Goal: Communication & Community: Submit feedback/report problem

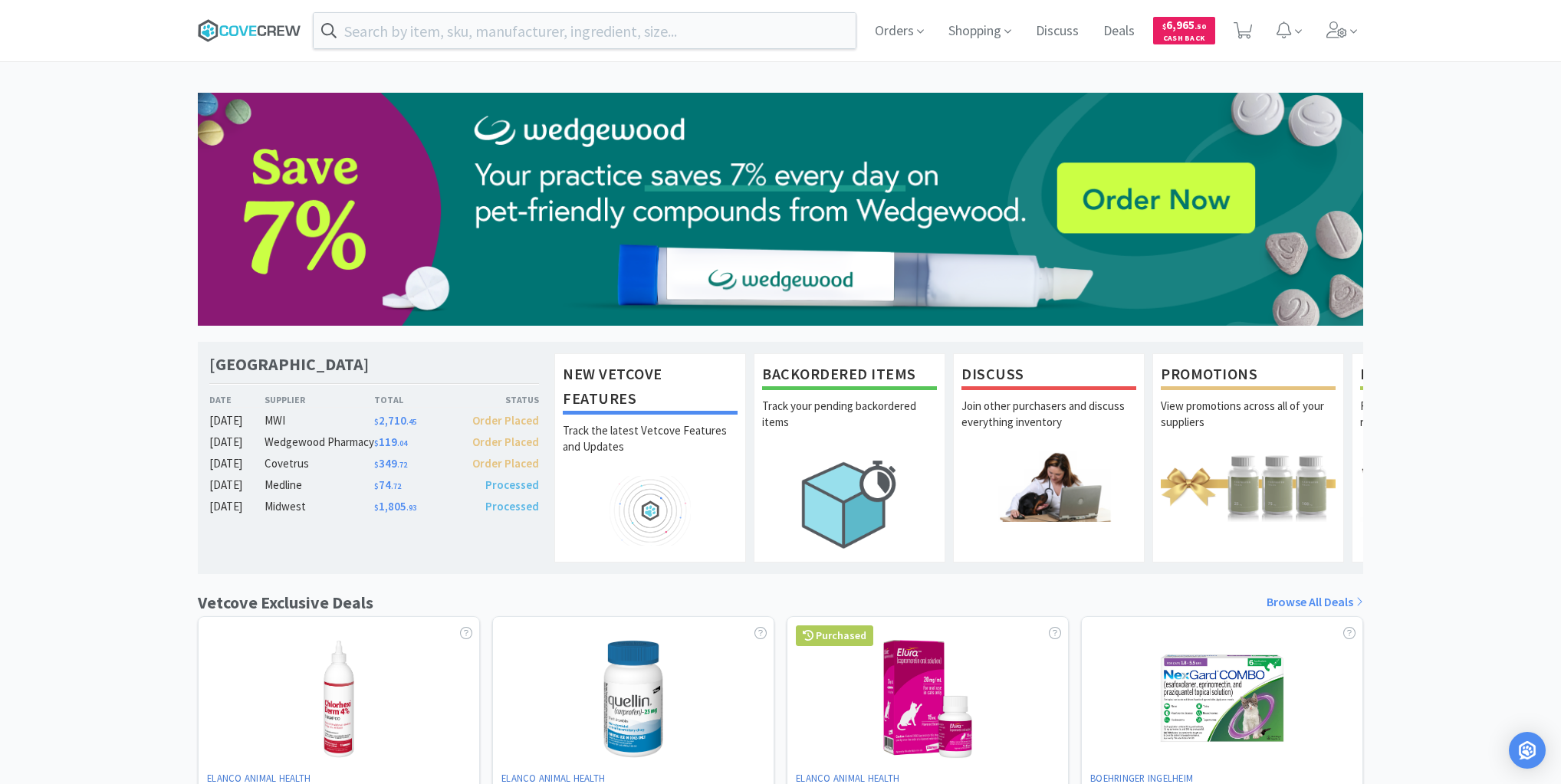
drag, startPoint x: 265, startPoint y: 23, endPoint x: 247, endPoint y: 24, distance: 18.0
click at [264, 23] on icon at bounding box center [249, 30] width 103 height 23
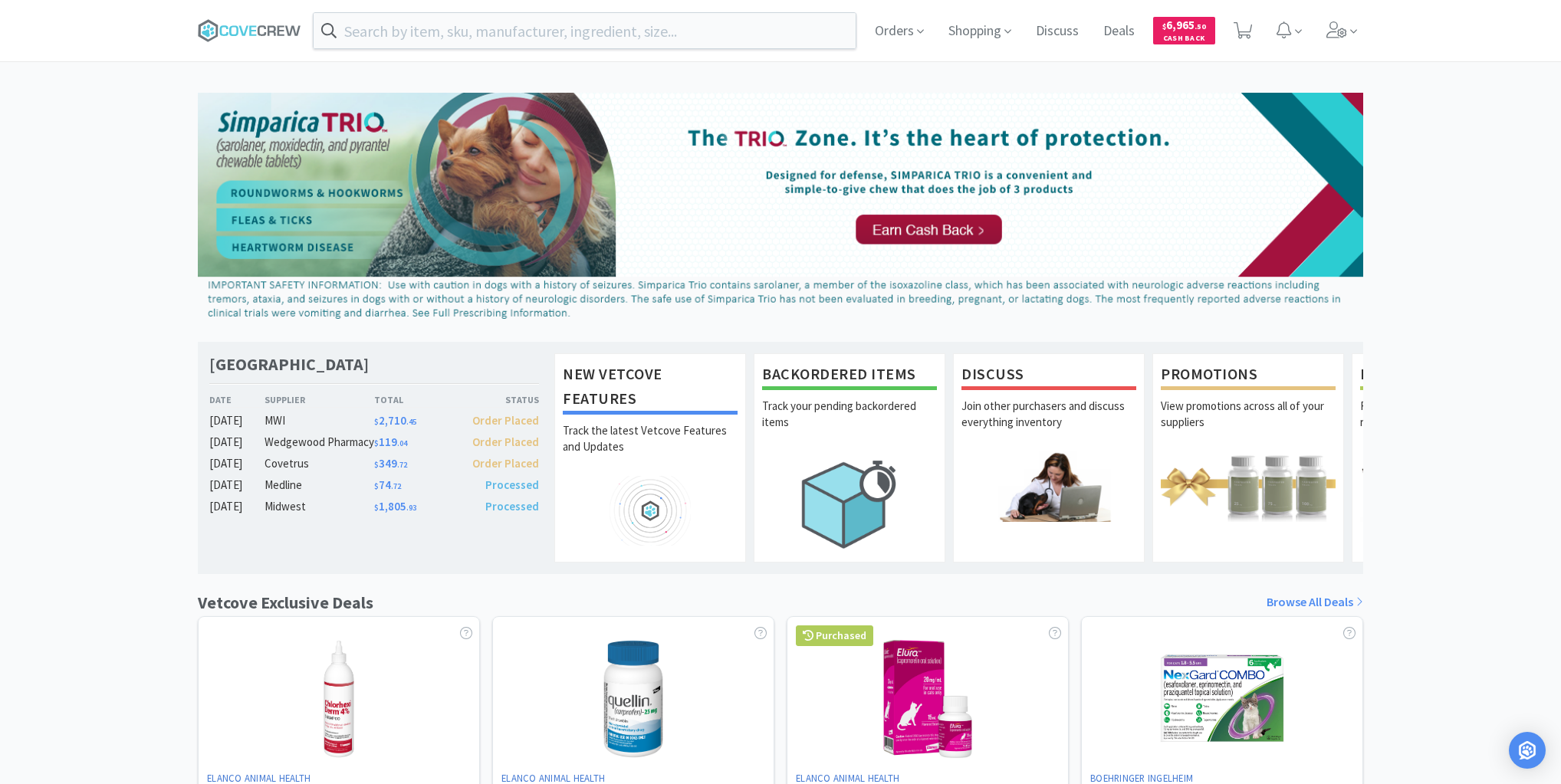
drag, startPoint x: 166, startPoint y: 202, endPoint x: 194, endPoint y: 193, distance: 29.4
click at [169, 201] on div "Las Vegas Veterinary Specialty Center Date Supplier Total Status Sep 16 MWI $ 2…" at bounding box center [780, 676] width 1561 height 1167
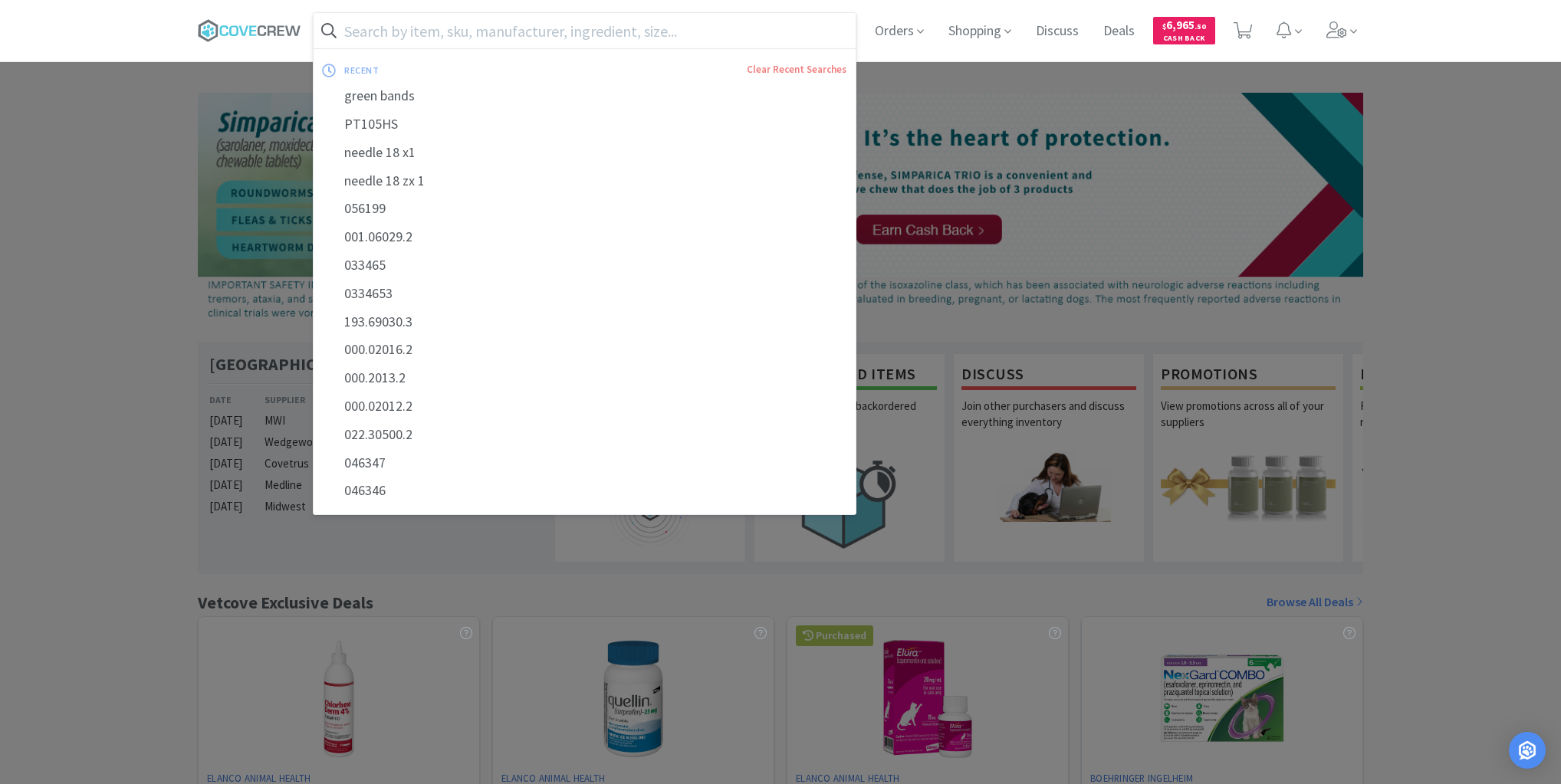
drag, startPoint x: 512, startPoint y: 23, endPoint x: 506, endPoint y: 37, distance: 15.2
click at [513, 23] on input "text" at bounding box center [585, 30] width 542 height 36
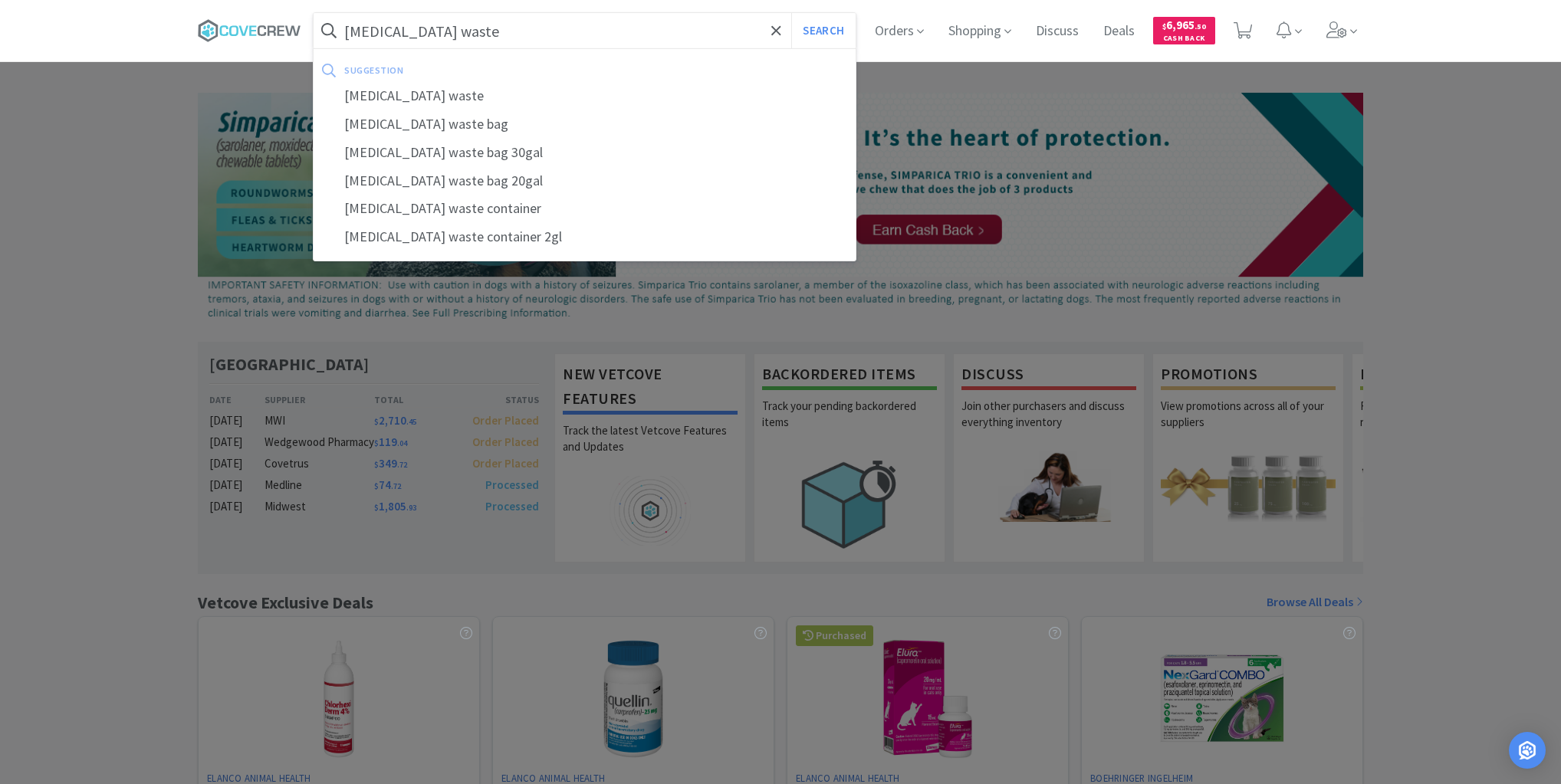
click at [791, 13] on button "Search" at bounding box center [823, 30] width 63 height 36
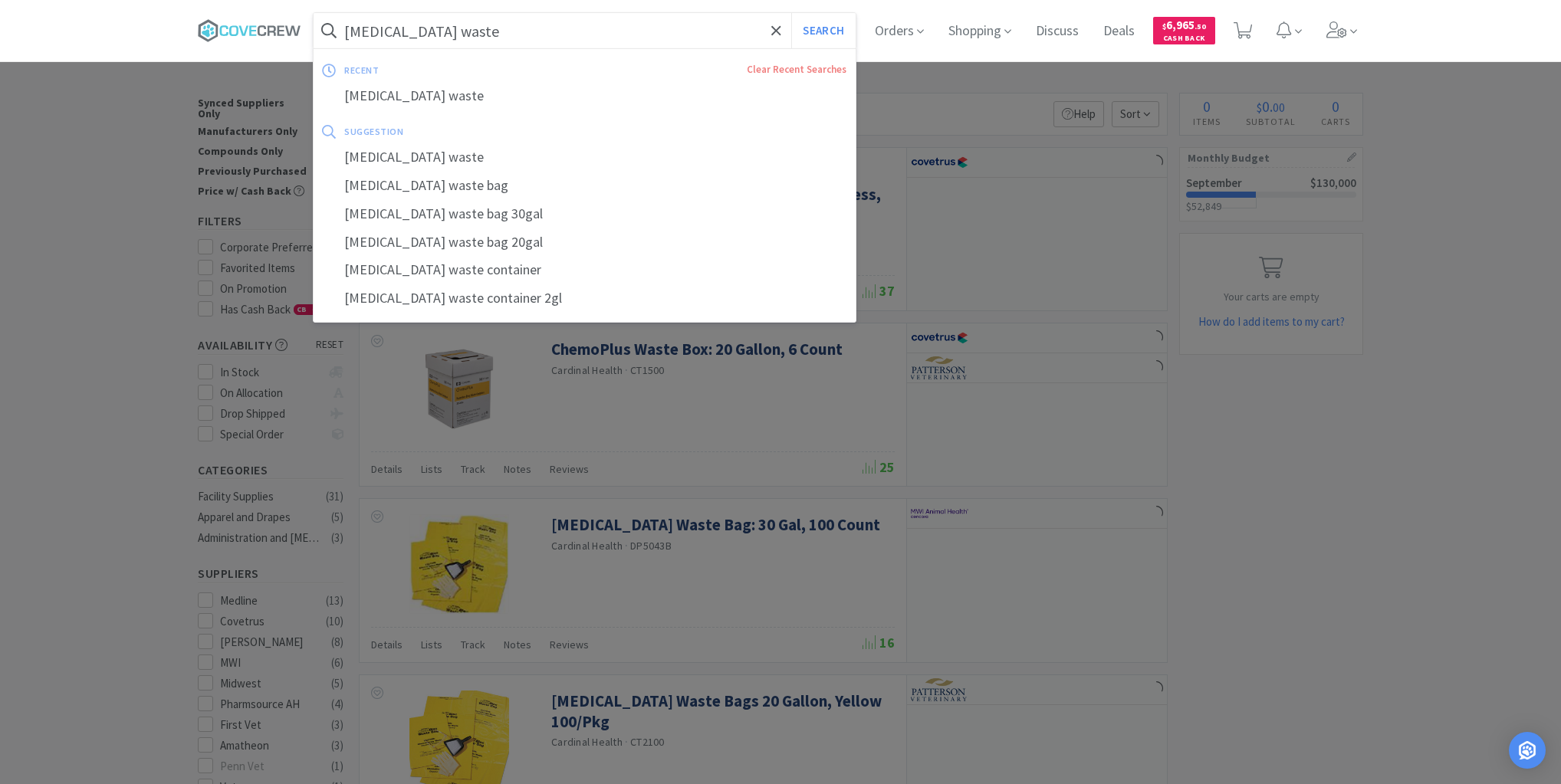
click at [513, 30] on input "chemo waste" at bounding box center [585, 30] width 542 height 36
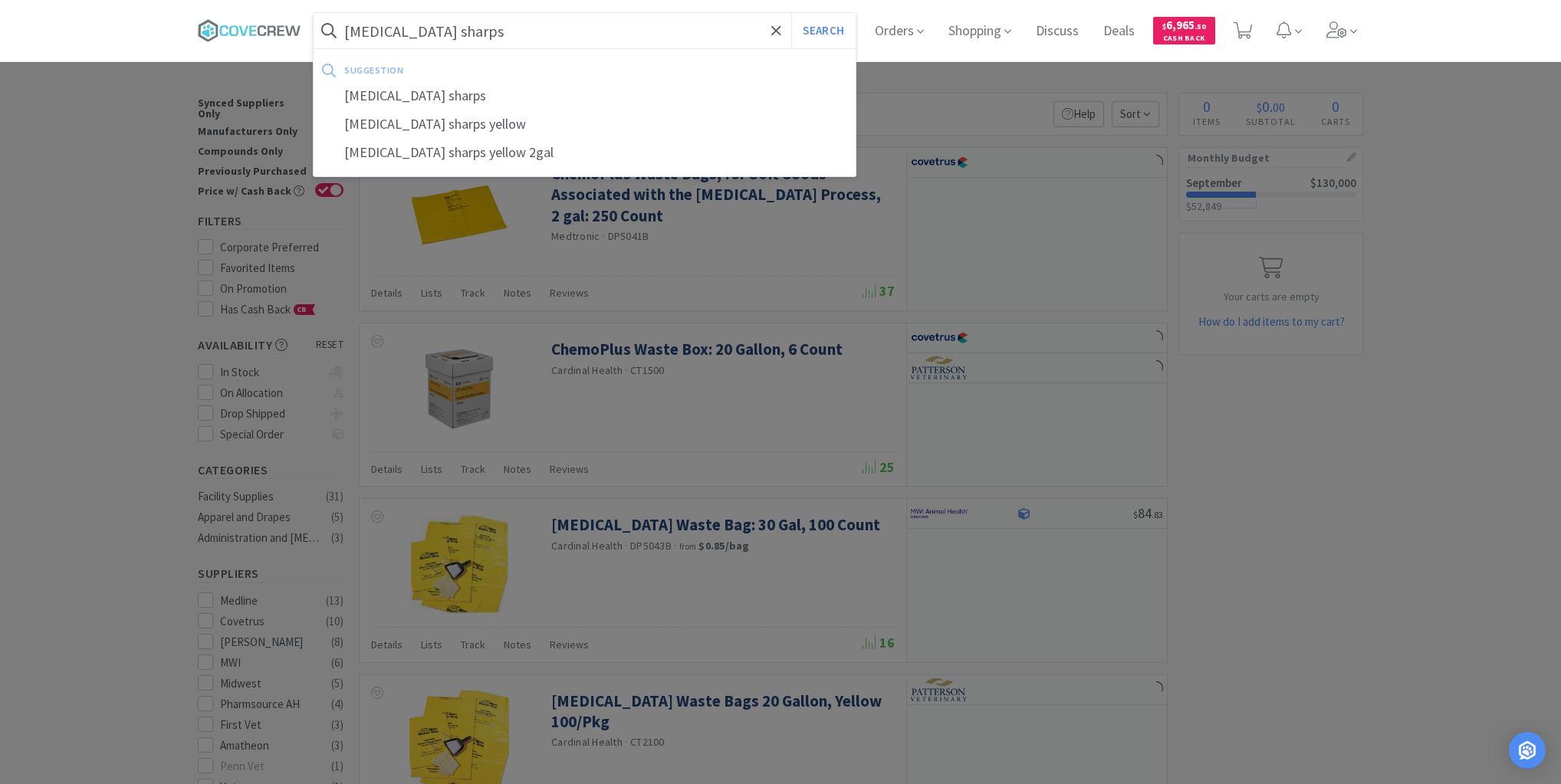
click at [791, 13] on button "Search" at bounding box center [823, 30] width 63 height 36
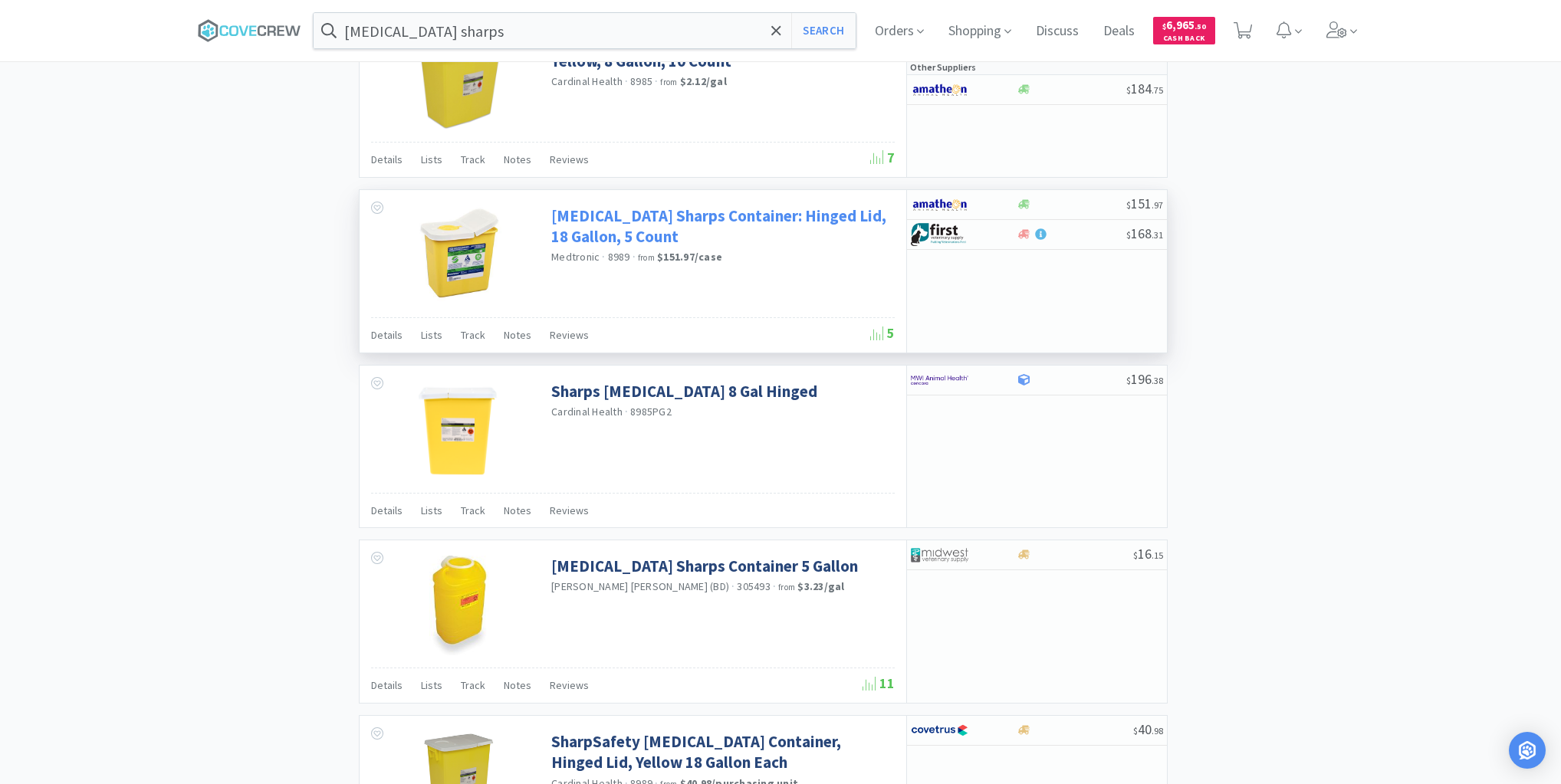
scroll to position [1410, 0]
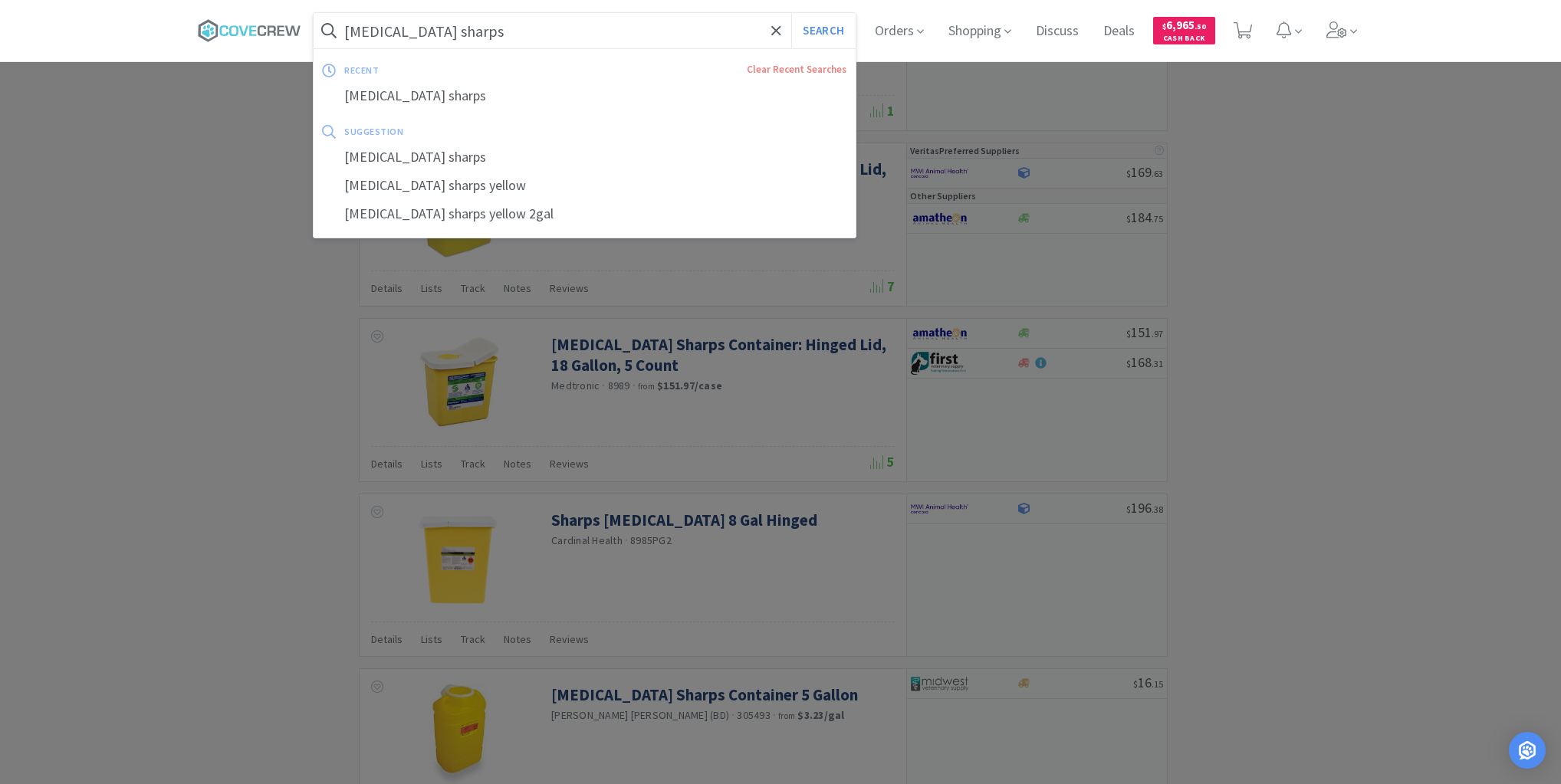
click at [694, 33] on input "chemo sharps" at bounding box center [585, 30] width 542 height 36
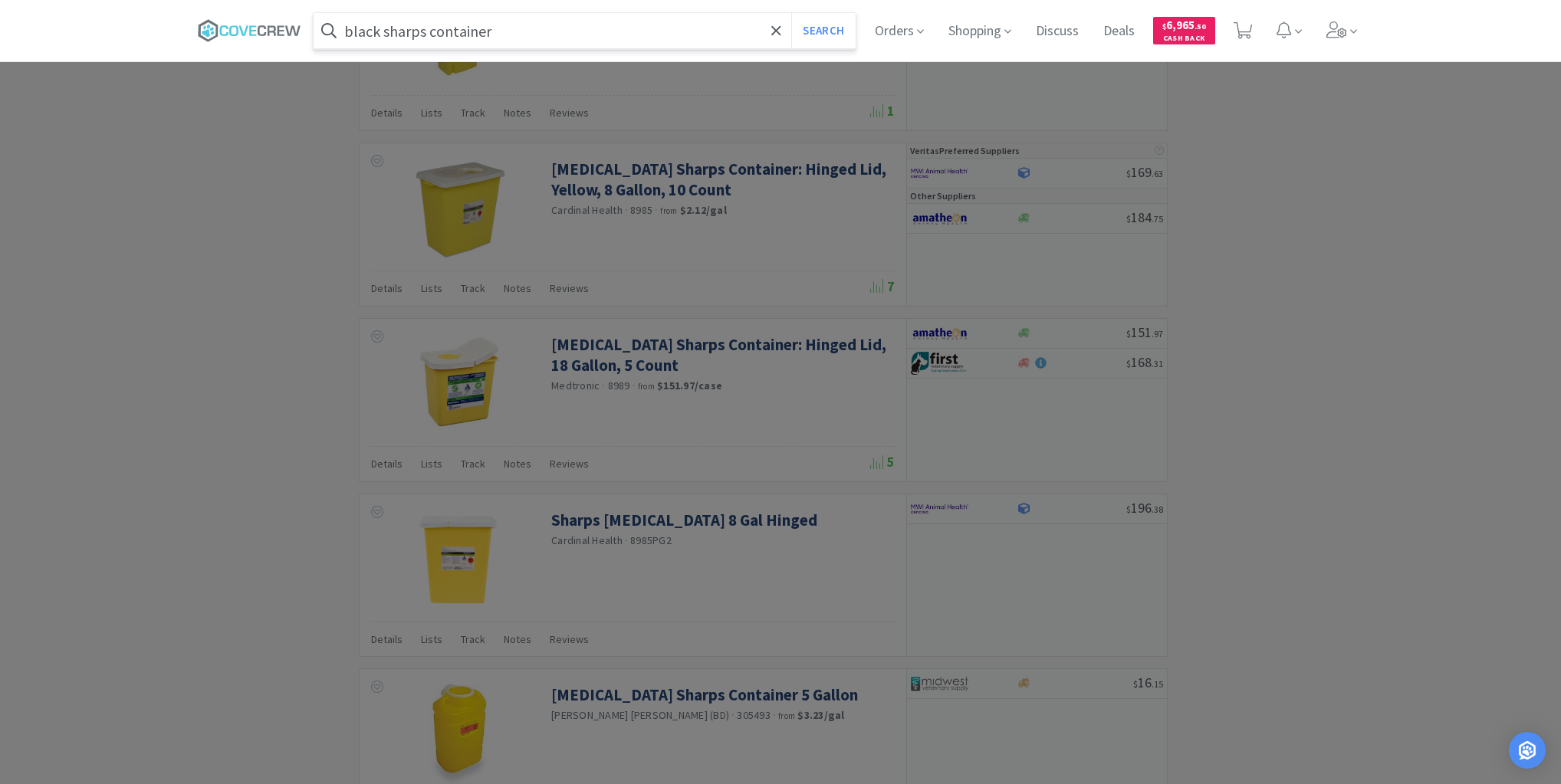
type input "black sharps container"
click at [791, 13] on button "Search" at bounding box center [823, 30] width 63 height 36
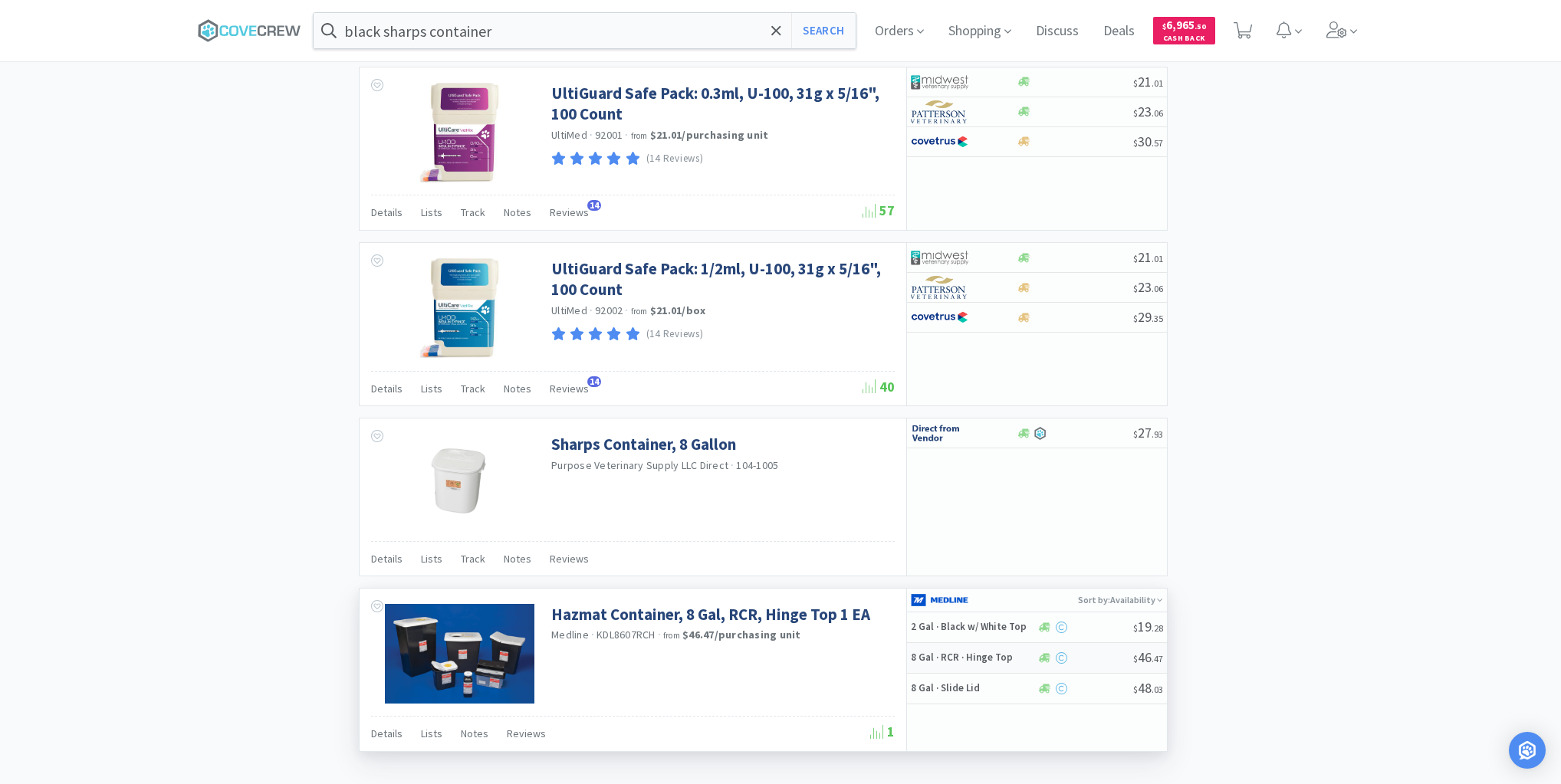
scroll to position [2075, 0]
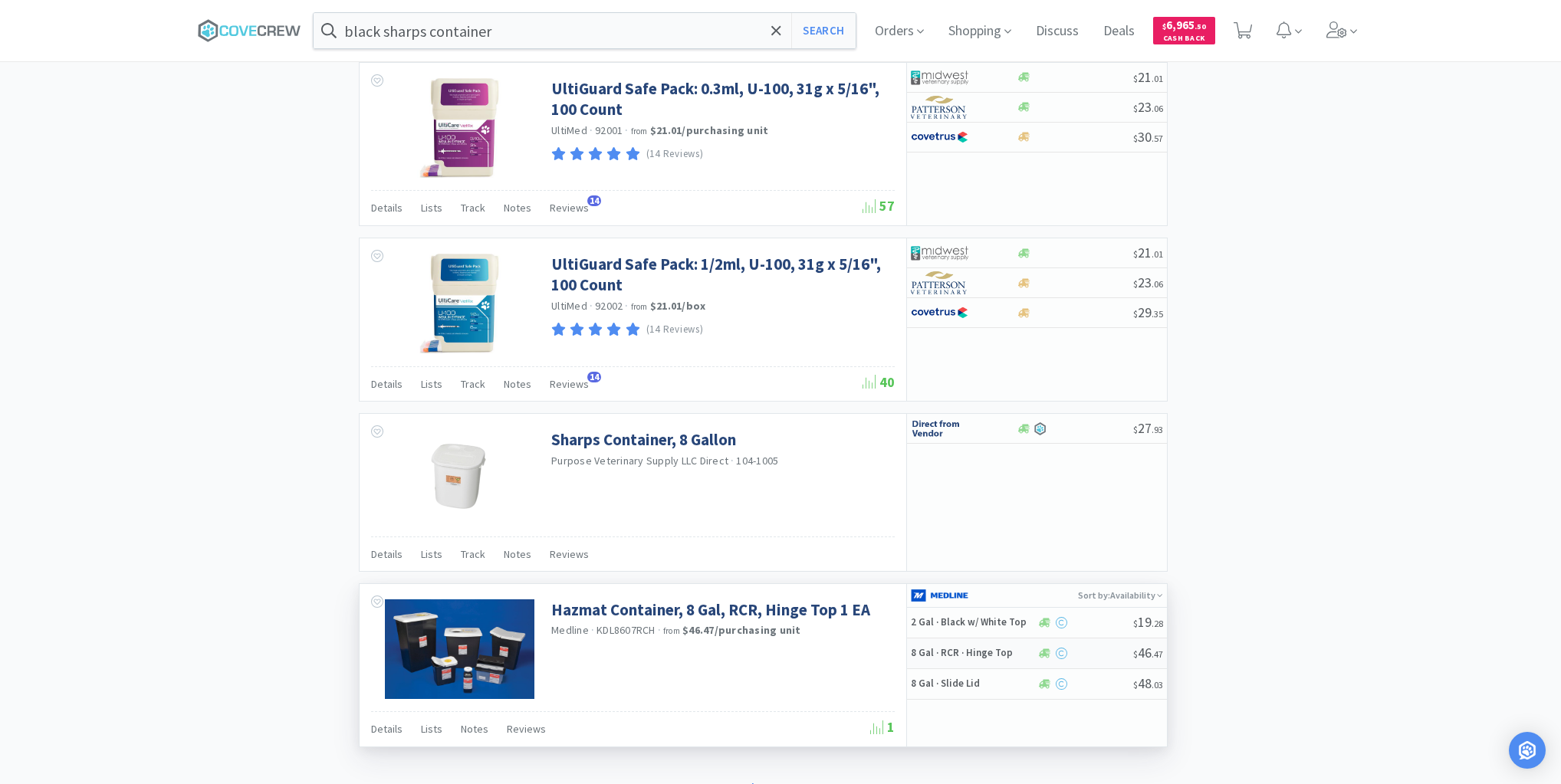
click at [1021, 647] on h5 "8 Gal · RCR · Hinge Top" at bounding box center [971, 653] width 122 height 13
select select "1"
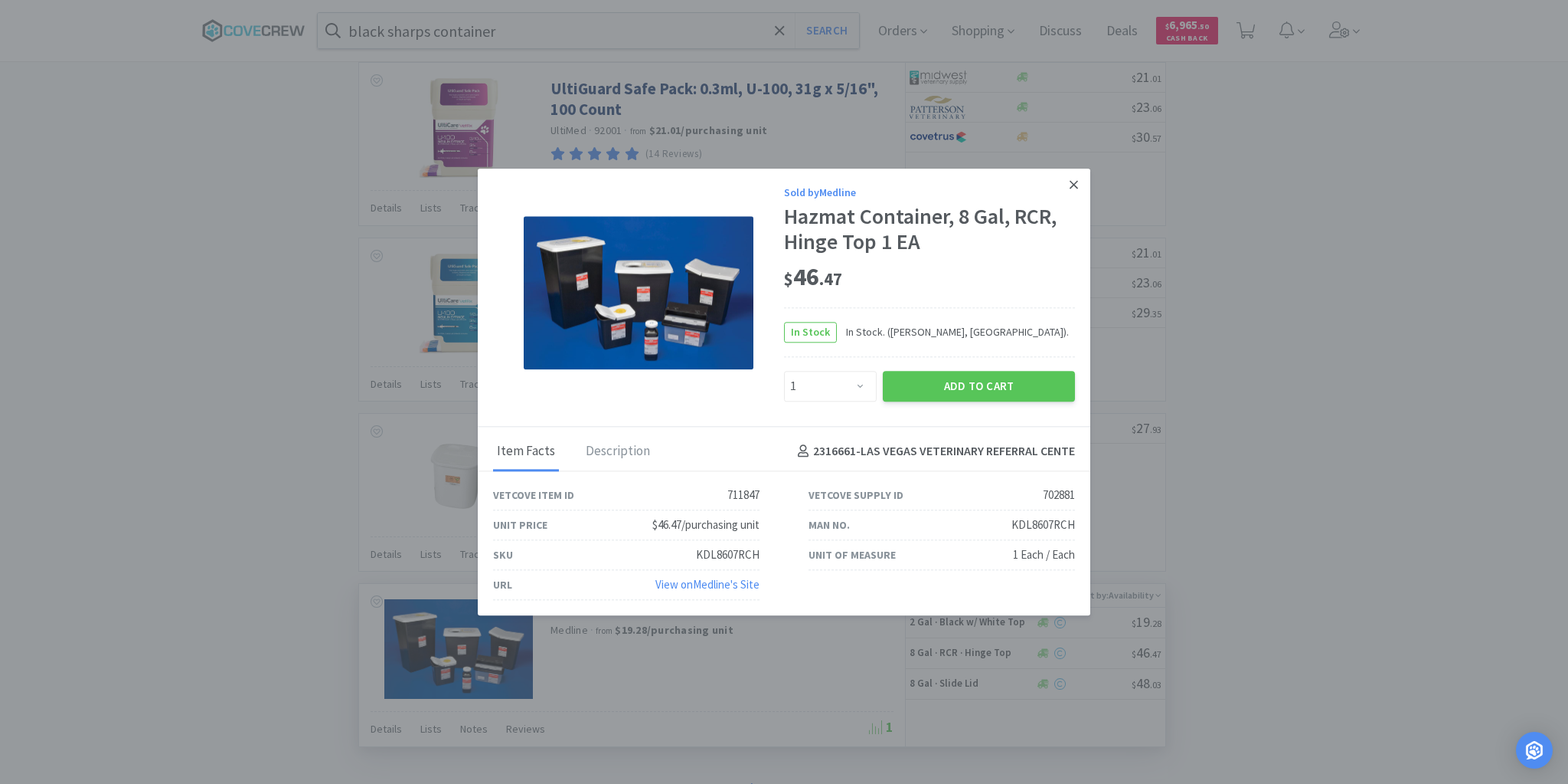
click at [1077, 182] on icon at bounding box center [1074, 184] width 9 height 9
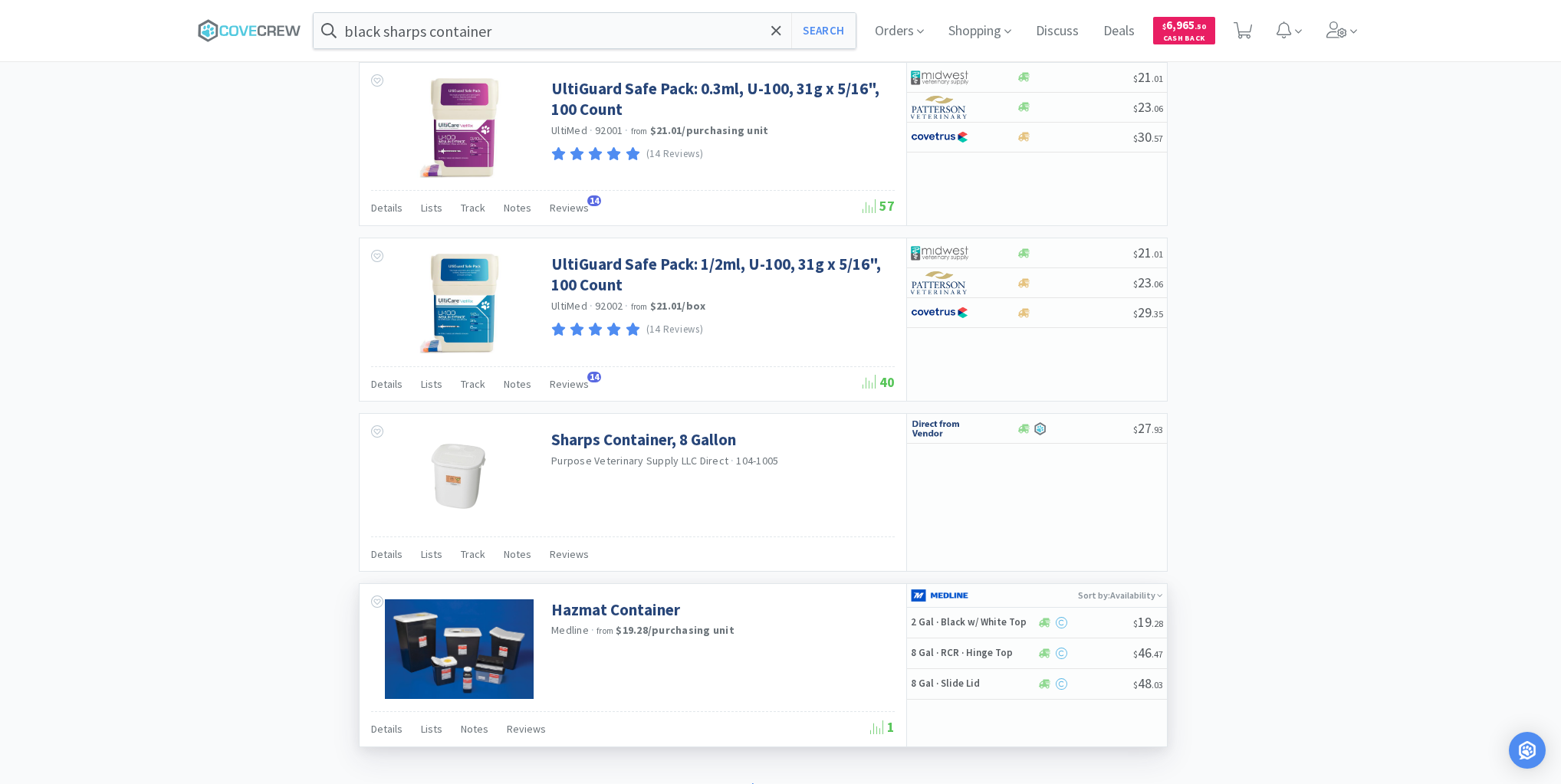
type input "chemo sharps"
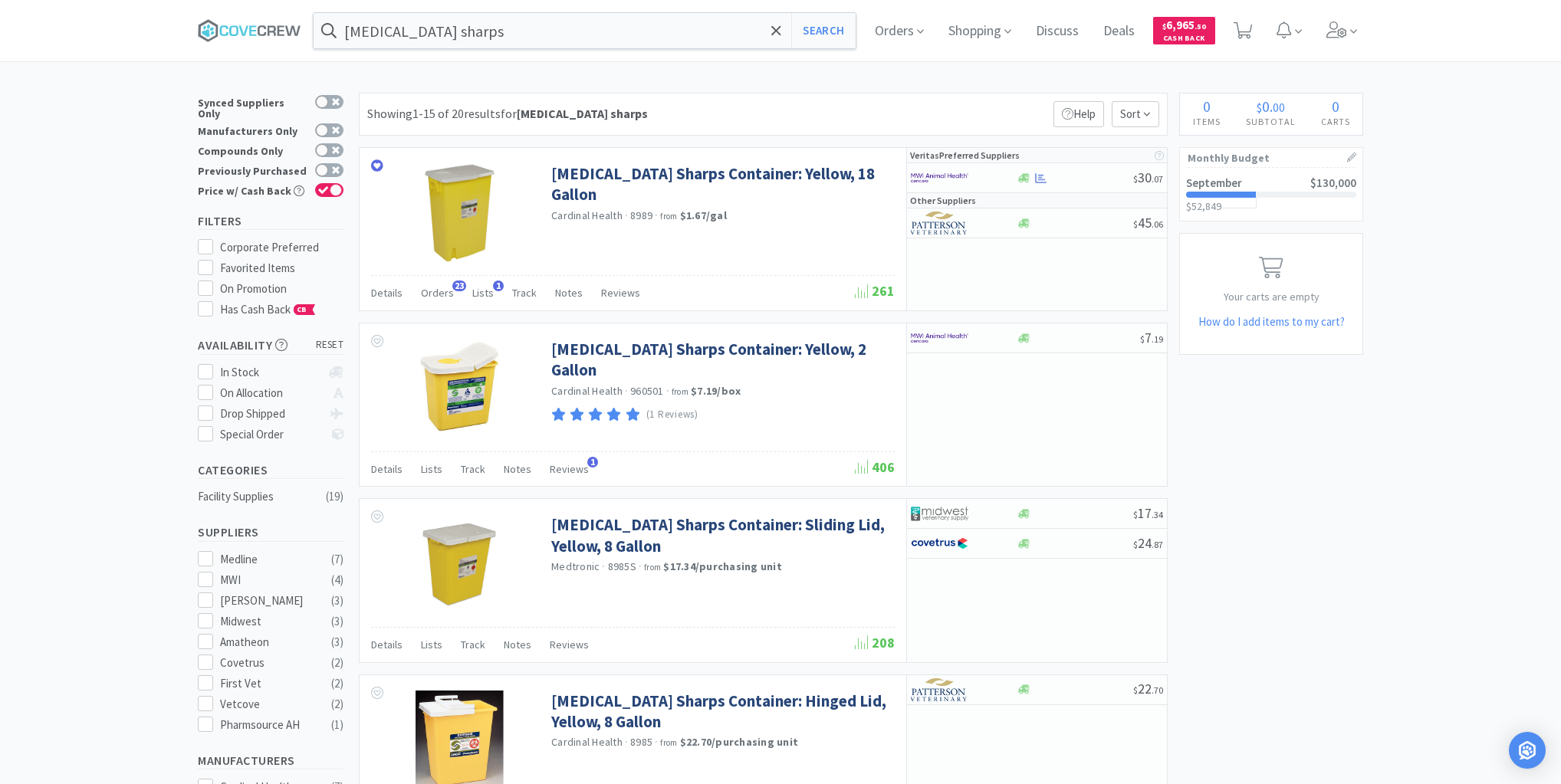
drag, startPoint x: 268, startPoint y: 30, endPoint x: 271, endPoint y: 51, distance: 21.2
click at [269, 30] on icon at bounding box center [249, 30] width 103 height 23
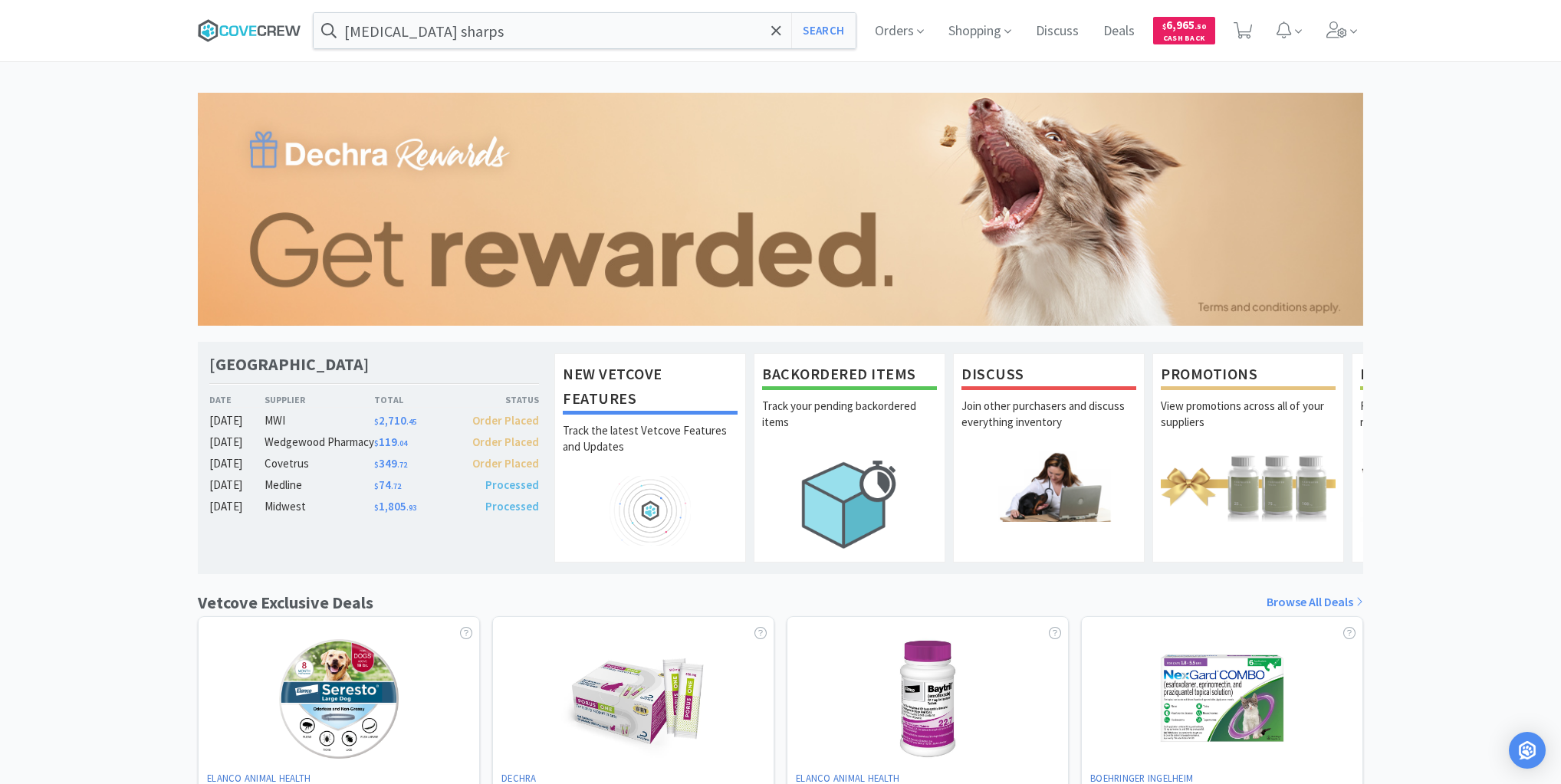
click at [250, 28] on icon at bounding box center [249, 30] width 103 height 23
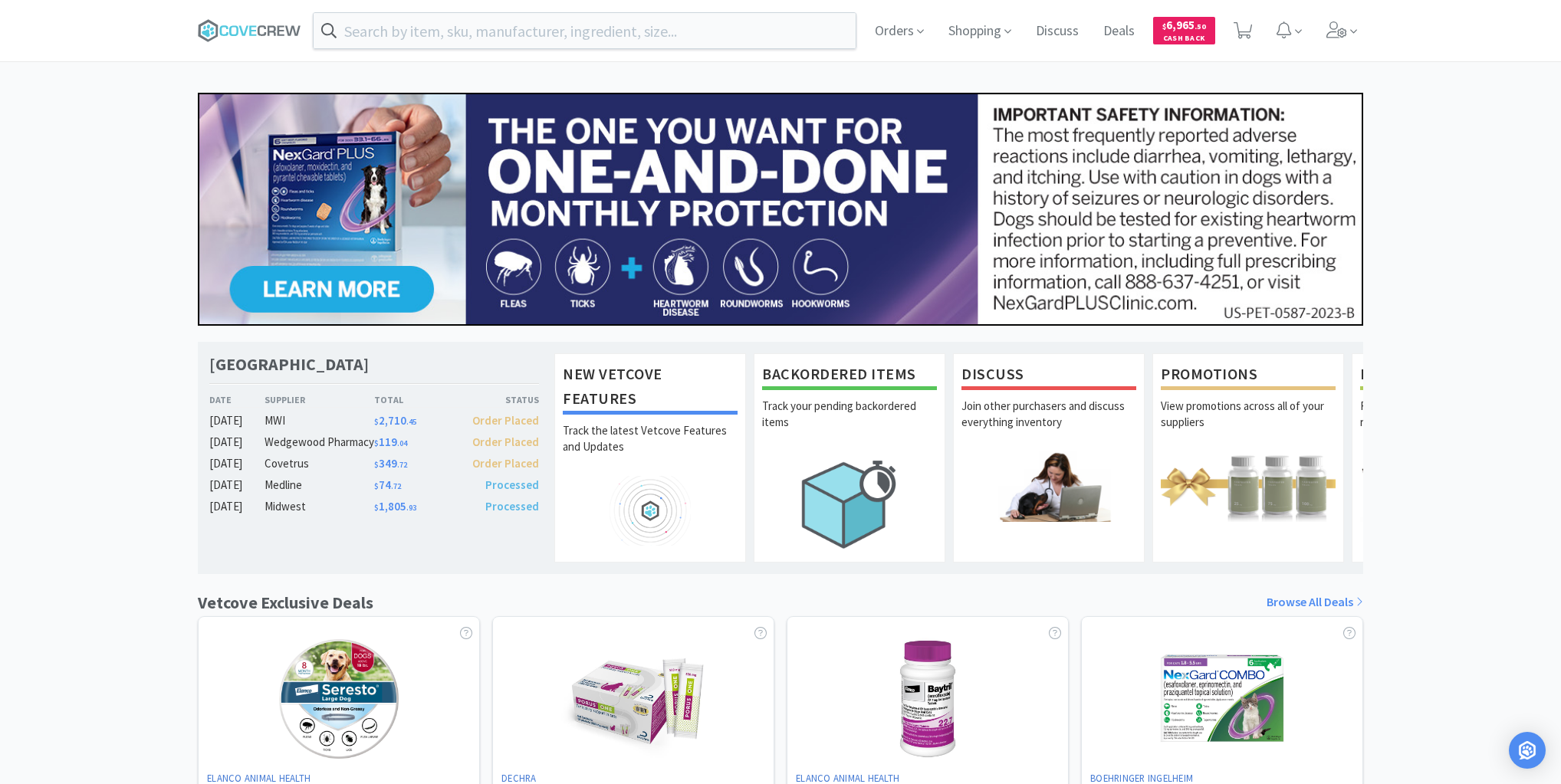
drag, startPoint x: 284, startPoint y: 32, endPoint x: 282, endPoint y: 54, distance: 22.1
click at [285, 35] on icon at bounding box center [249, 30] width 103 height 23
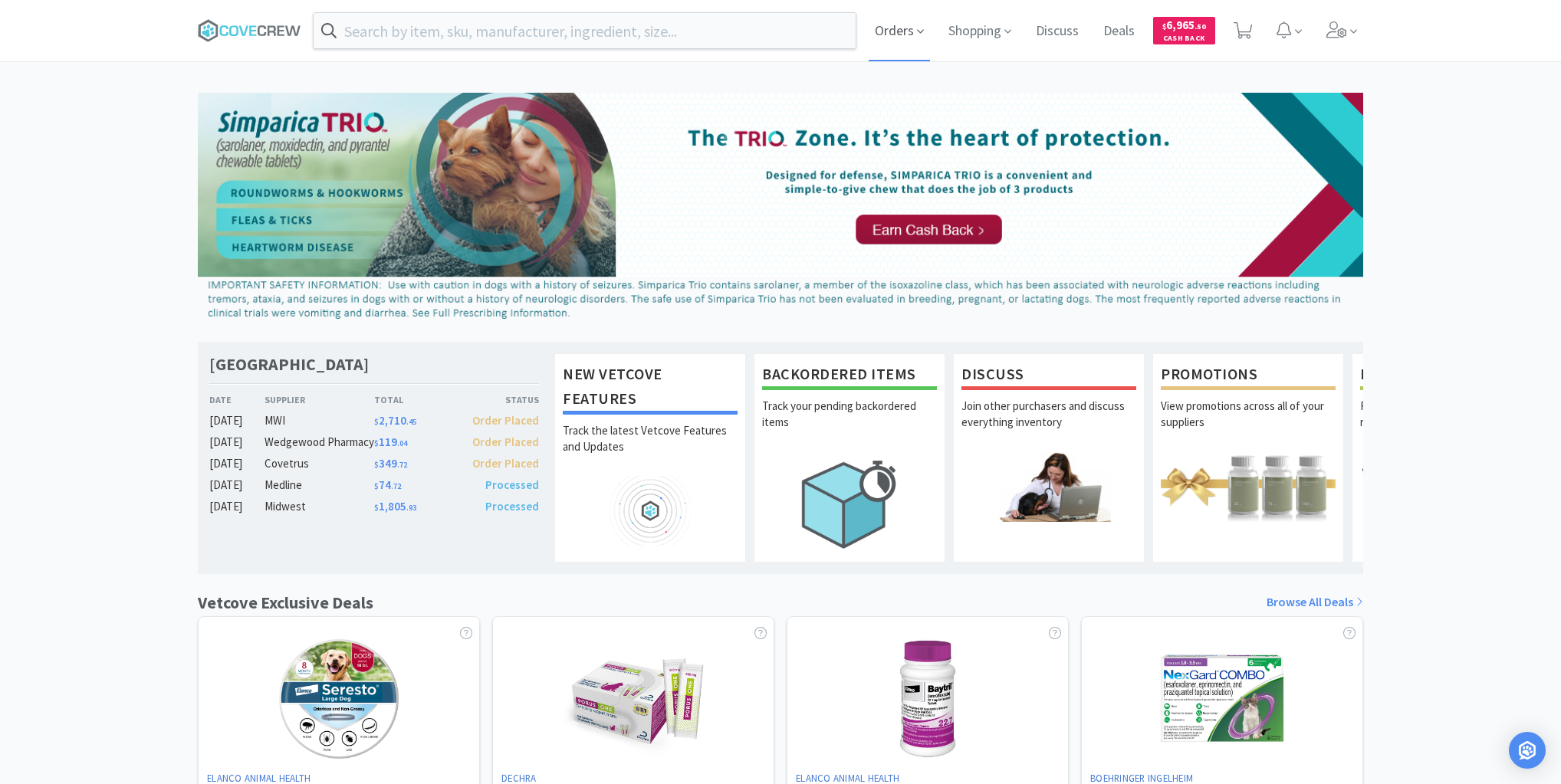
click at [896, 36] on span "Orders" at bounding box center [899, 30] width 62 height 62
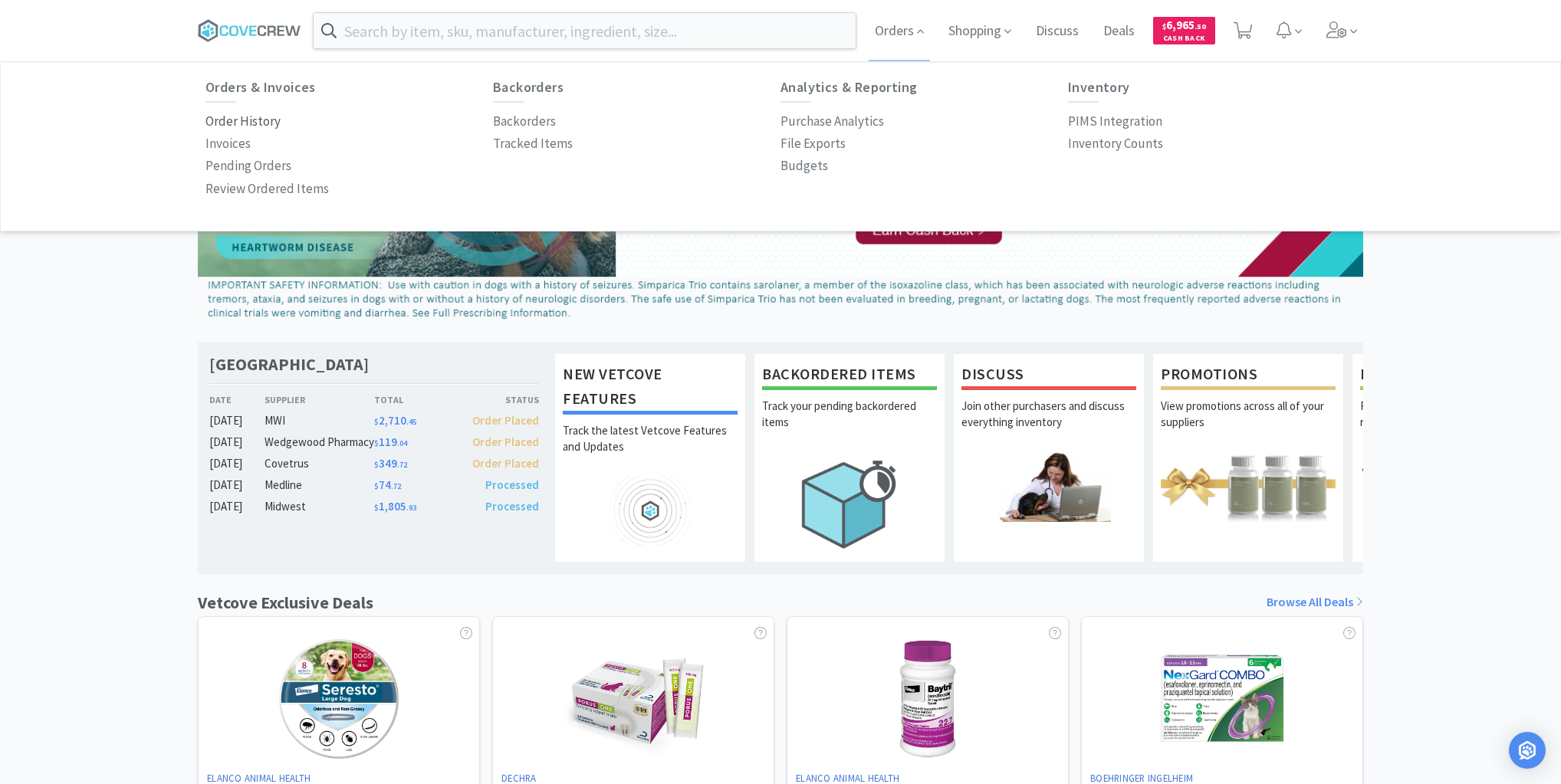
click at [241, 120] on p "Order History" at bounding box center [242, 122] width 75 height 21
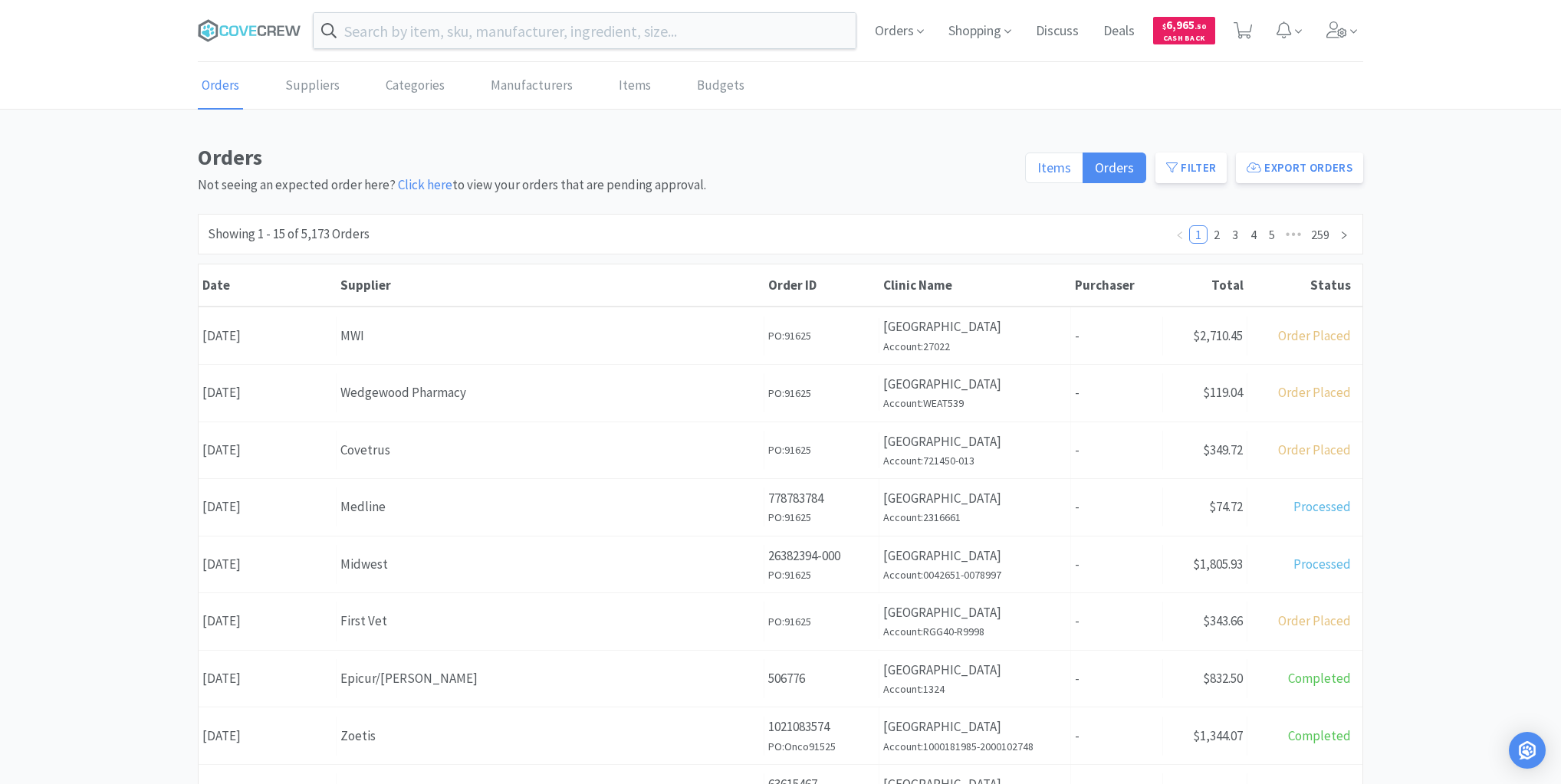
click at [1046, 167] on span "Items" at bounding box center [1054, 168] width 34 height 17
click at [1037, 173] on input "Items" at bounding box center [1037, 173] width 0 height 0
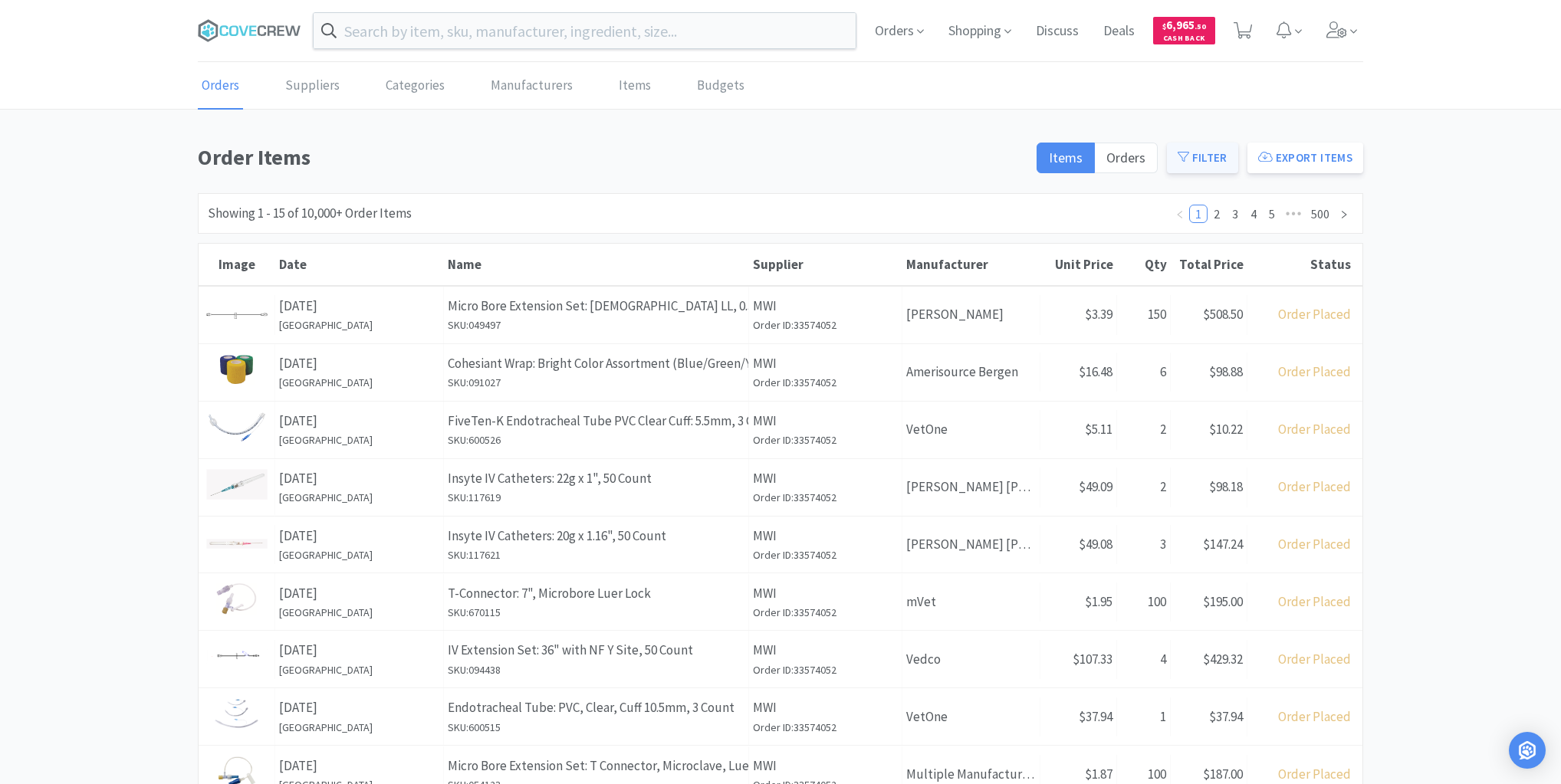
click at [1209, 156] on button "Filter" at bounding box center [1202, 157] width 71 height 30
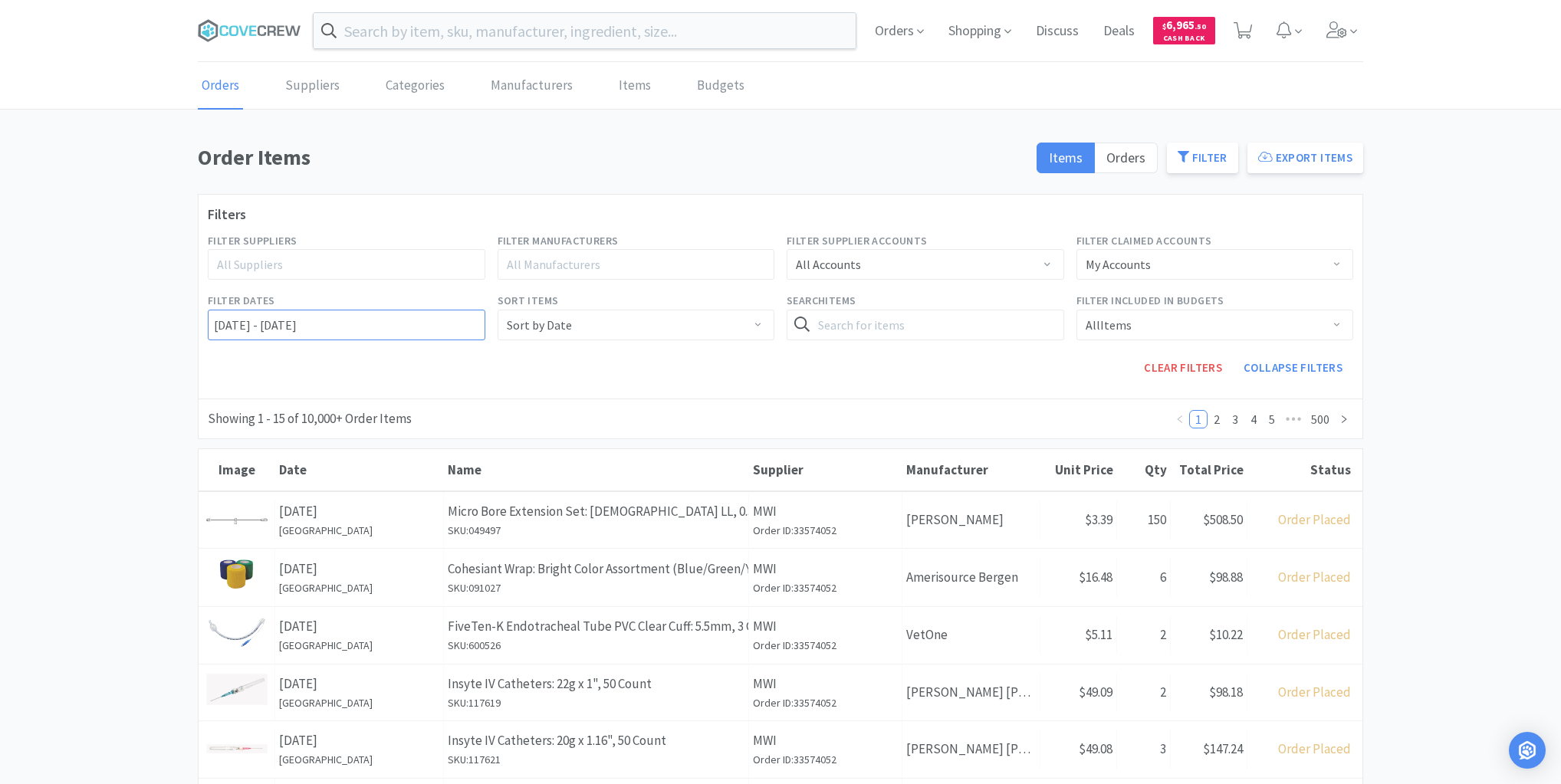
click at [212, 322] on input "09/16/2022 - 09/17/2025" at bounding box center [346, 324] width 277 height 30
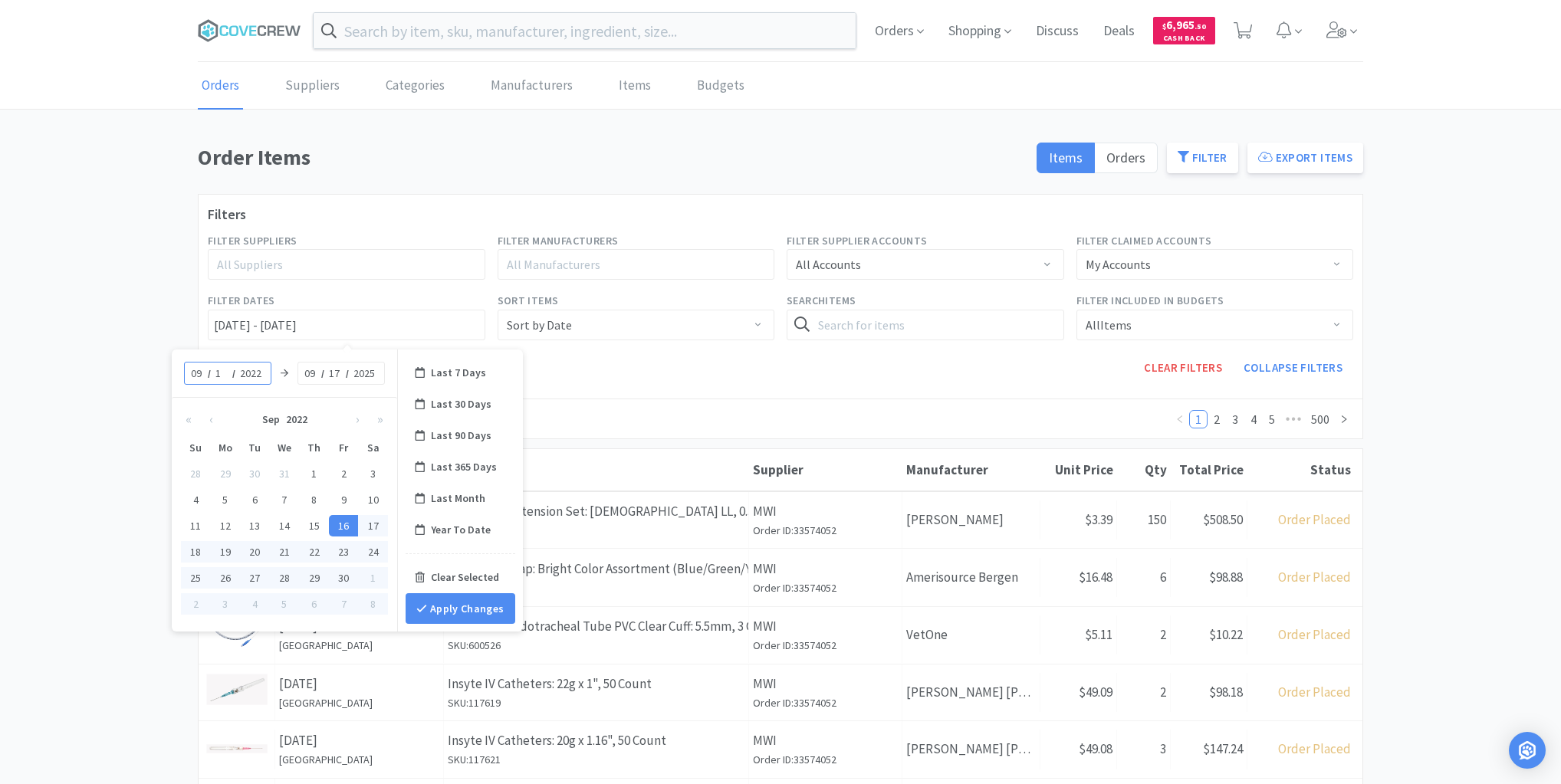
type input "15"
type input "09/15/2022 - 09/17/2025"
type input "2025"
type input "09/15/2025 - 09/17/2025"
type input "15"
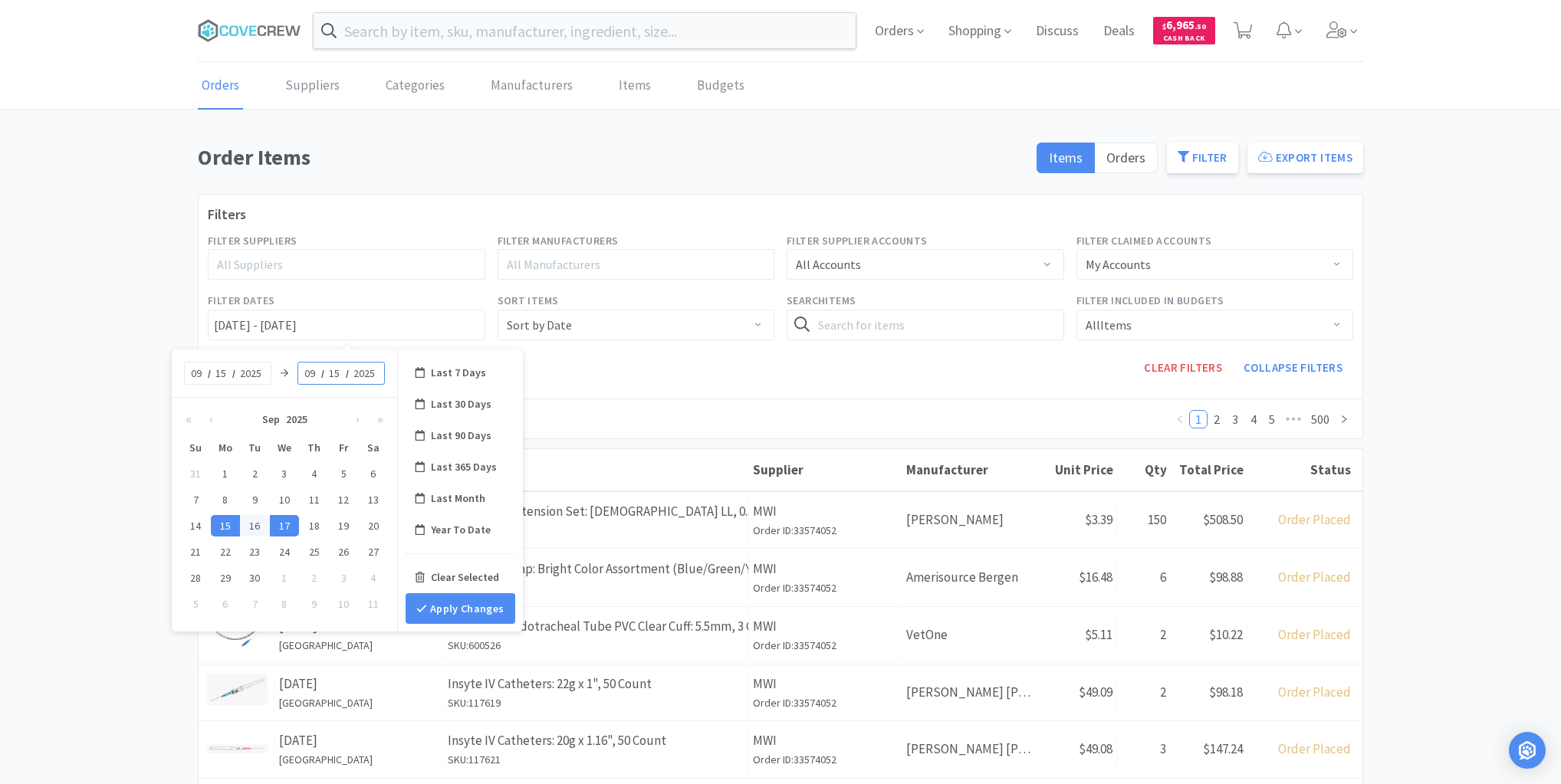
type input "09/15/2025 - 09/15/2025"
click at [434, 612] on button "Apply Changes" at bounding box center [460, 608] width 109 height 30
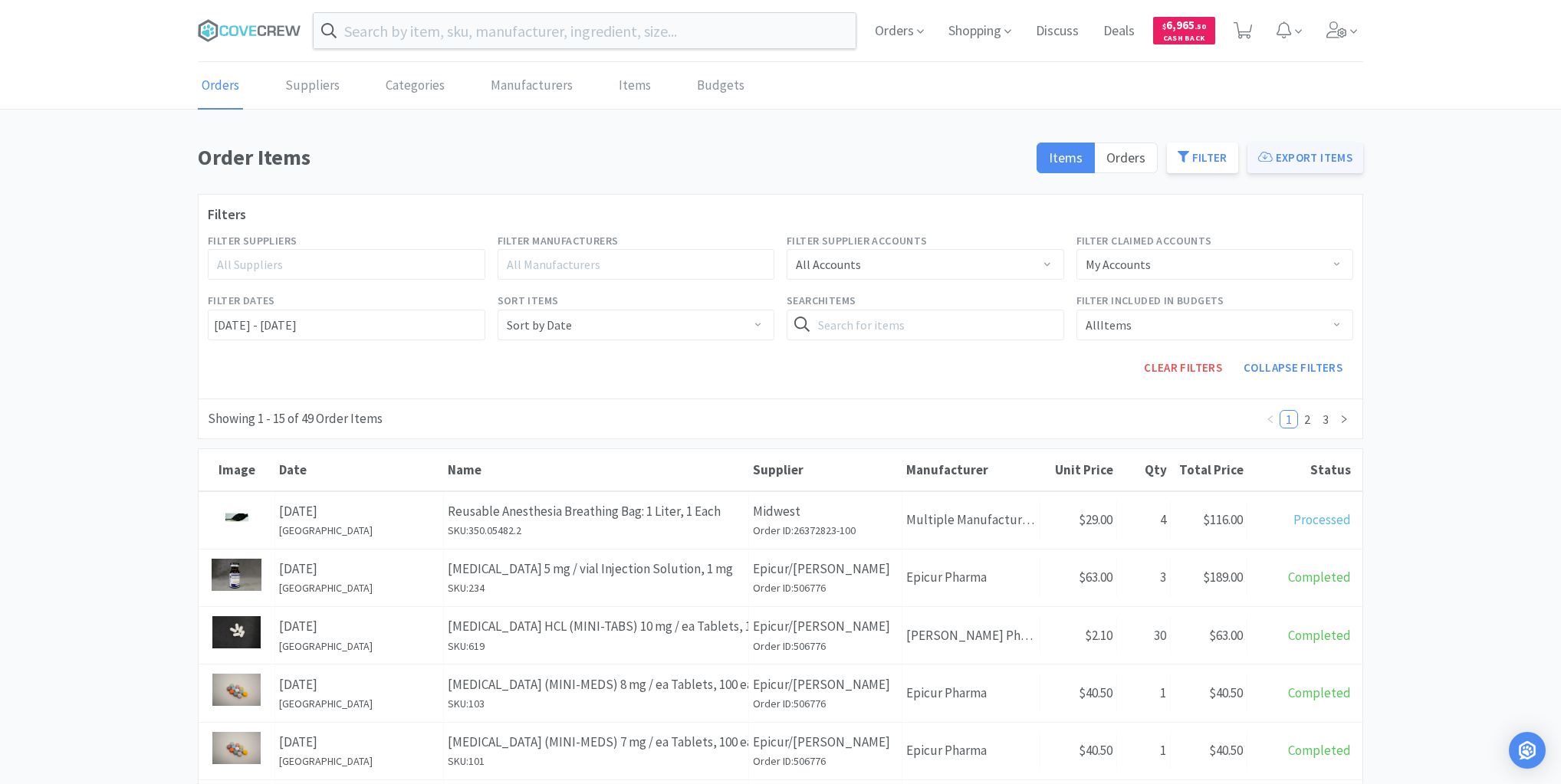
click at [1293, 155] on button "Export Items" at bounding box center [1305, 157] width 116 height 30
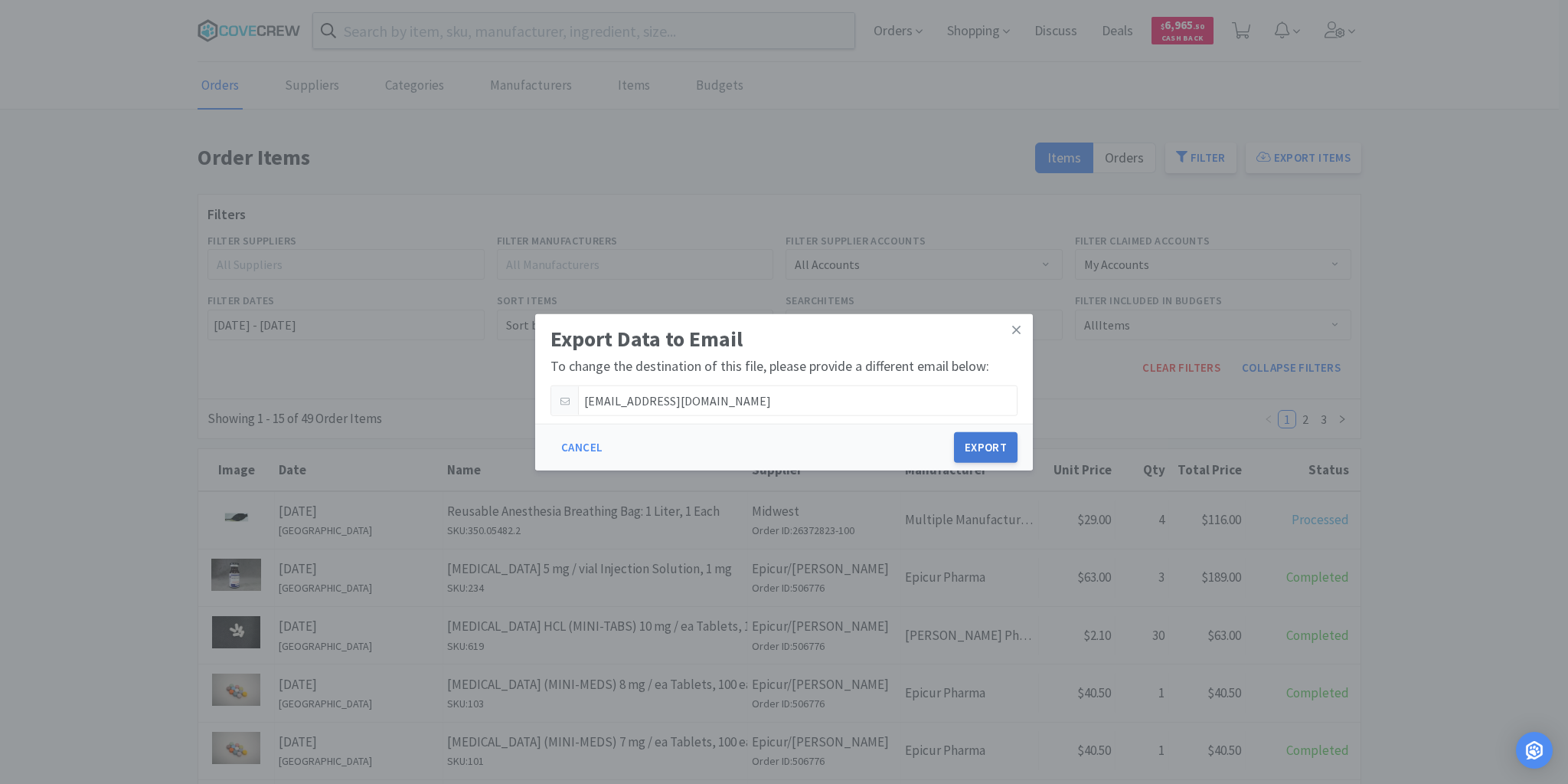
click at [980, 452] on button "Export" at bounding box center [985, 447] width 63 height 30
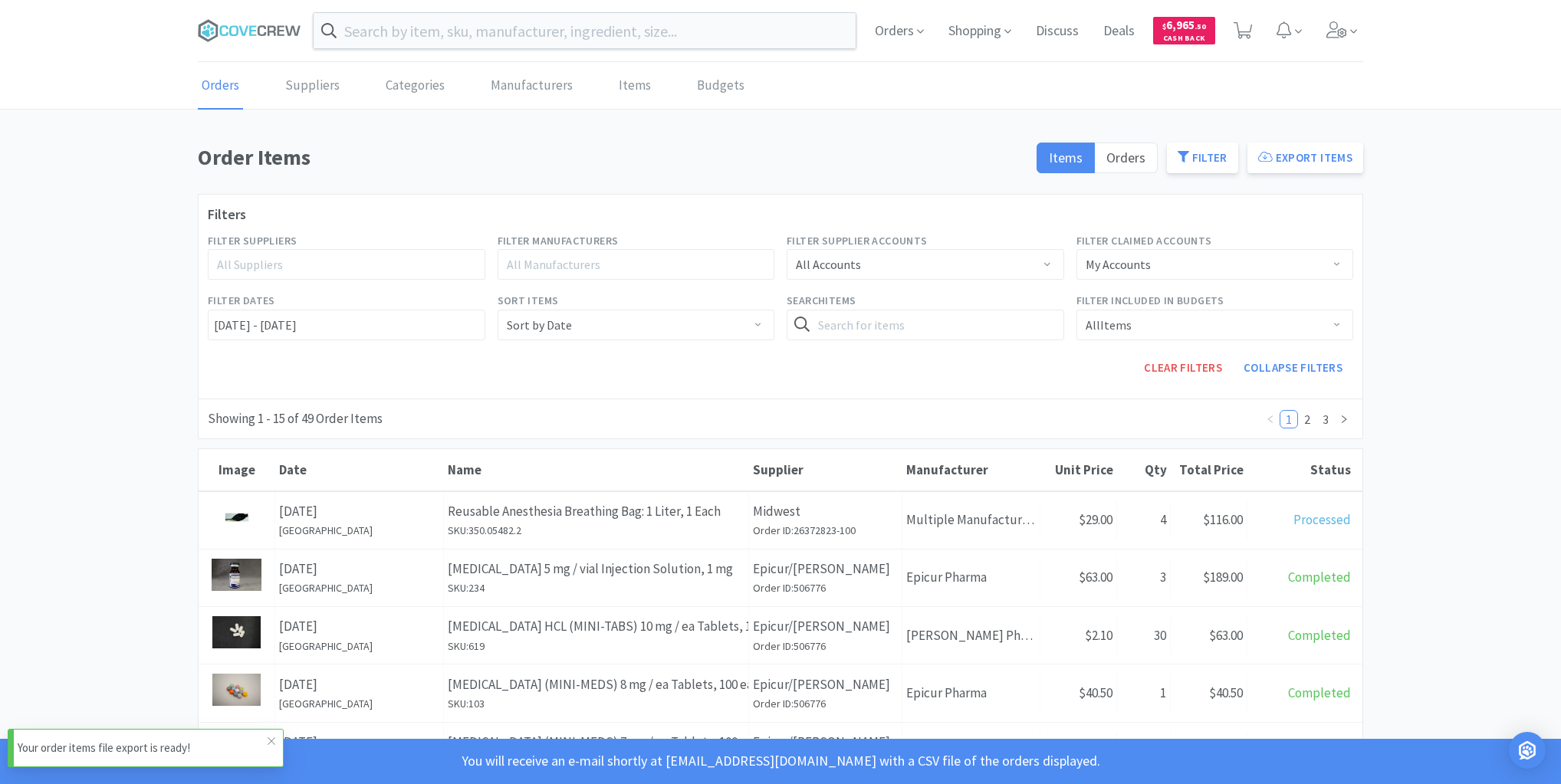
click at [173, 750] on p "Your order items file export is ready!" at bounding box center [142, 748] width 250 height 18
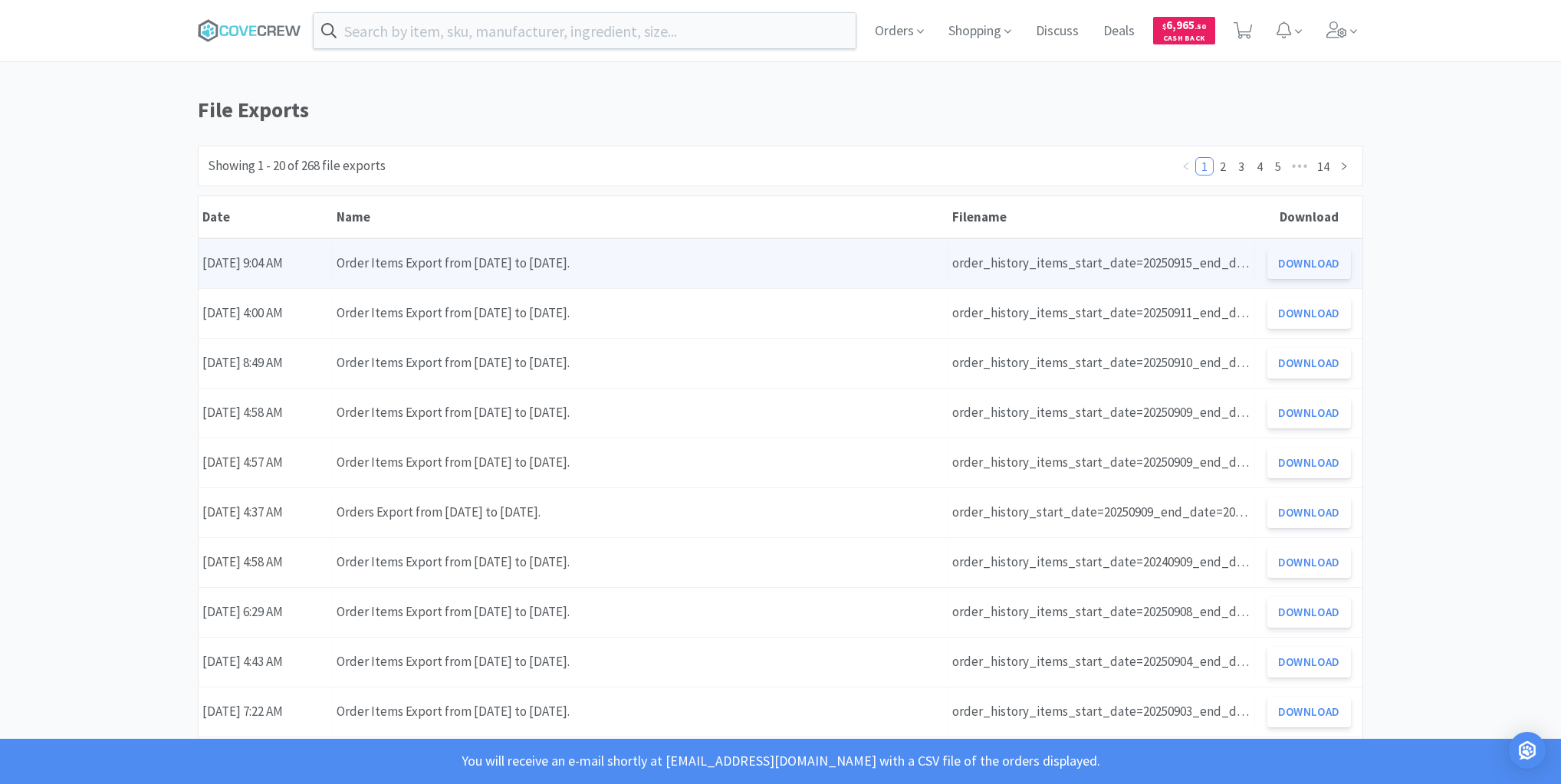
click at [1300, 263] on button "Download" at bounding box center [1309, 263] width 83 height 30
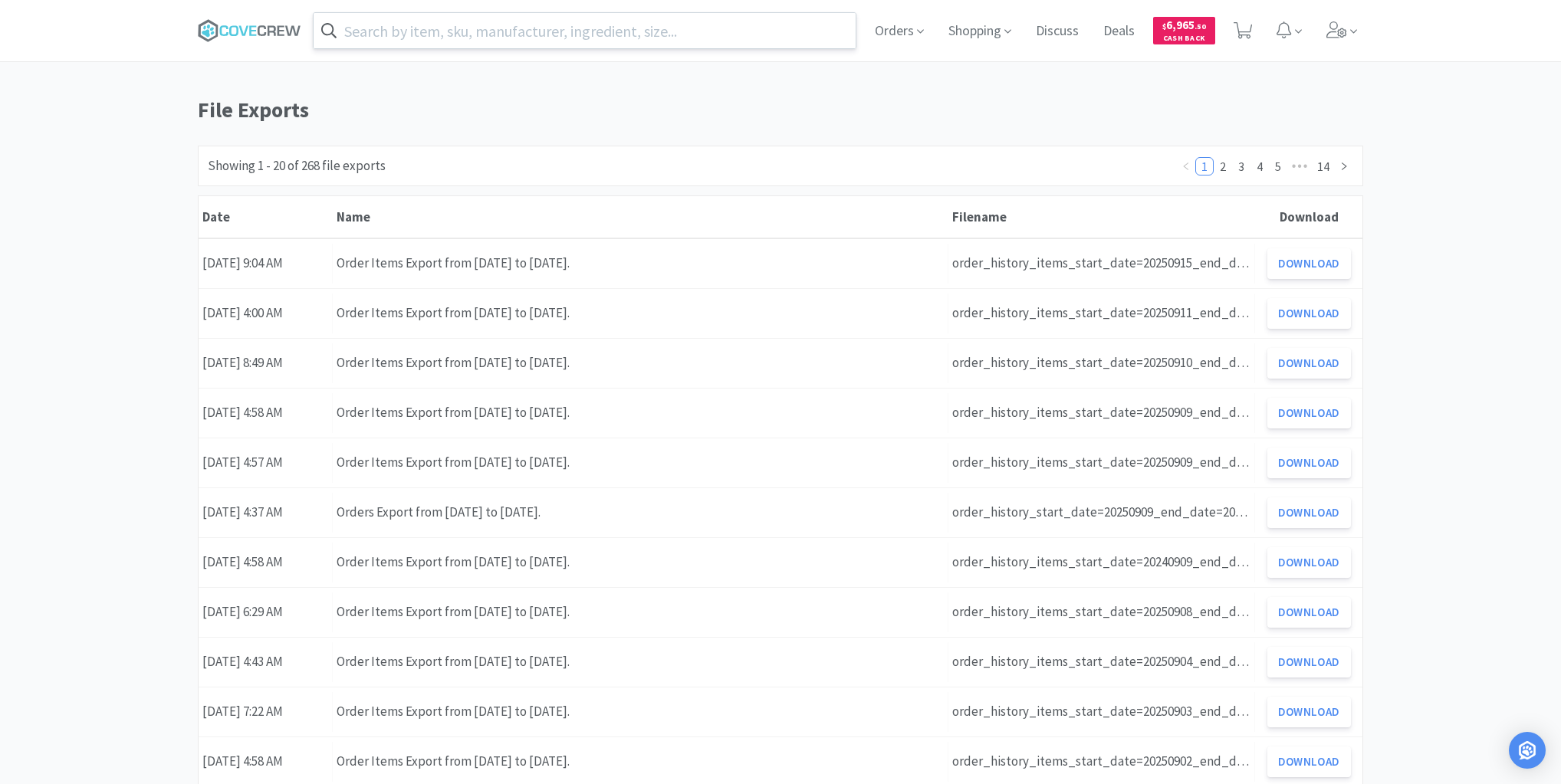
click at [371, 41] on input "text" at bounding box center [585, 30] width 542 height 36
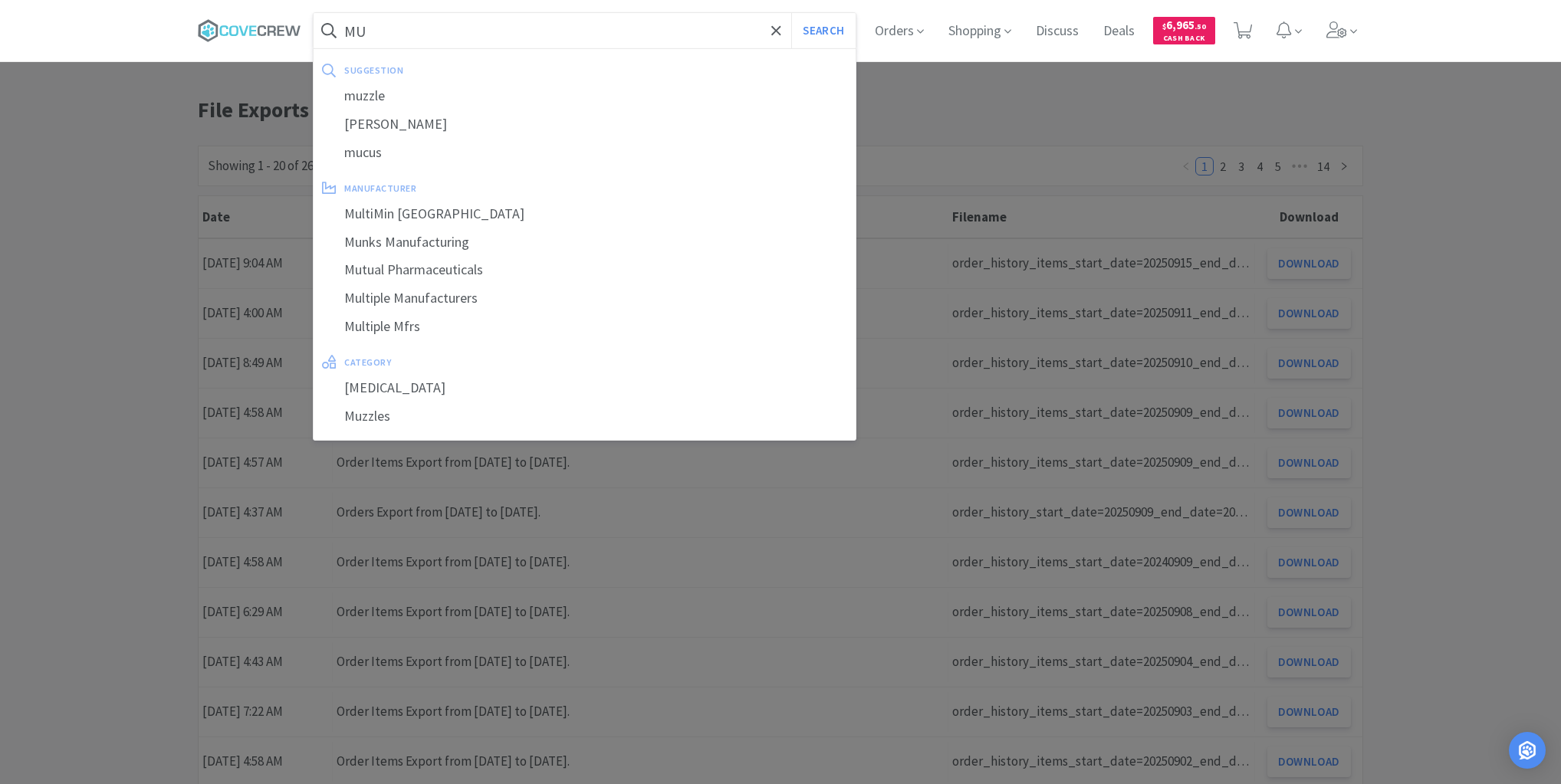
type input "M"
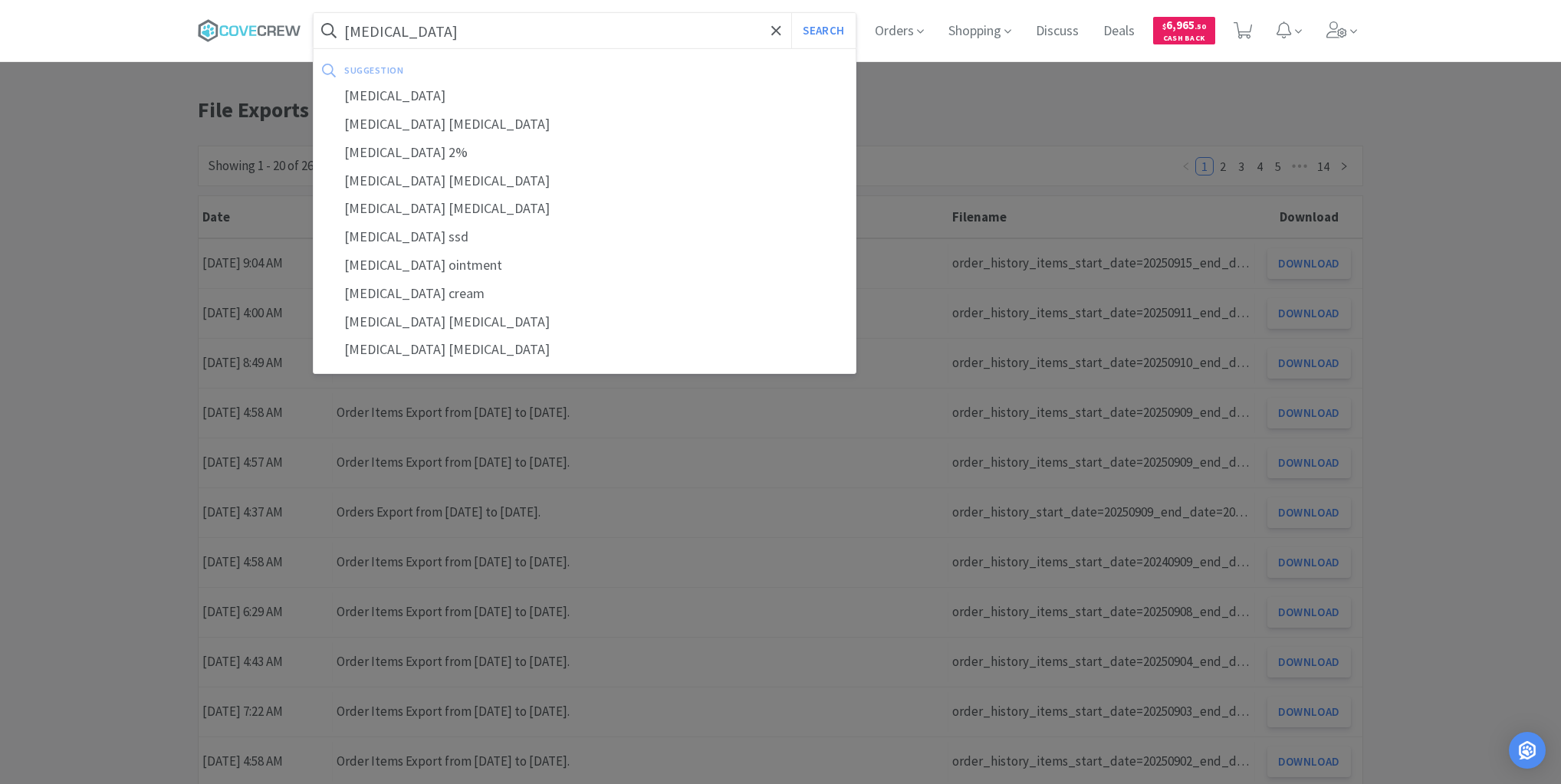
type input "mupirocin"
click at [791, 13] on button "Search" at bounding box center [823, 30] width 63 height 36
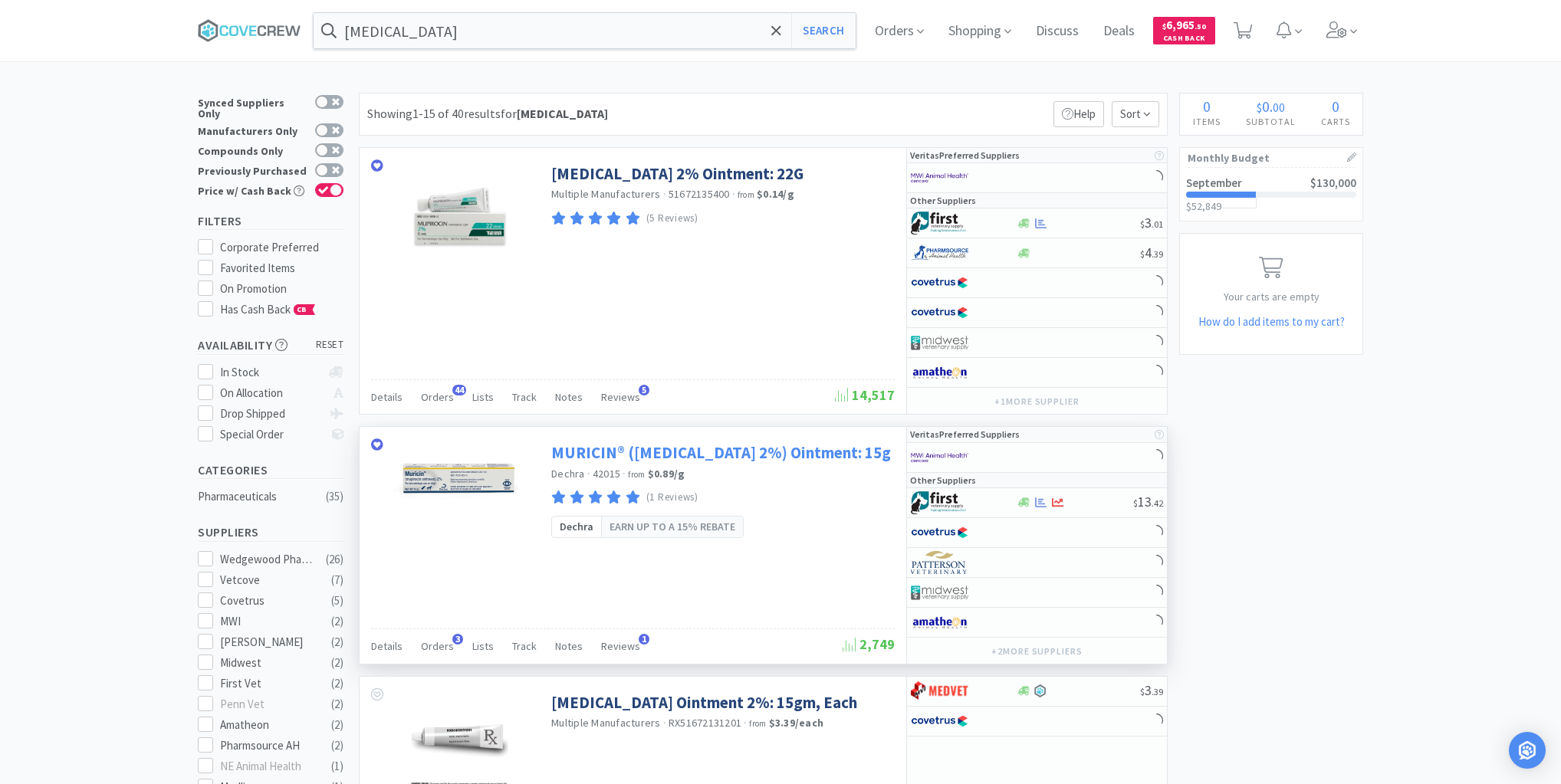
click at [606, 453] on link "MURICIN® (mupirocin 2%) Ointment: 15g" at bounding box center [720, 452] width 340 height 21
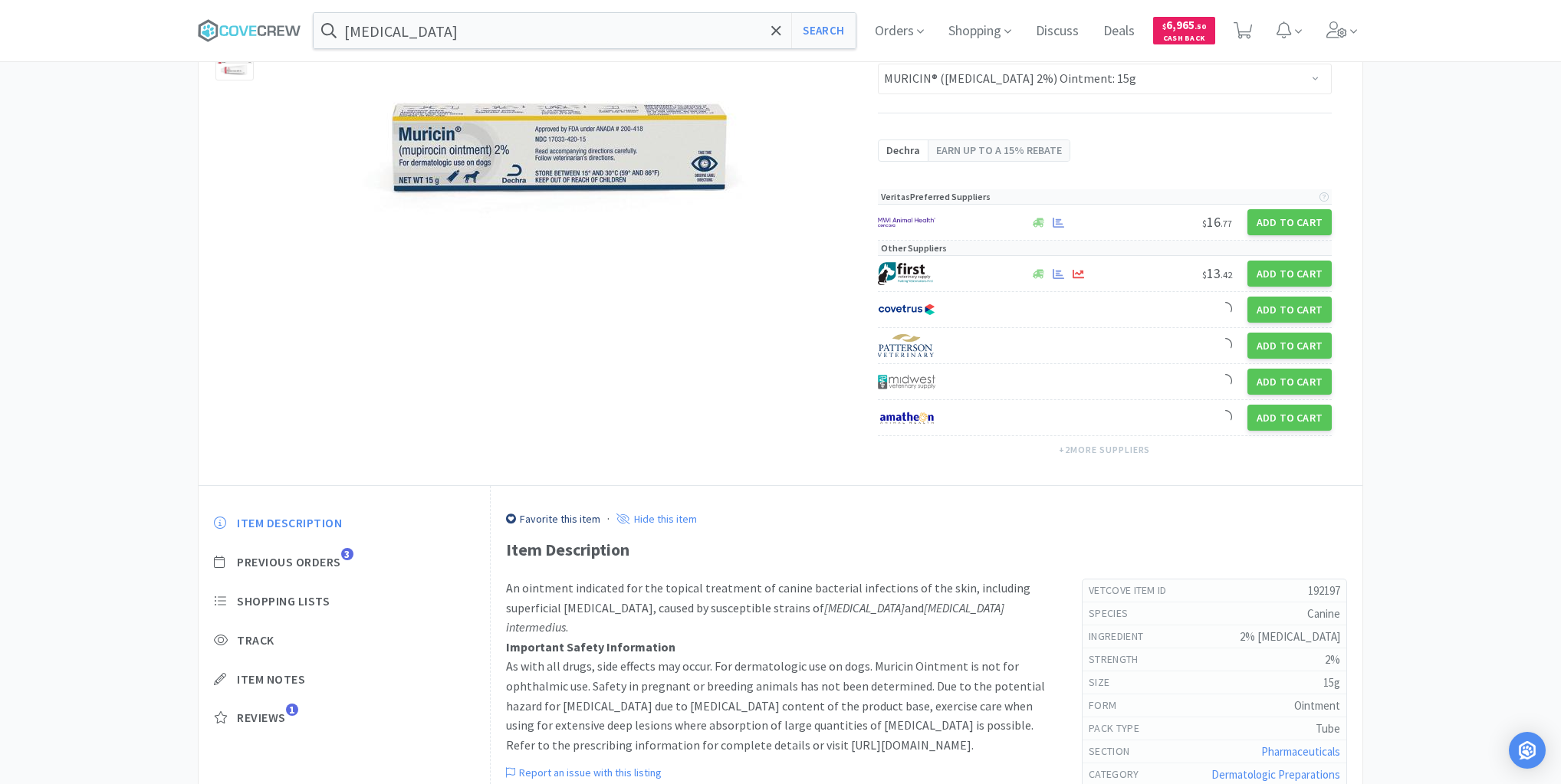
scroll to position [306, 0]
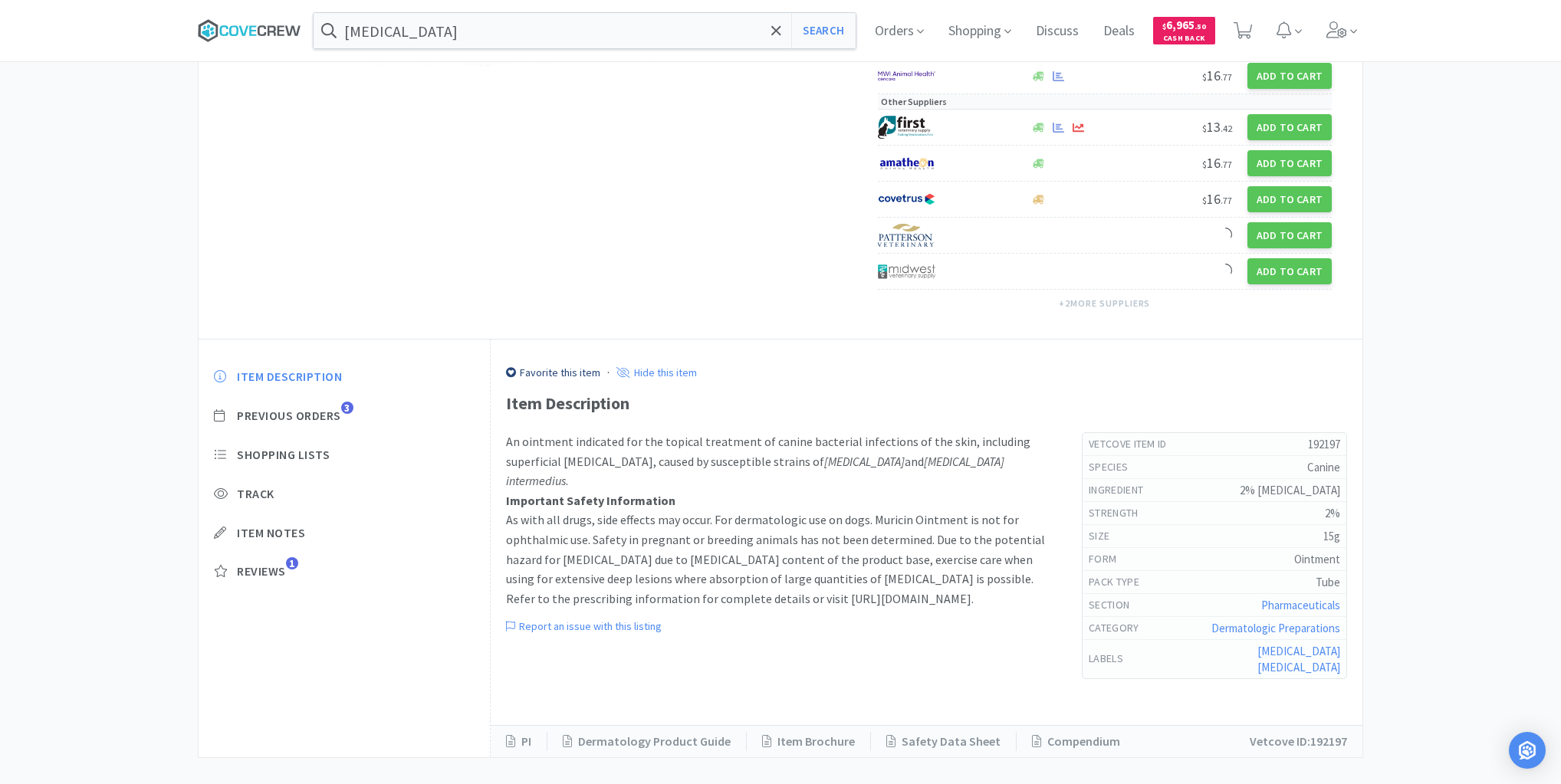
click at [289, 31] on icon at bounding box center [249, 30] width 103 height 23
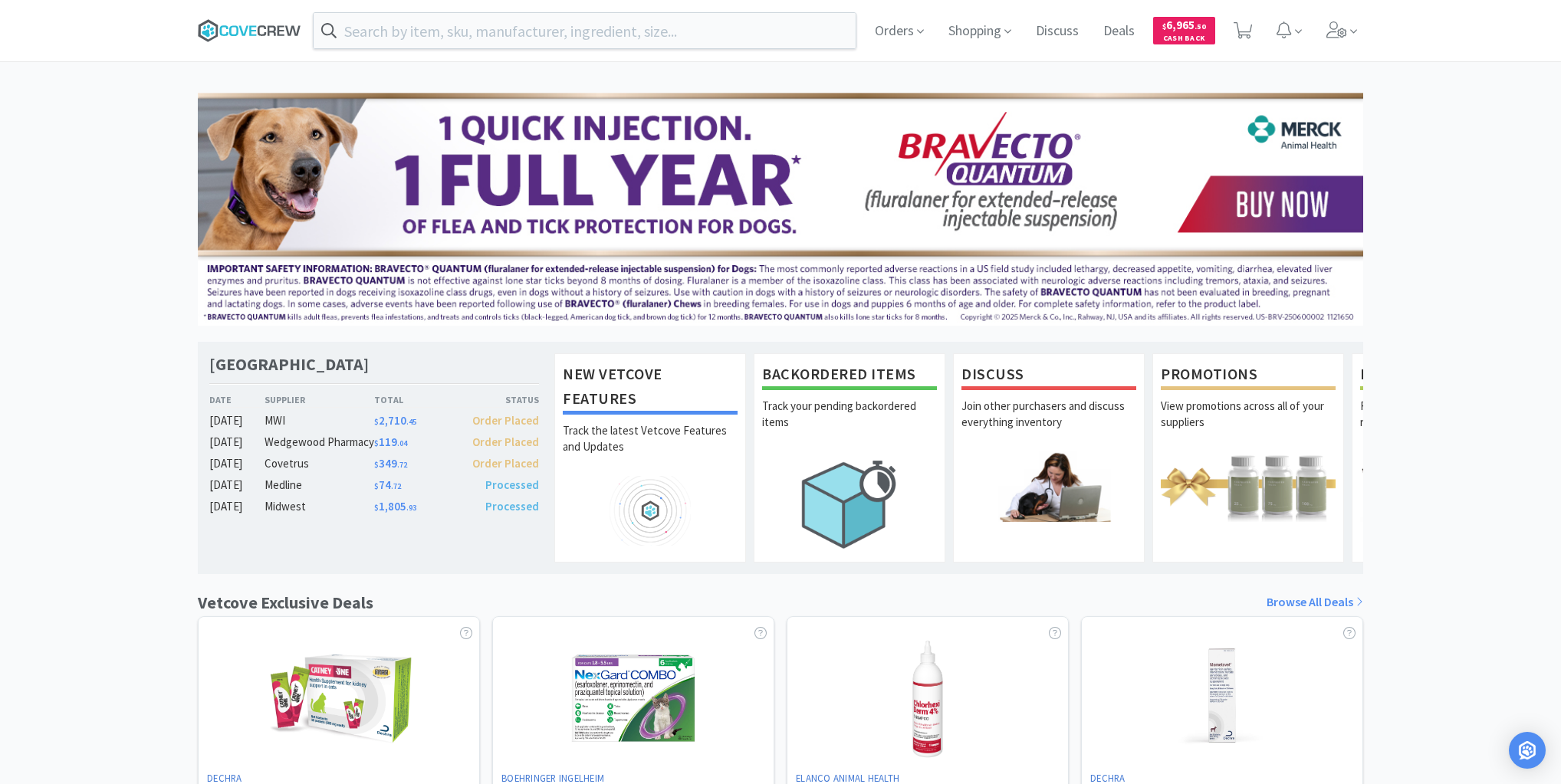
click at [244, 23] on icon at bounding box center [249, 30] width 103 height 23
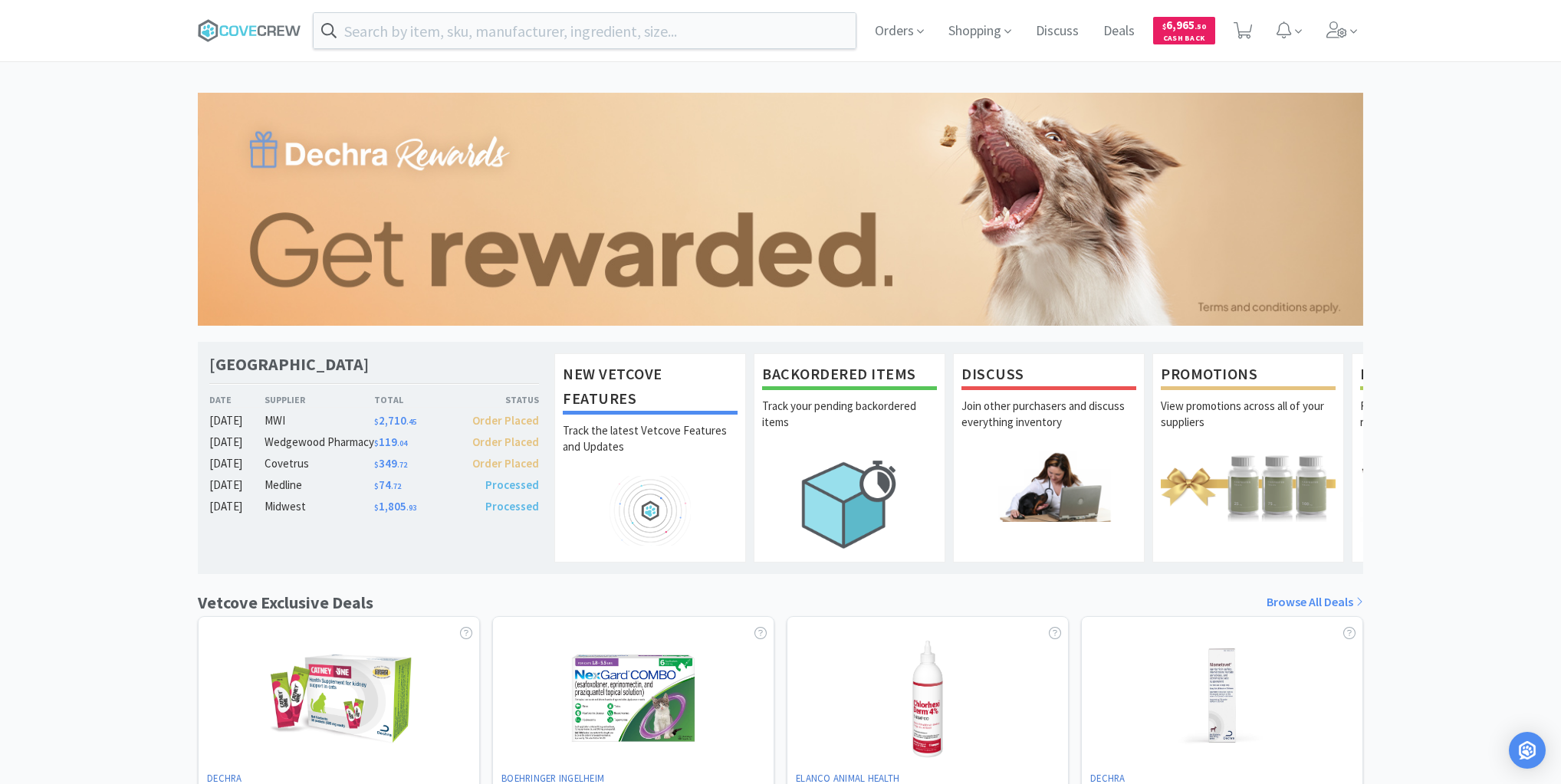
click at [1467, 160] on div "Las Vegas Veterinary Specialty Center Date Supplier Total Status Sep 16 MWI $ 2…" at bounding box center [780, 676] width 1561 height 1167
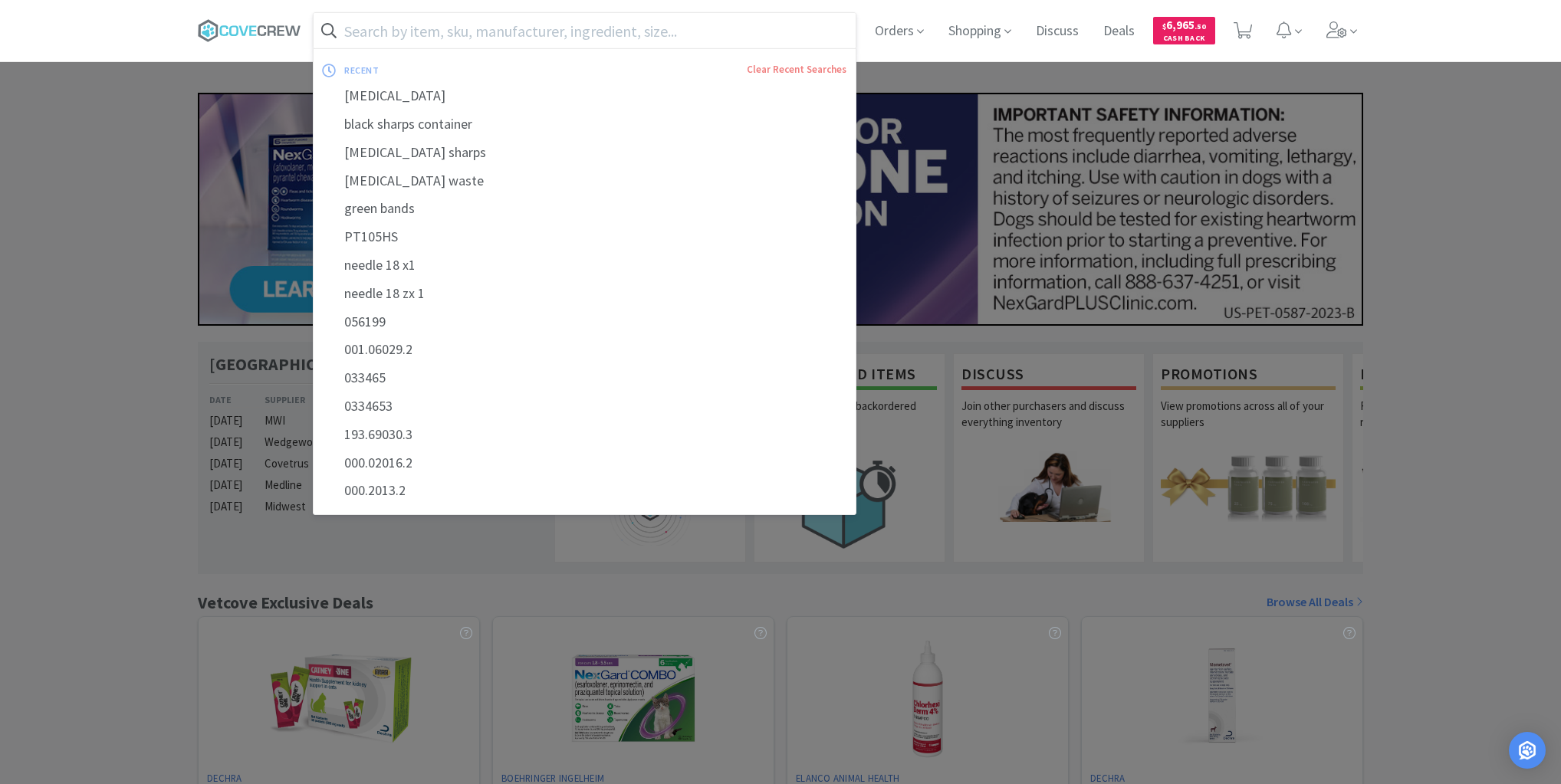
click at [400, 30] on input "text" at bounding box center [585, 30] width 542 height 36
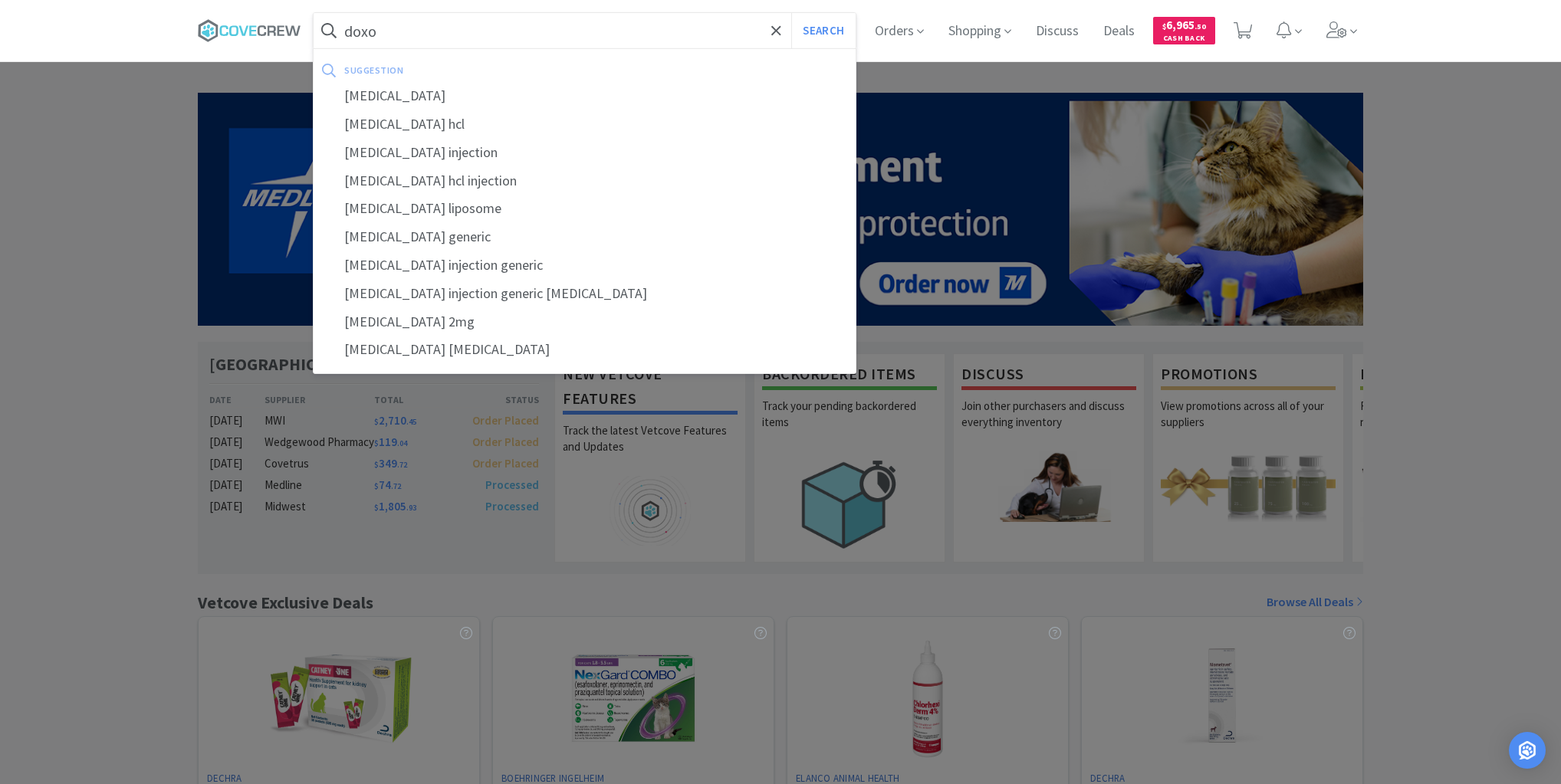
click at [367, 104] on div "doxorubicin" at bounding box center [585, 96] width 542 height 29
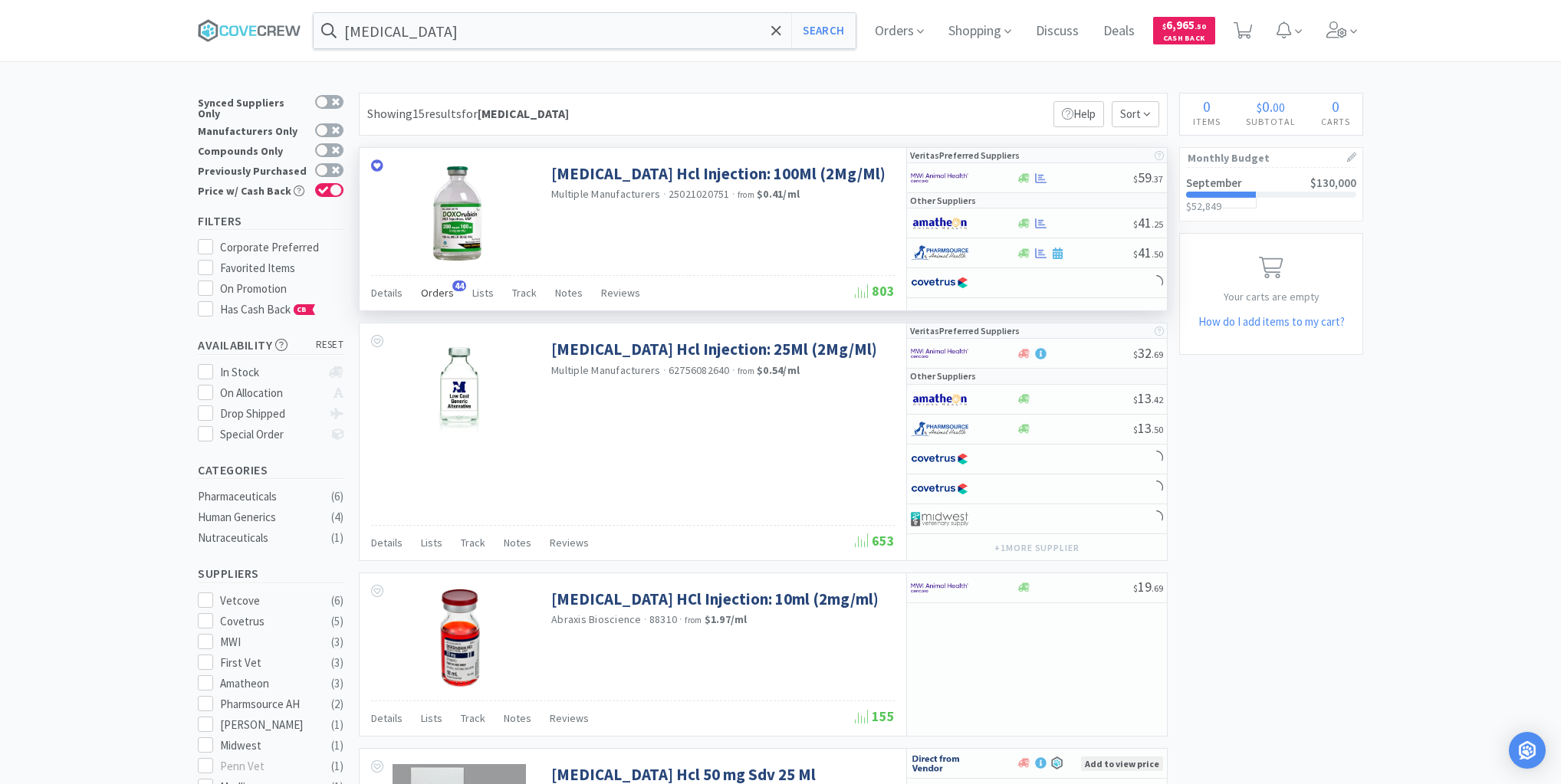
click at [436, 292] on span "Orders" at bounding box center [437, 293] width 33 height 14
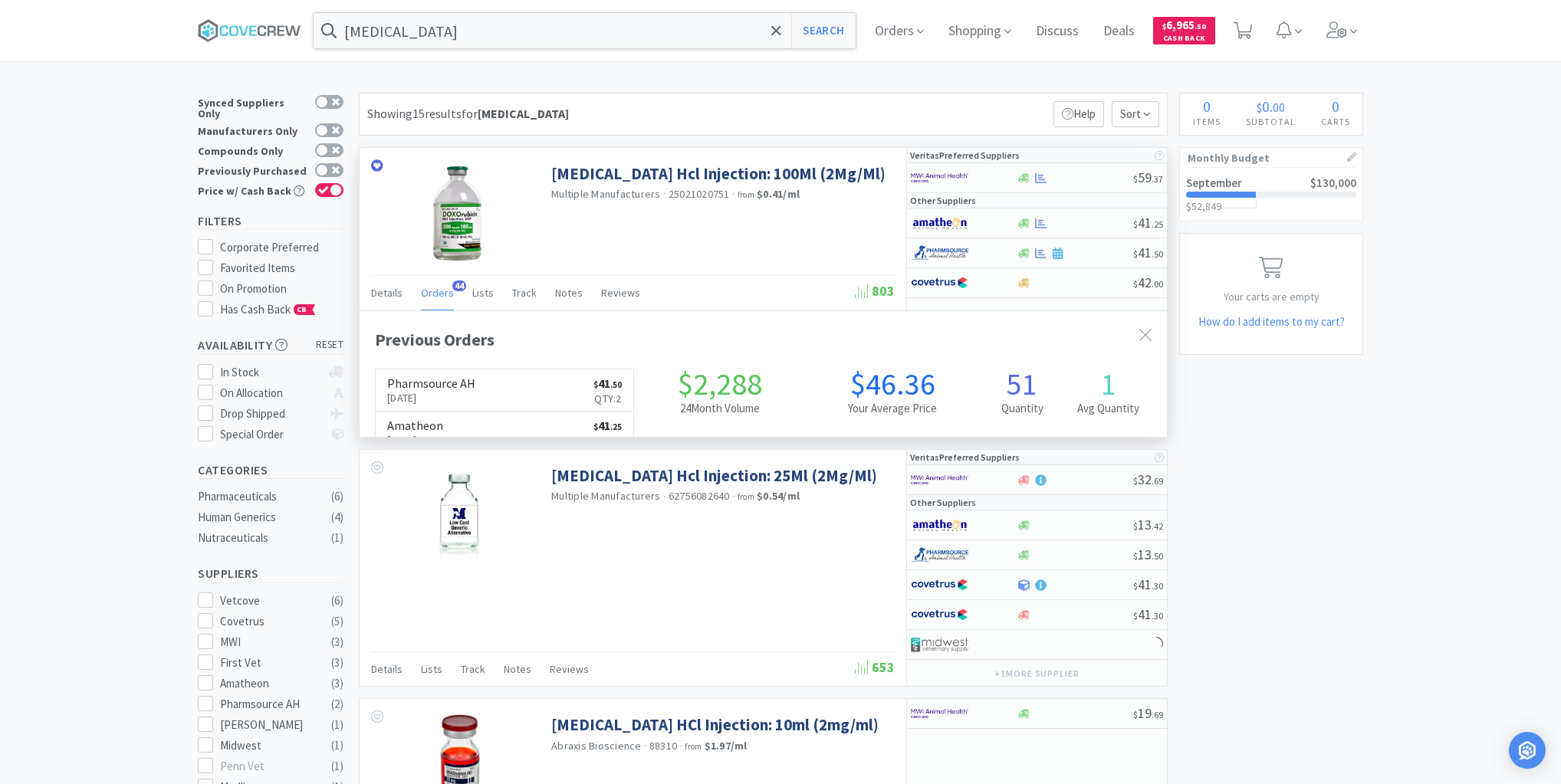
scroll to position [411, 807]
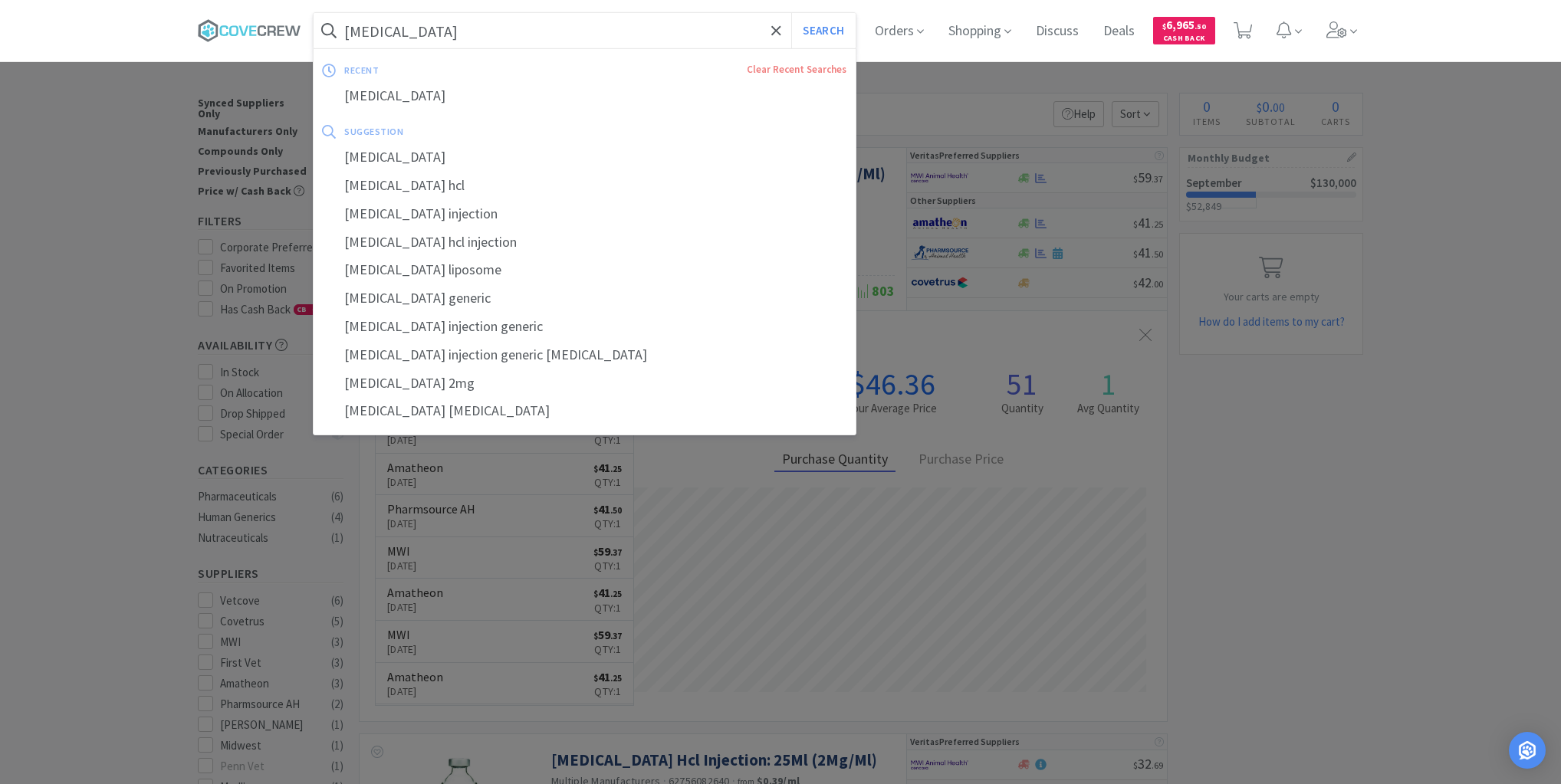
click at [630, 36] on input "doxorubicin" at bounding box center [585, 30] width 542 height 36
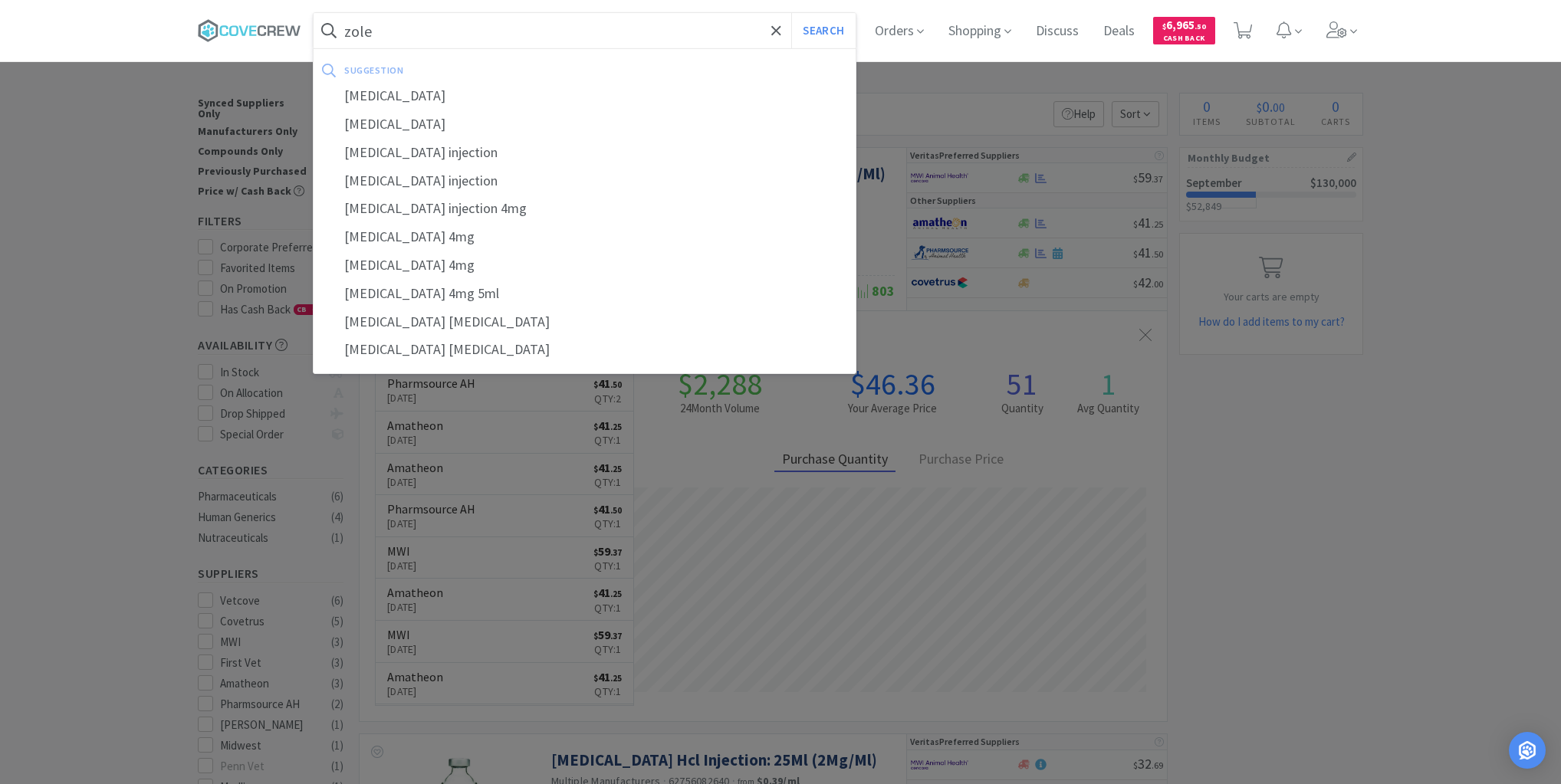
click at [791, 13] on button "Search" at bounding box center [823, 30] width 63 height 36
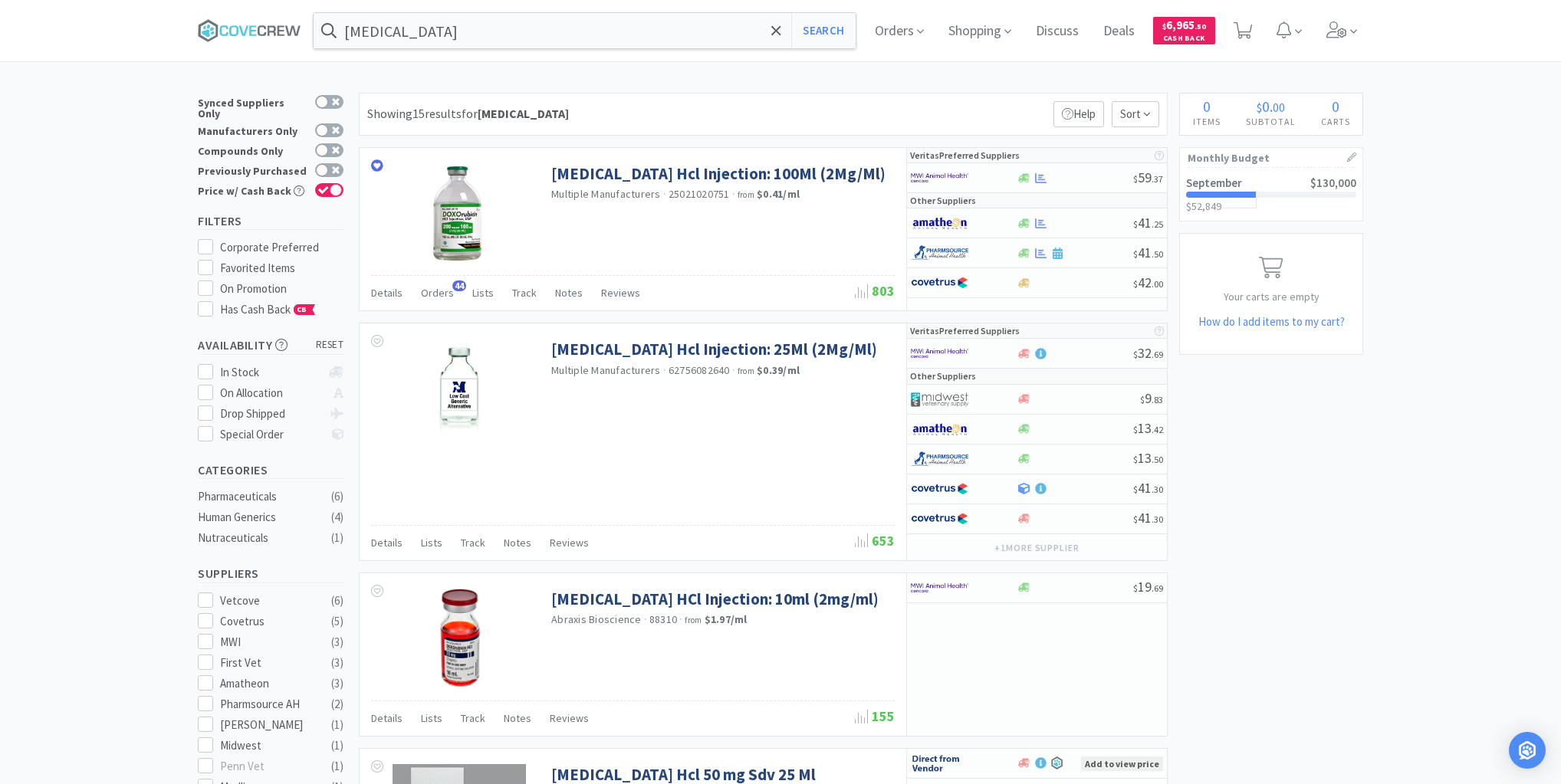
type input "zole"
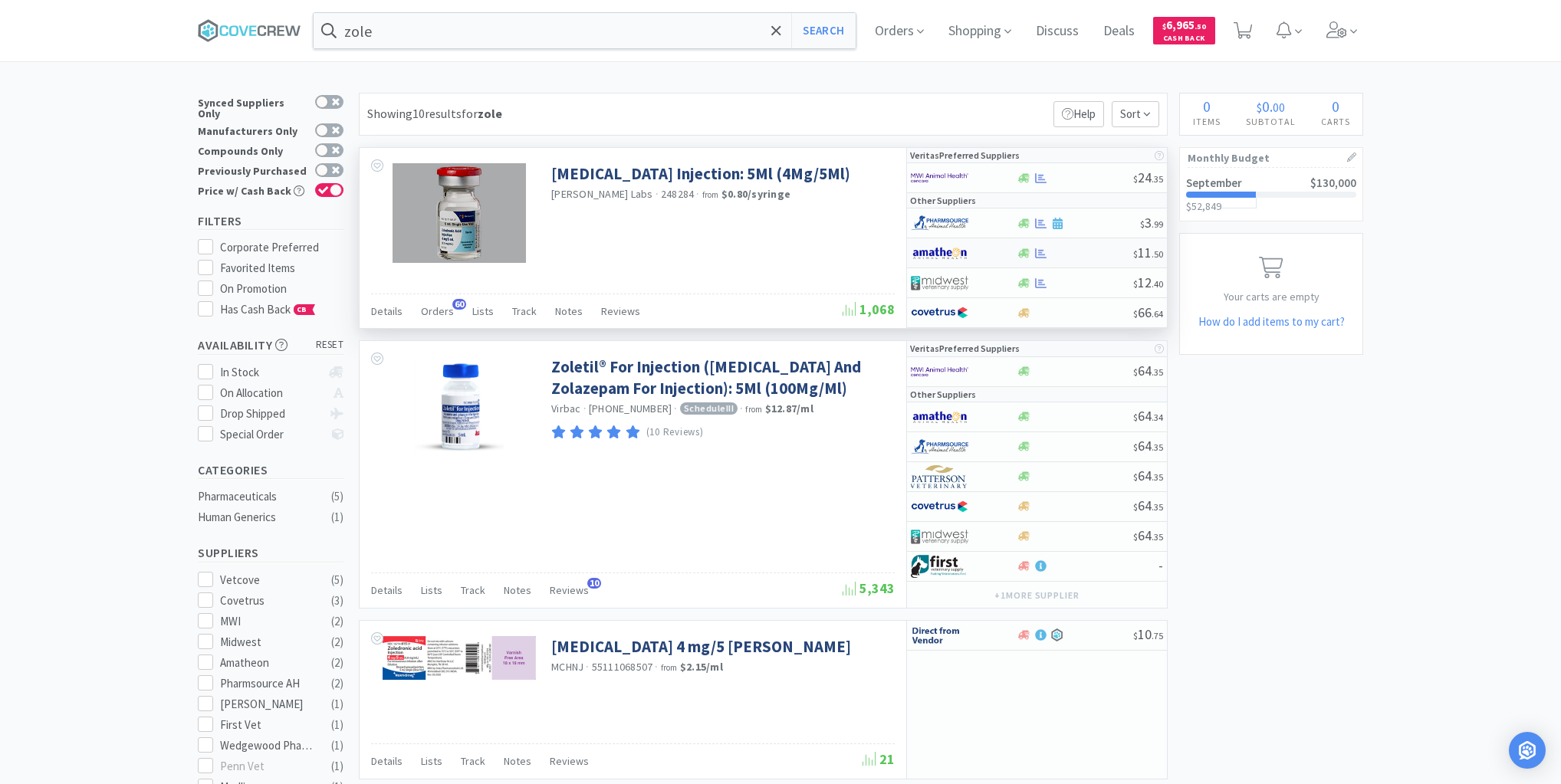
click at [985, 254] on div at bounding box center [952, 253] width 84 height 26
select select "1"
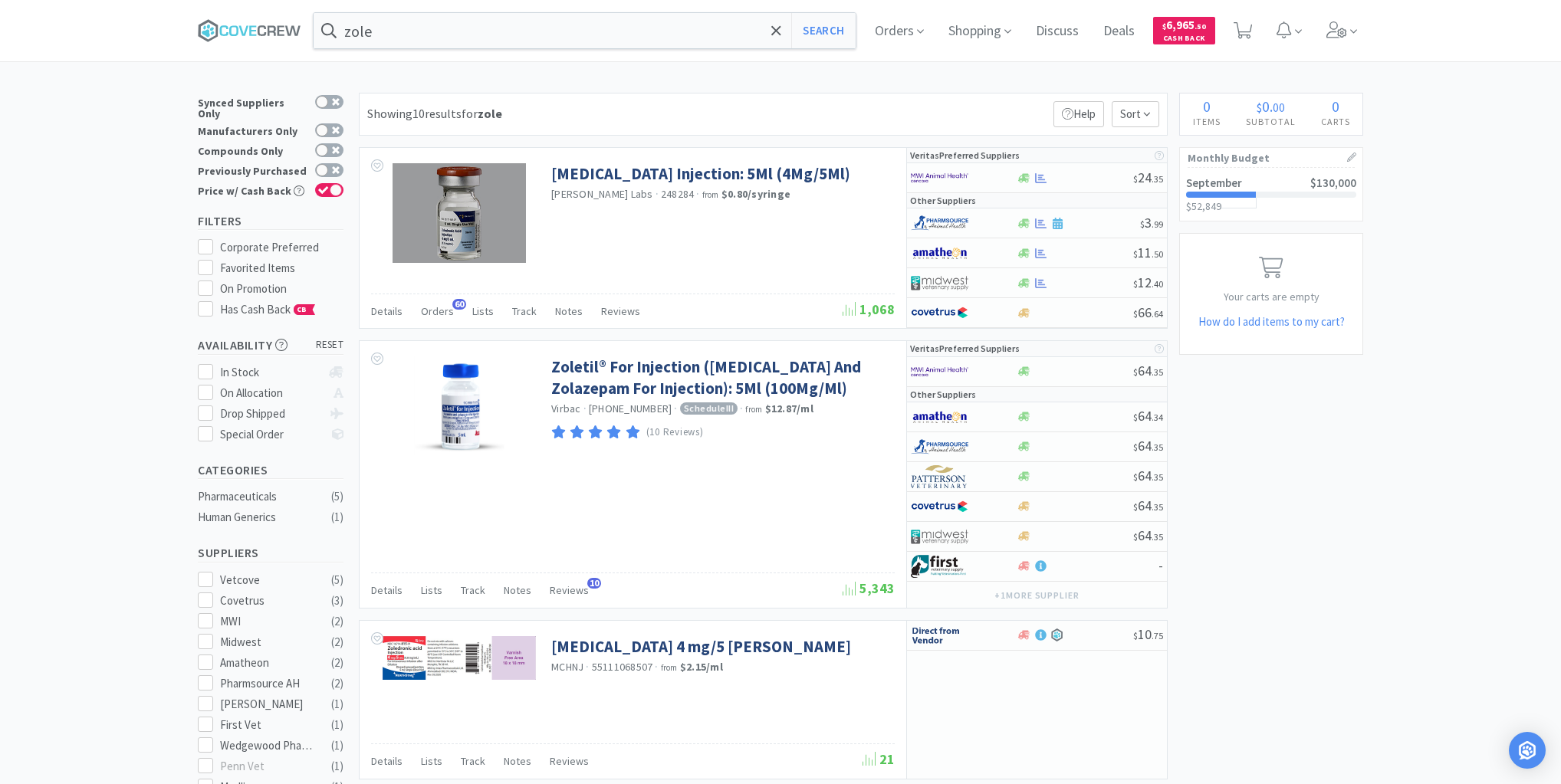
click at [400, 24] on input "zole" at bounding box center [585, 30] width 542 height 36
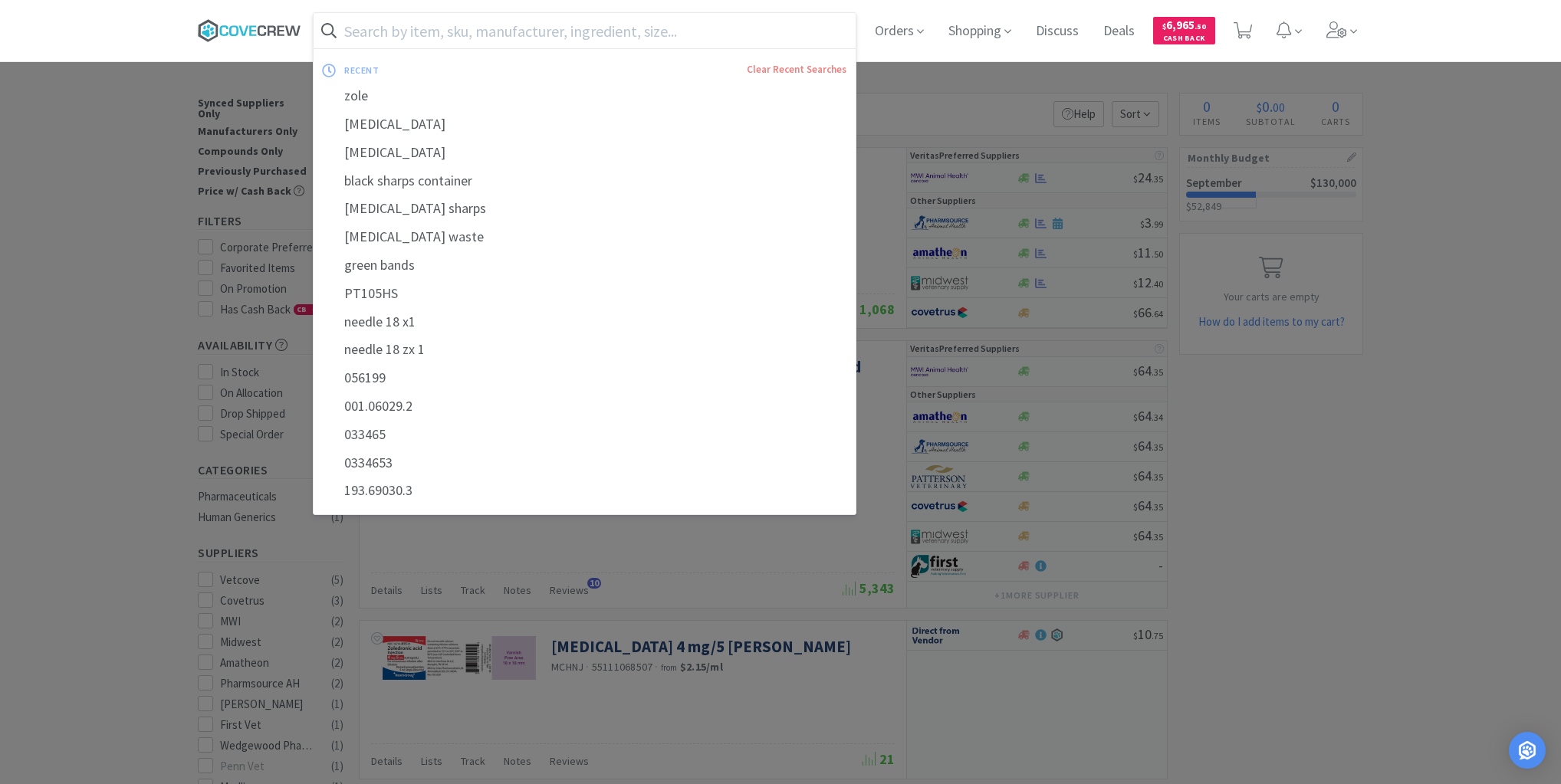
click at [268, 26] on icon at bounding box center [249, 30] width 103 height 23
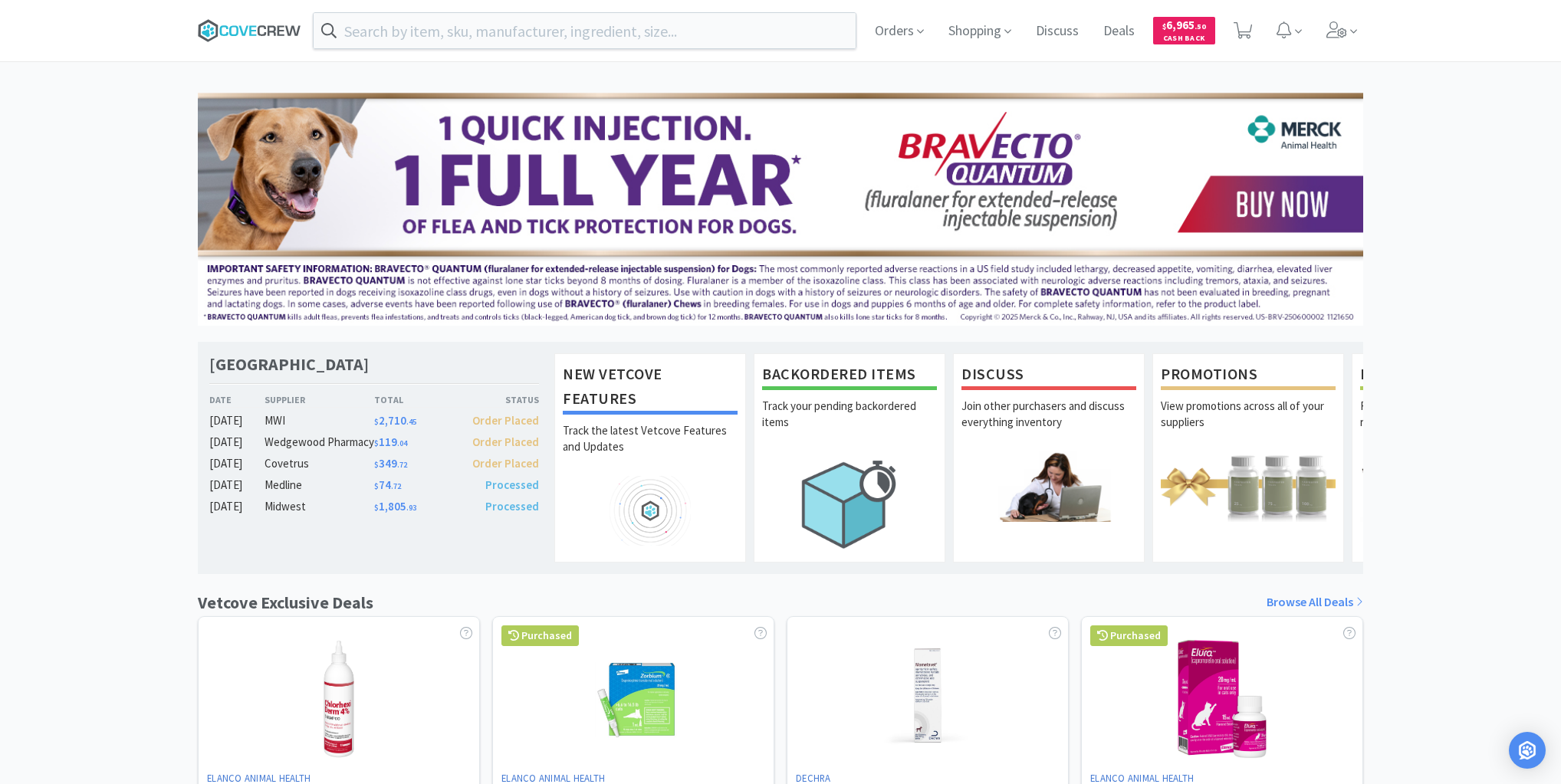
click at [260, 28] on icon at bounding box center [249, 30] width 103 height 23
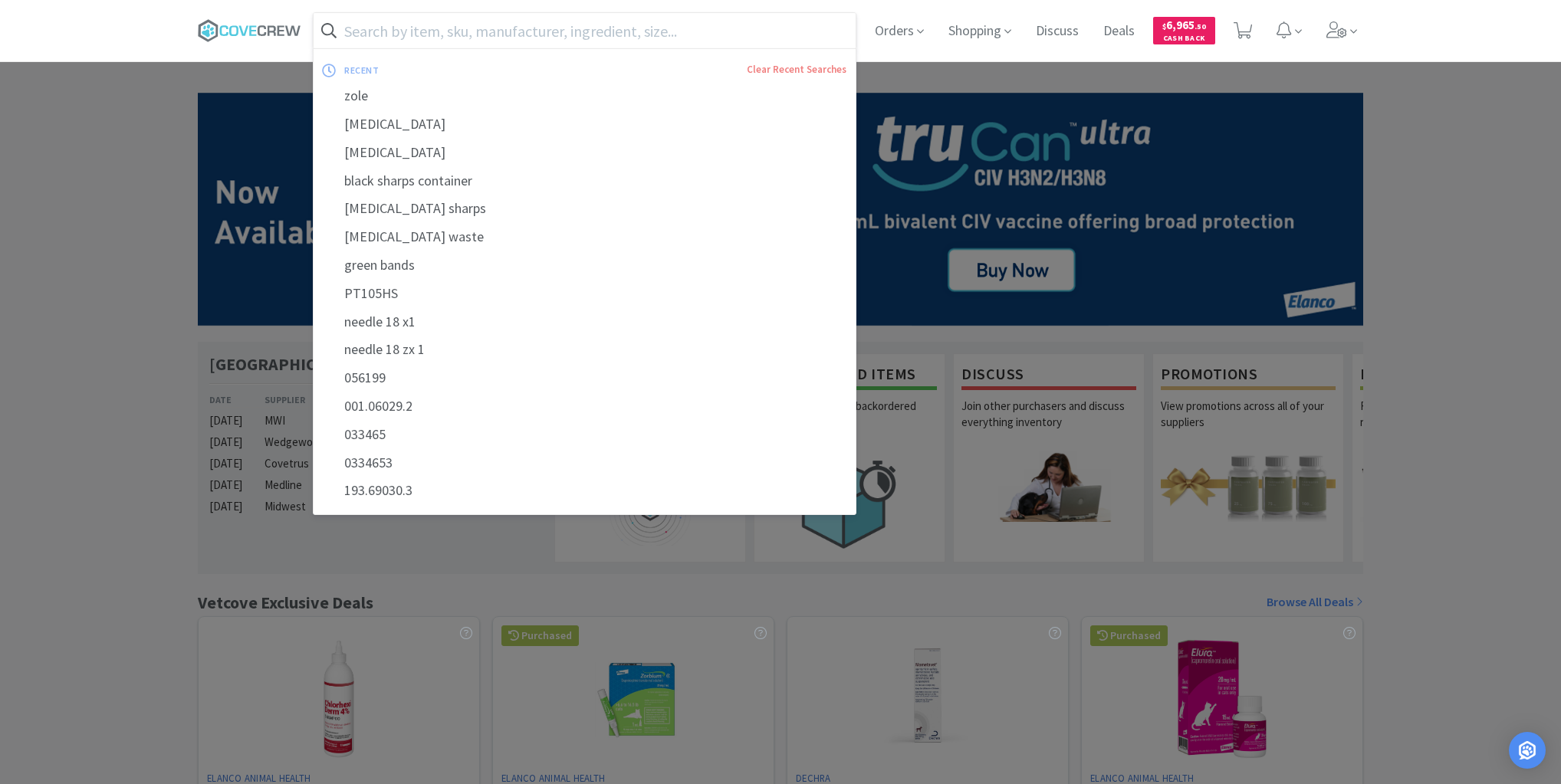
click at [557, 30] on input "text" at bounding box center [585, 30] width 542 height 36
paste input "350.05482.2"
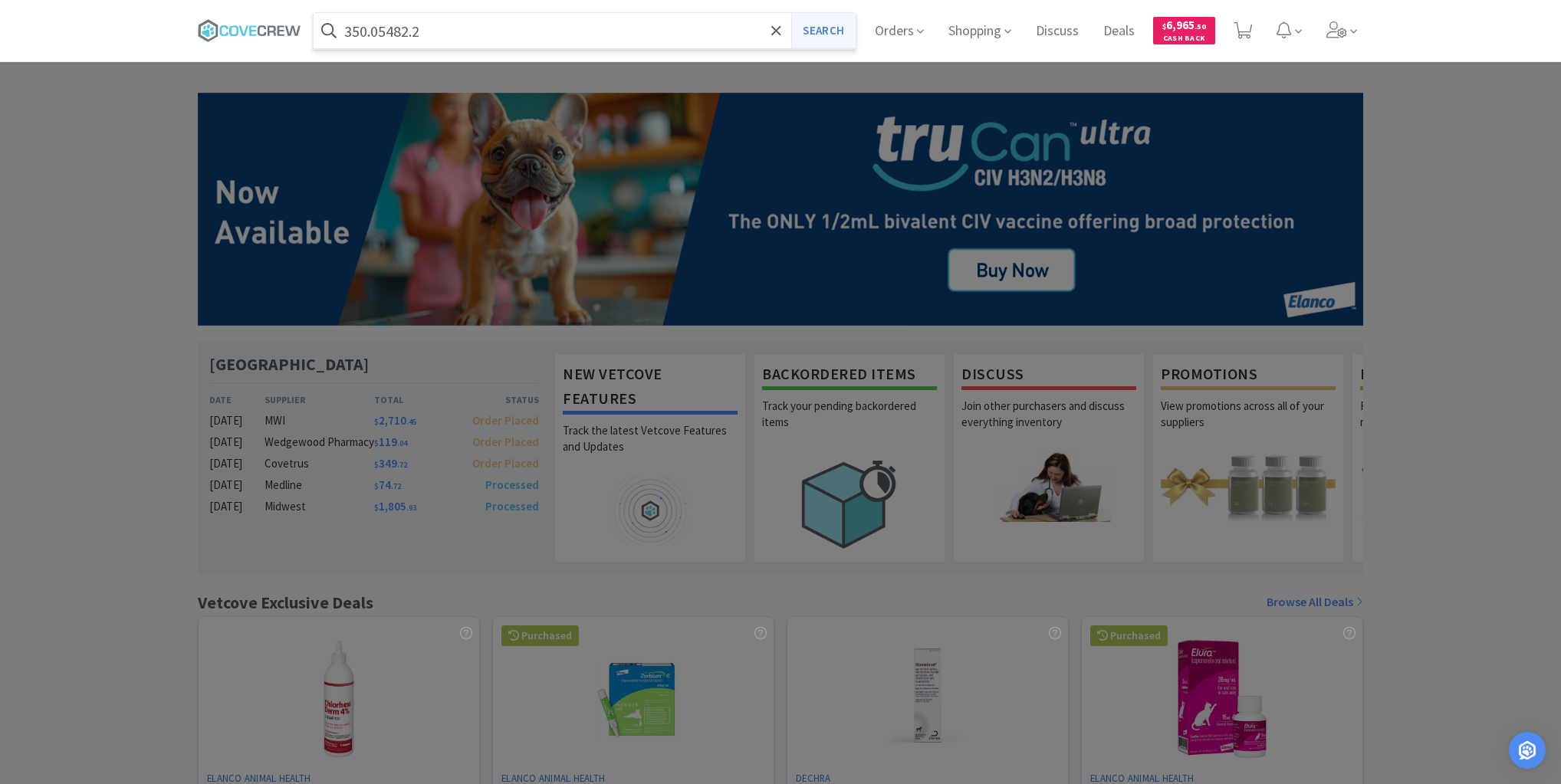
type input "350.05482.2"
click at [833, 36] on button "Search" at bounding box center [823, 30] width 63 height 36
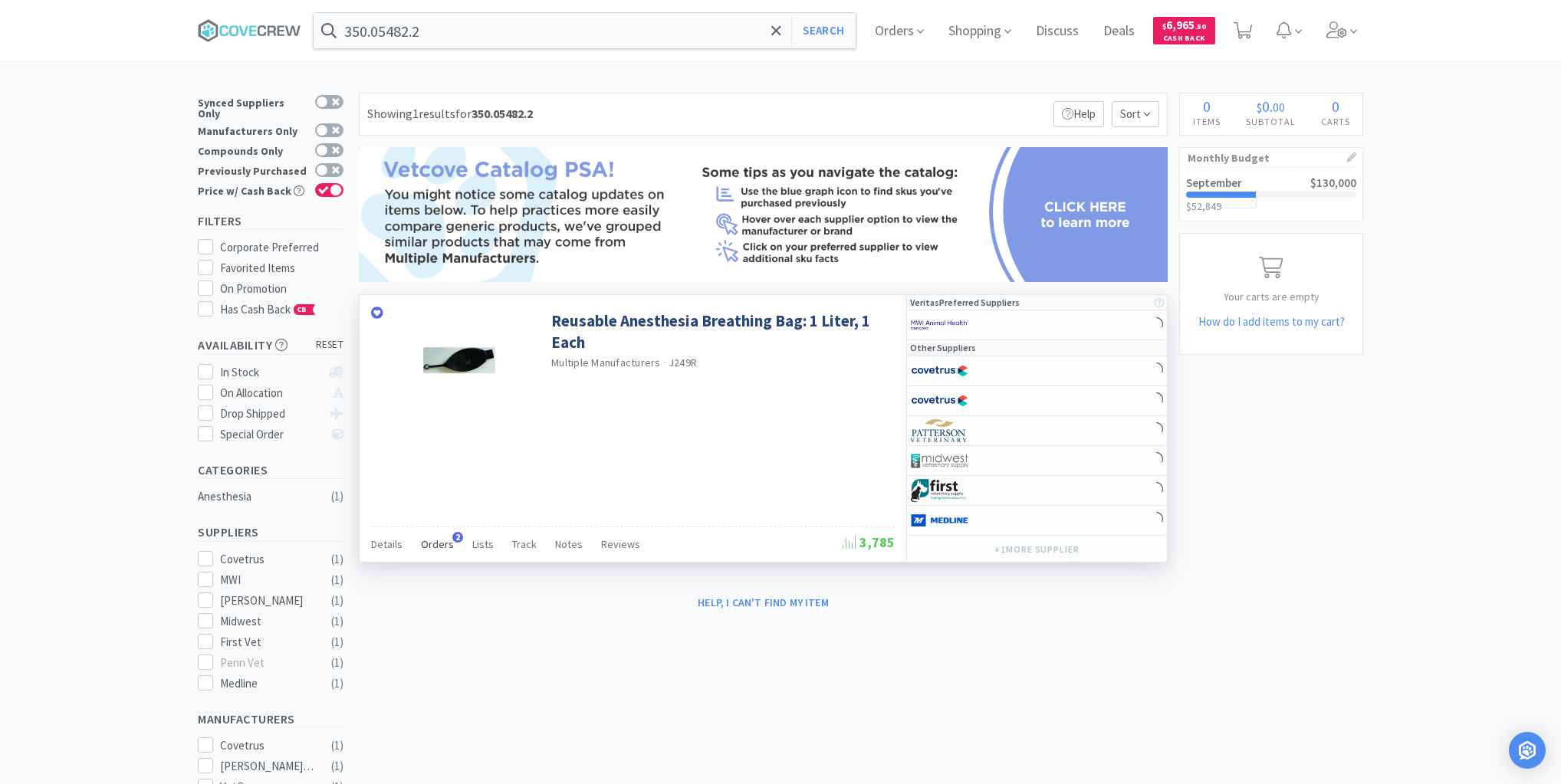
click at [434, 543] on span "Orders" at bounding box center [437, 544] width 33 height 14
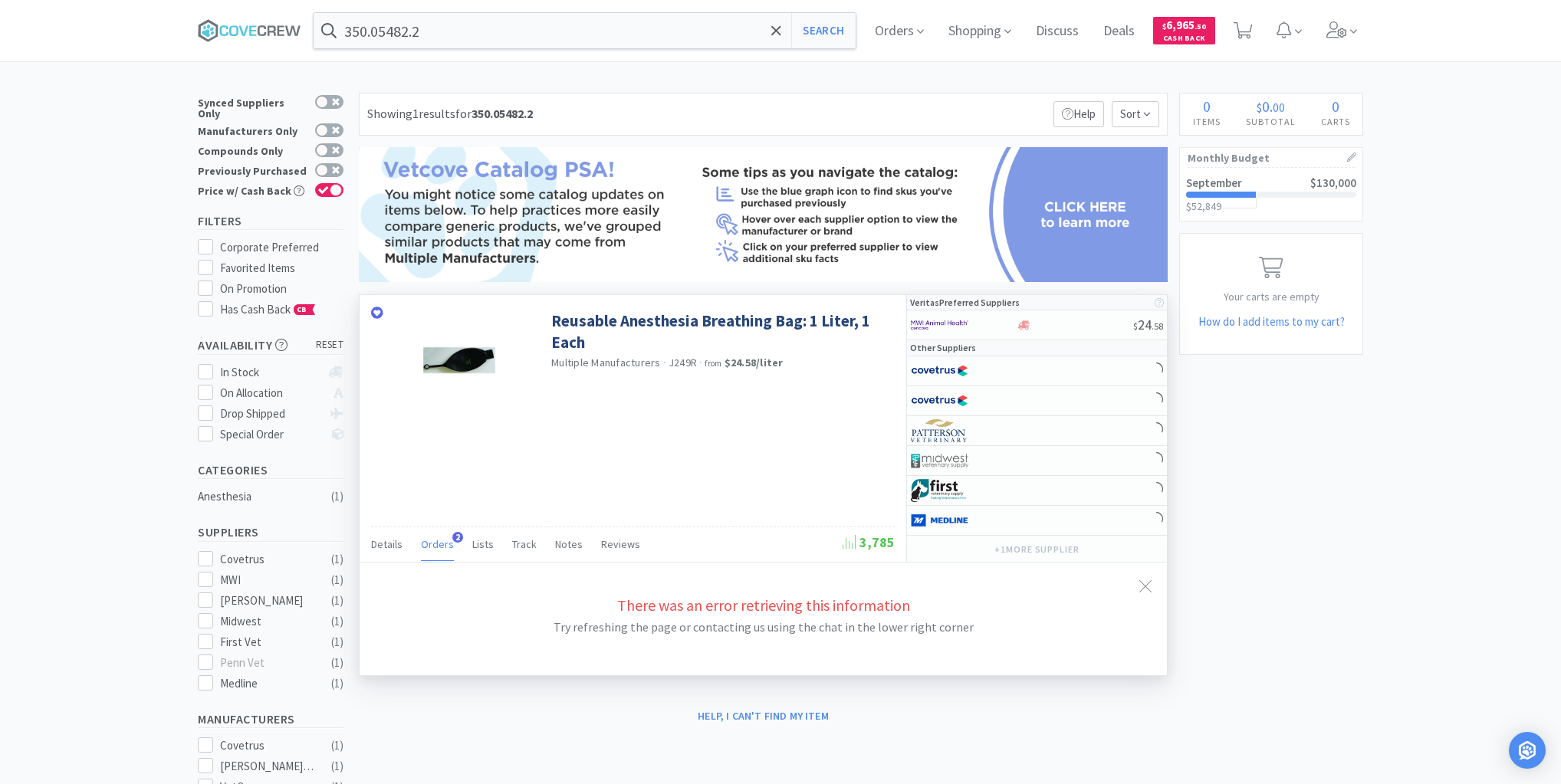
click at [433, 541] on span "Orders" at bounding box center [437, 544] width 33 height 14
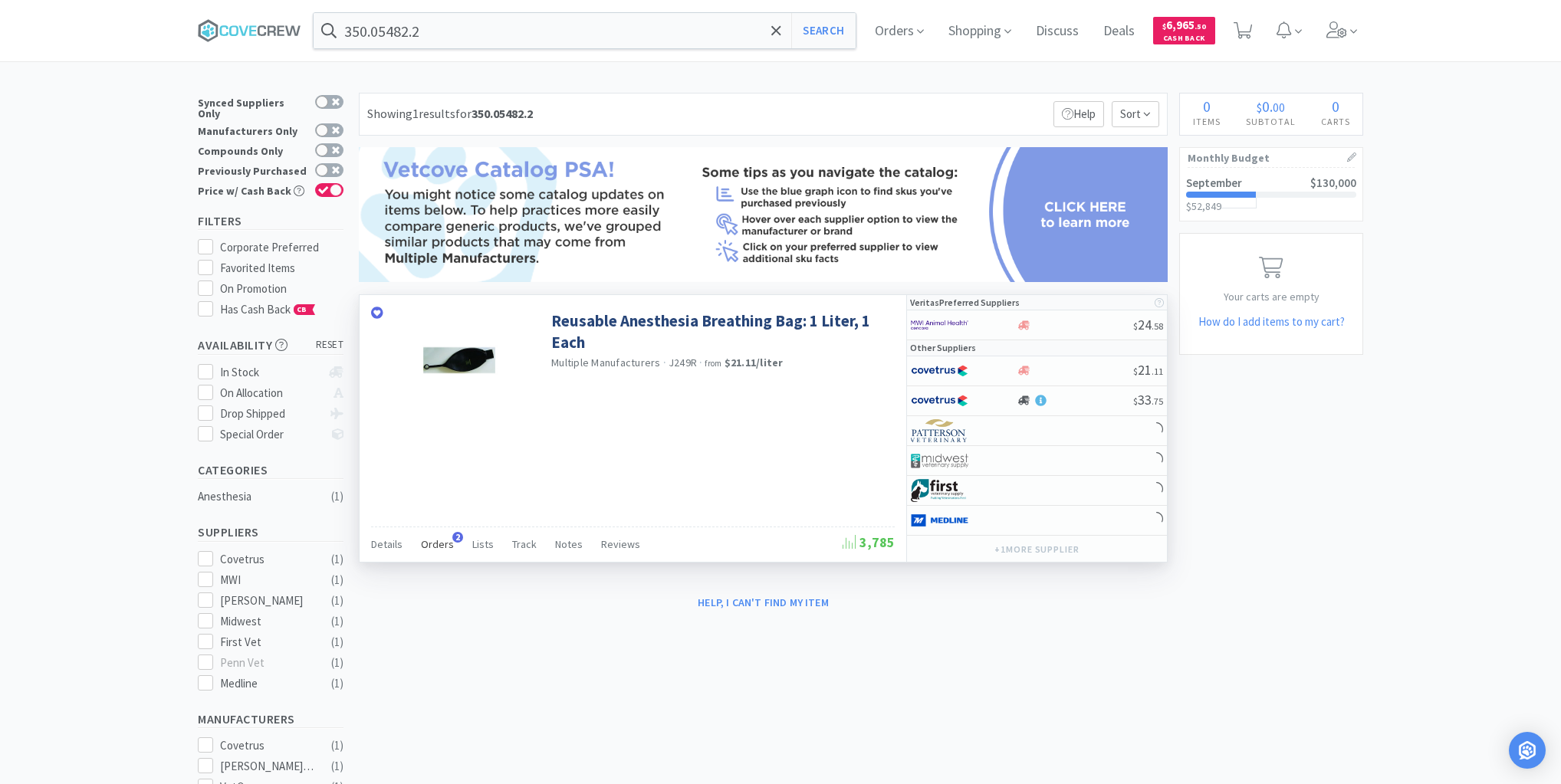
click at [436, 542] on span "Orders" at bounding box center [437, 544] width 33 height 14
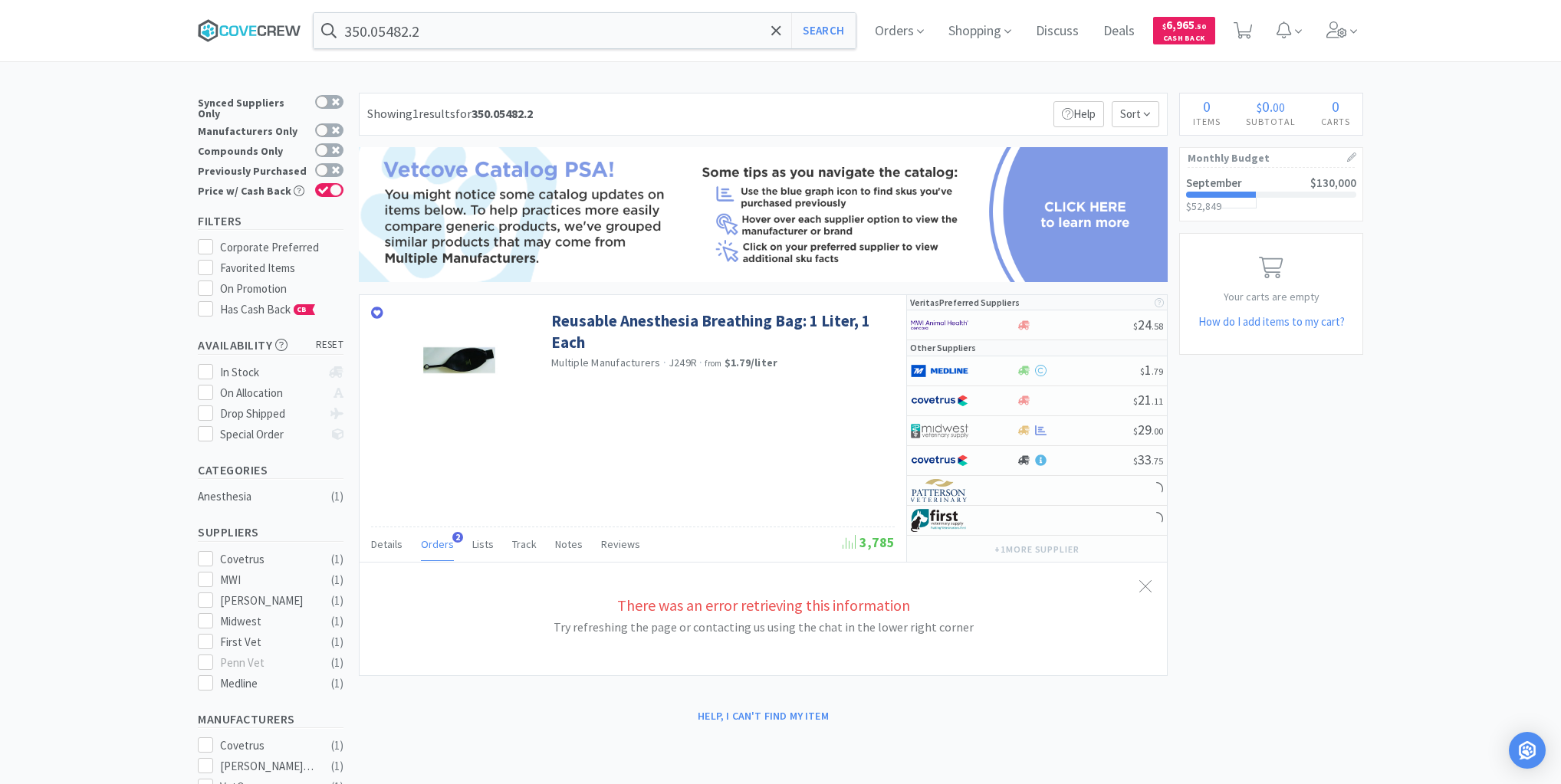
click at [263, 29] on icon at bounding box center [261, 30] width 9 height 10
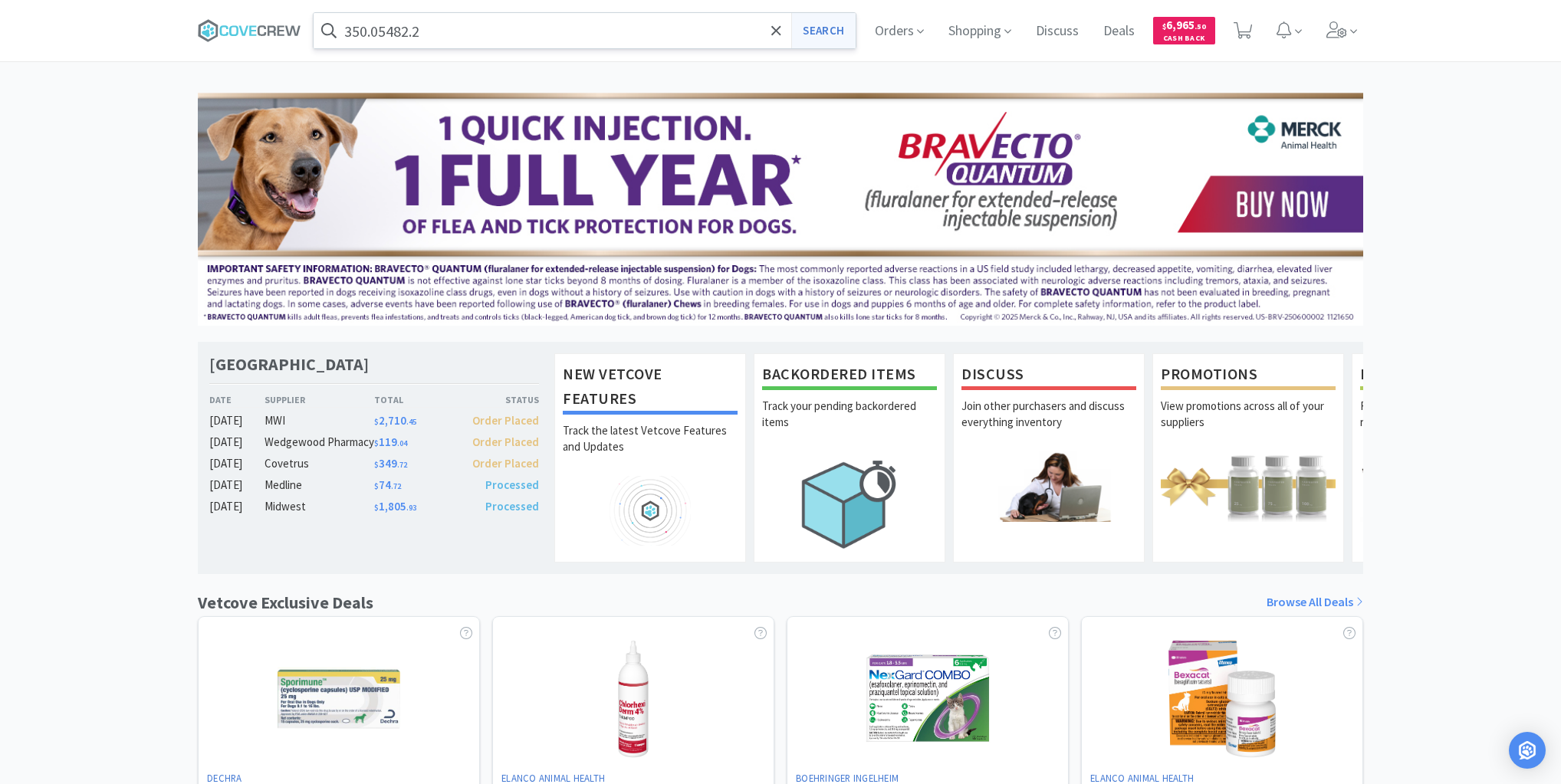
click at [816, 27] on button "Search" at bounding box center [823, 30] width 63 height 36
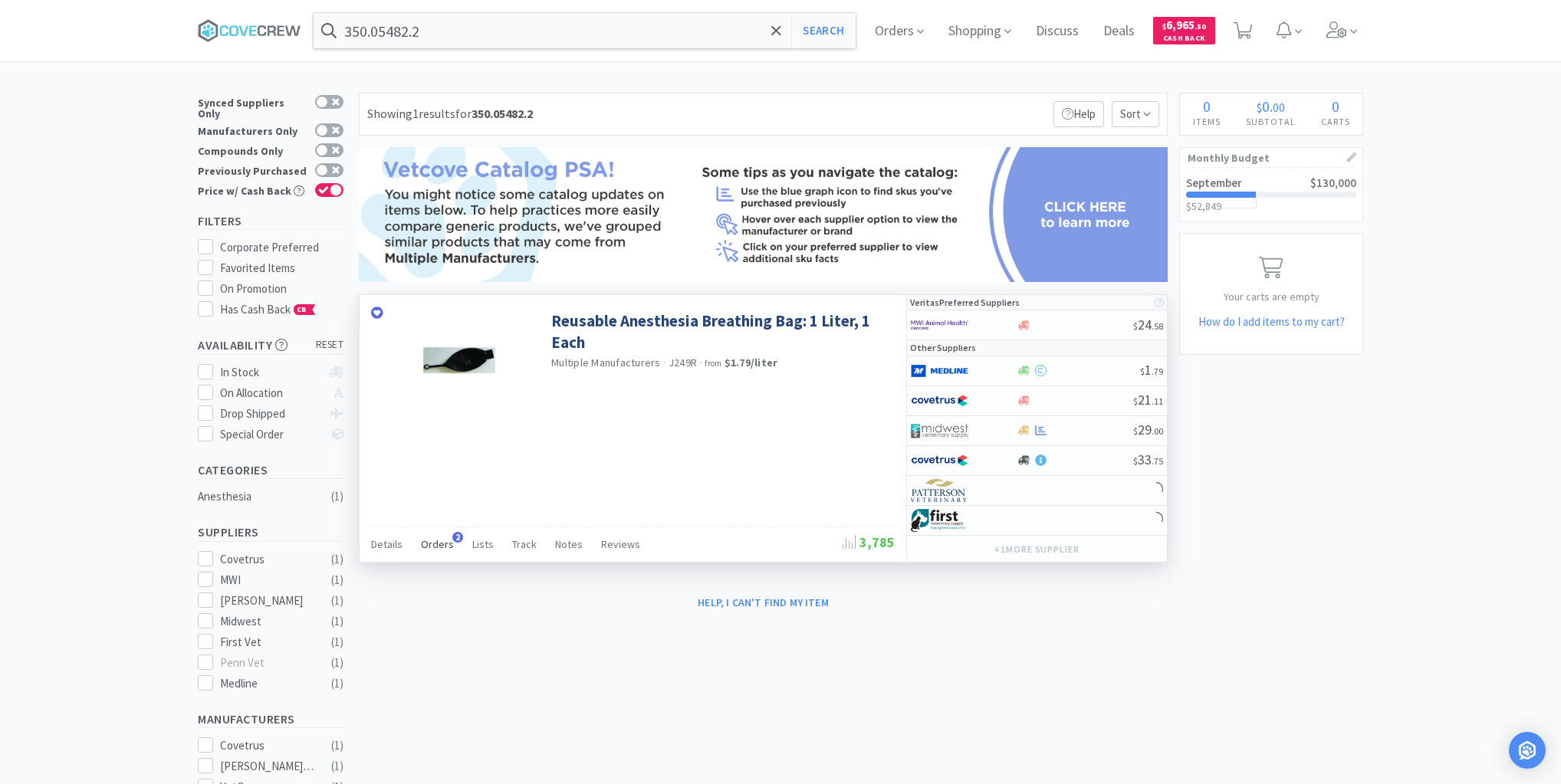
click at [437, 543] on span "Orders" at bounding box center [437, 544] width 33 height 14
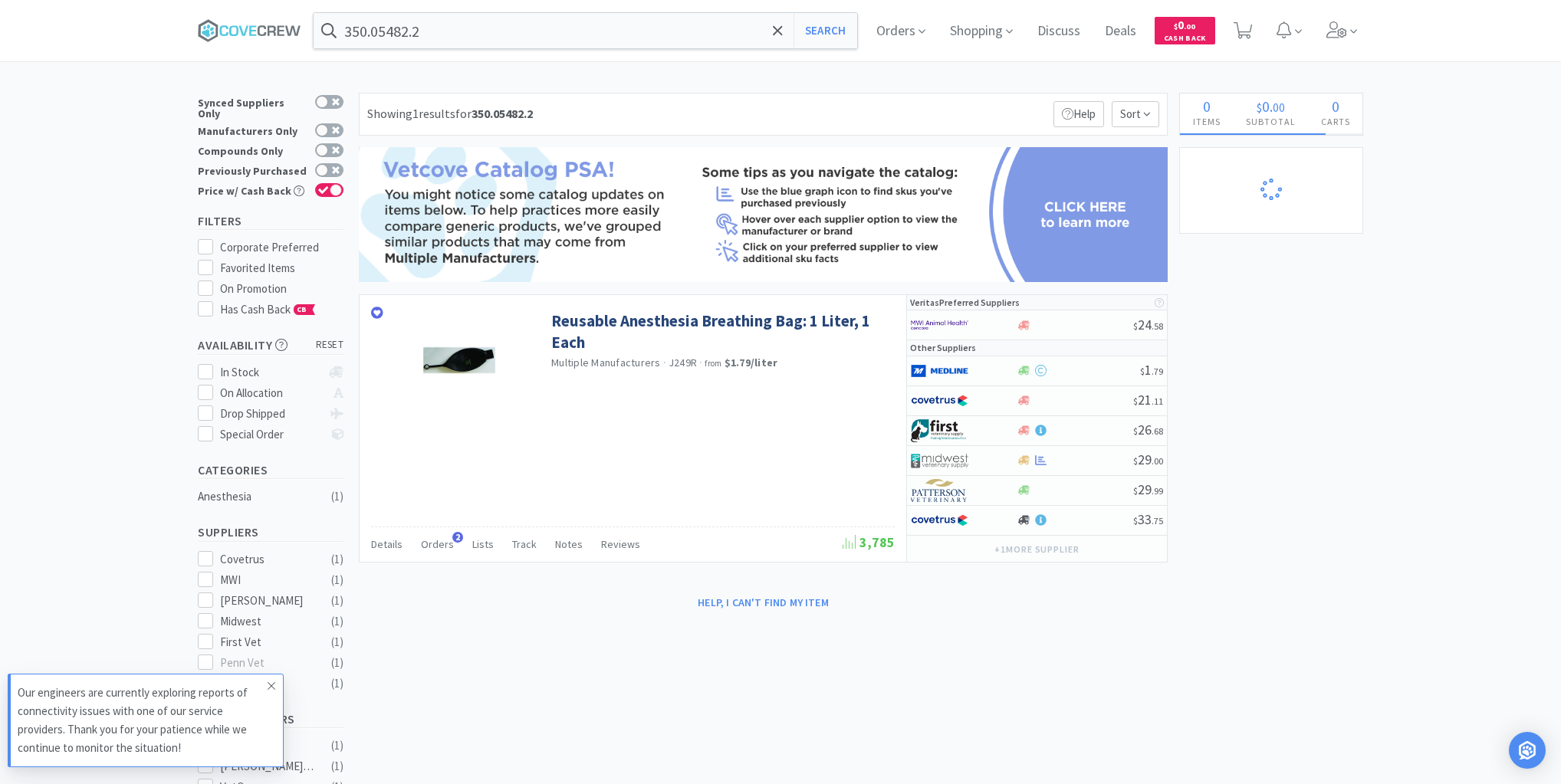
click at [270, 687] on icon at bounding box center [271, 686] width 10 height 12
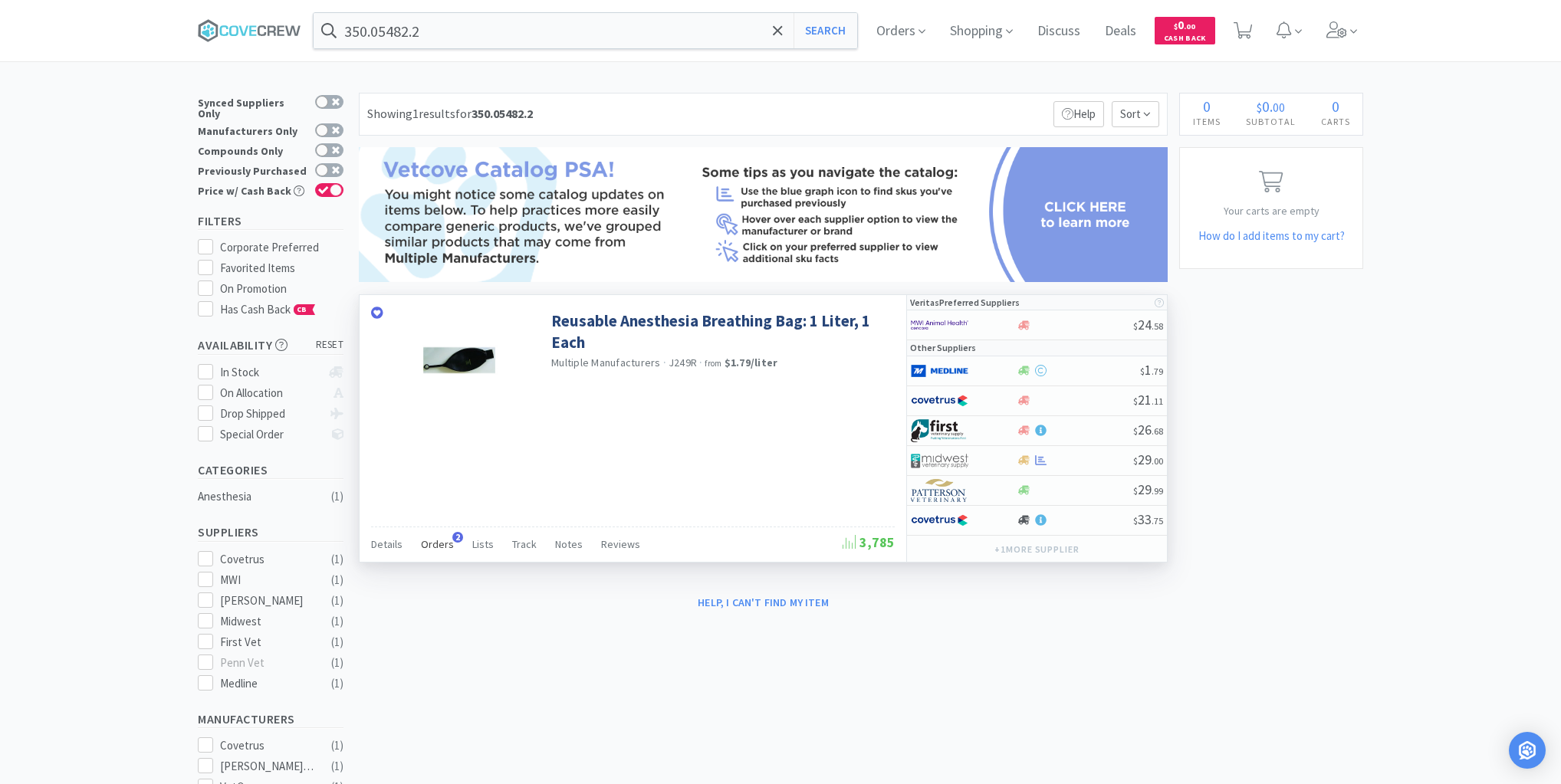
click at [440, 541] on span "Orders" at bounding box center [437, 544] width 33 height 14
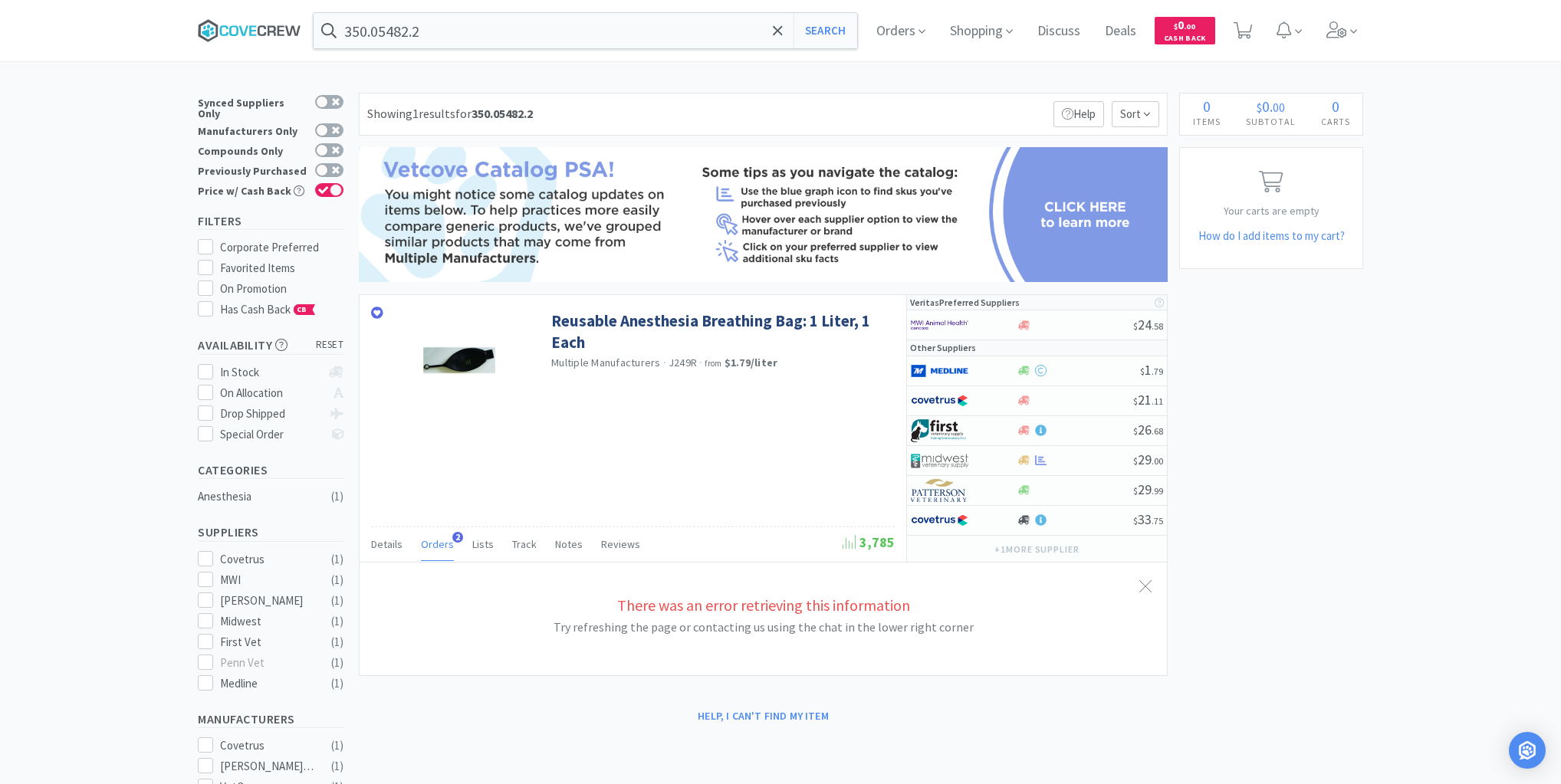
drag, startPoint x: 272, startPoint y: 23, endPoint x: 360, endPoint y: 40, distance: 89.6
click at [272, 24] on icon at bounding box center [249, 30] width 103 height 23
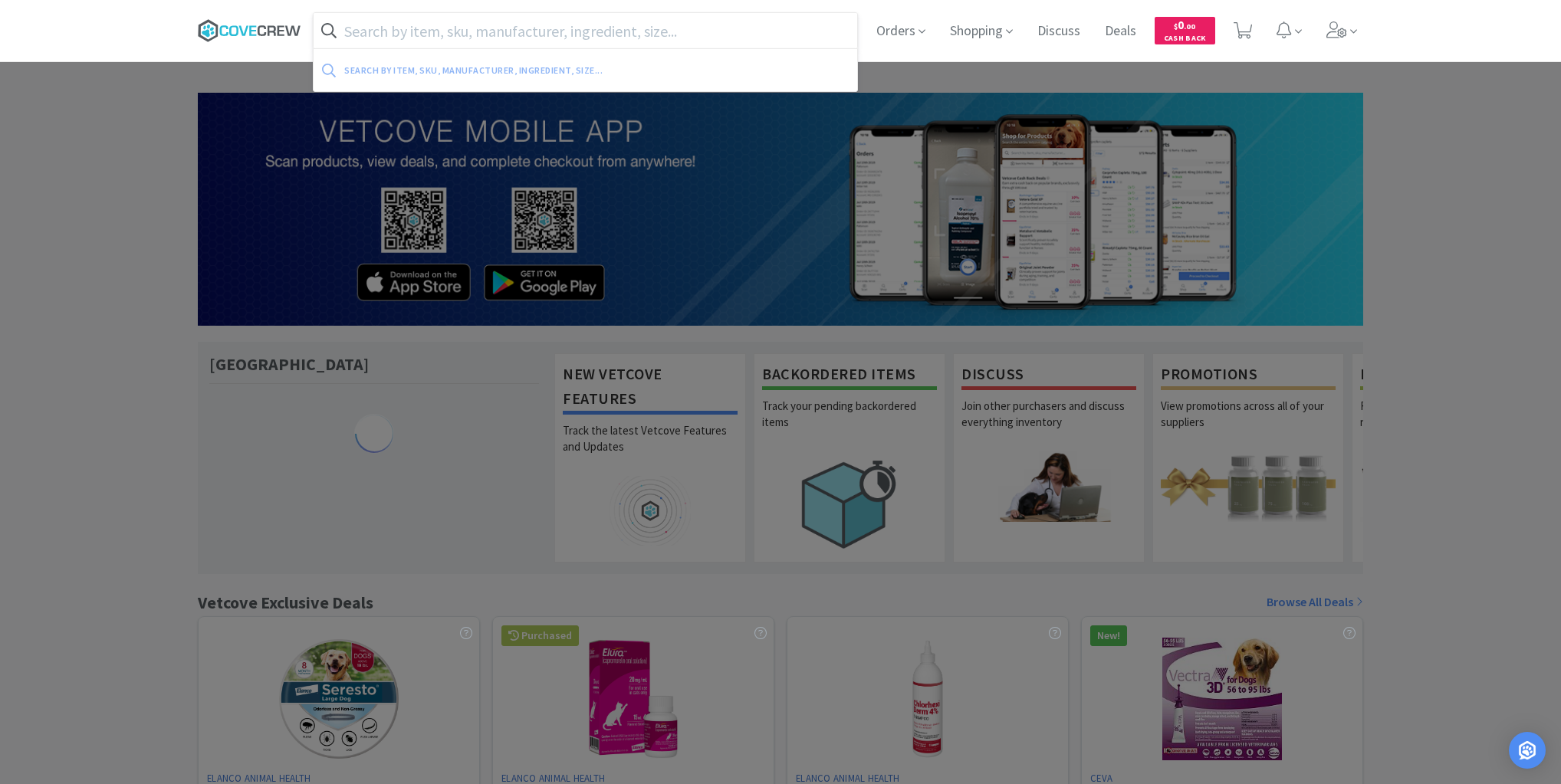
click at [297, 23] on icon at bounding box center [249, 30] width 103 height 23
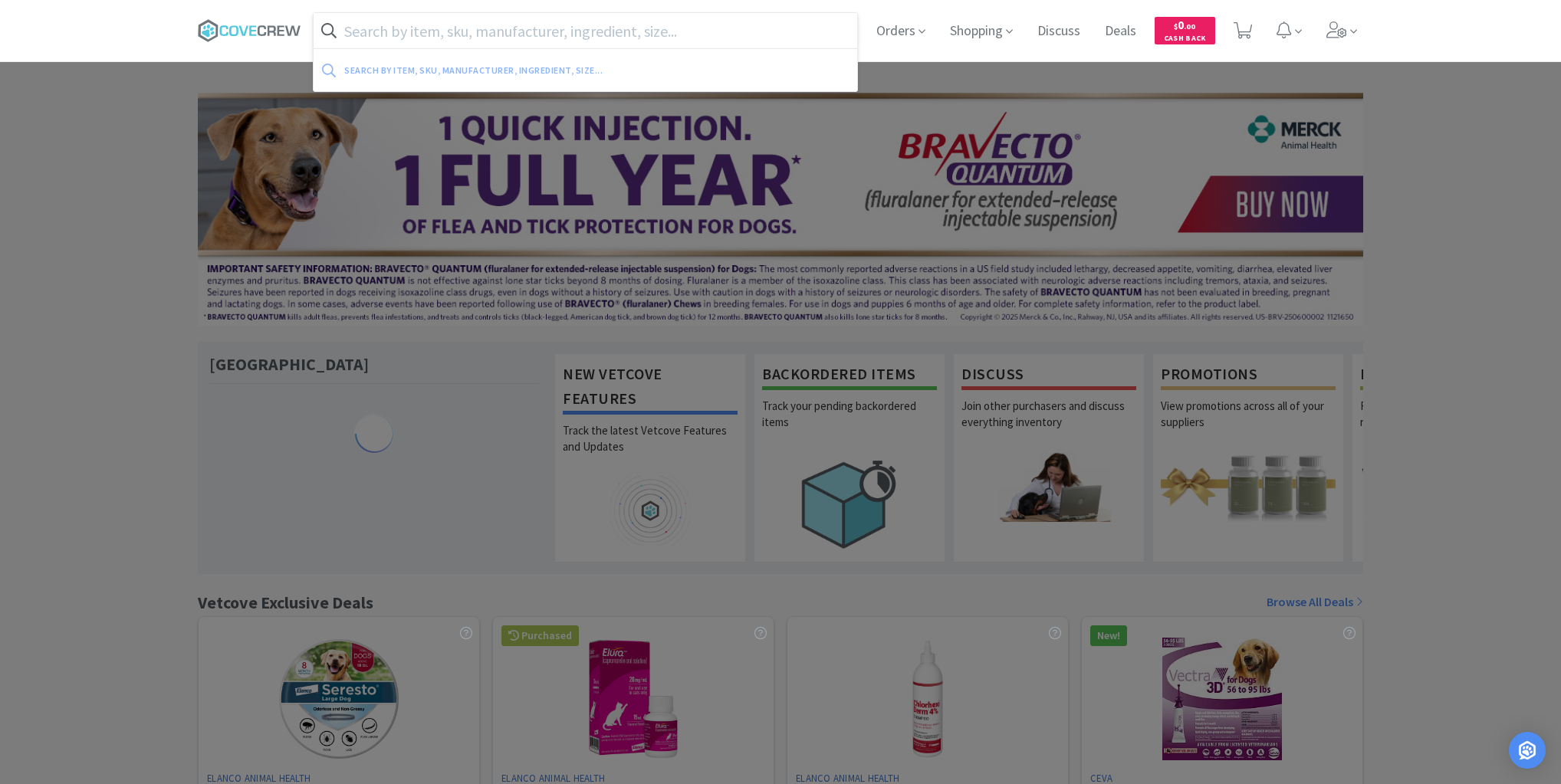
click at [388, 24] on input "text" at bounding box center [585, 30] width 544 height 36
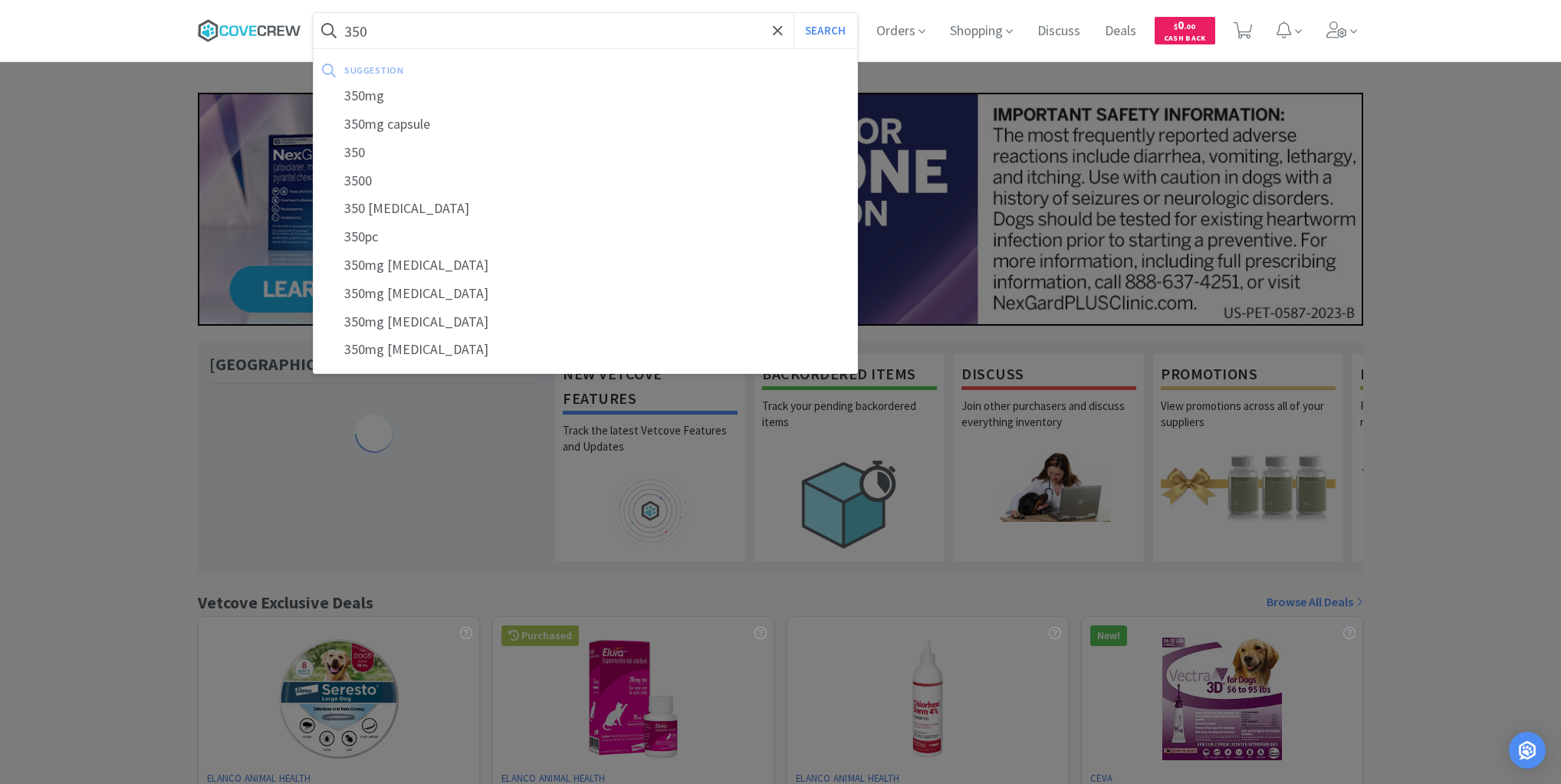
click at [268, 30] on icon at bounding box center [272, 30] width 9 height 10
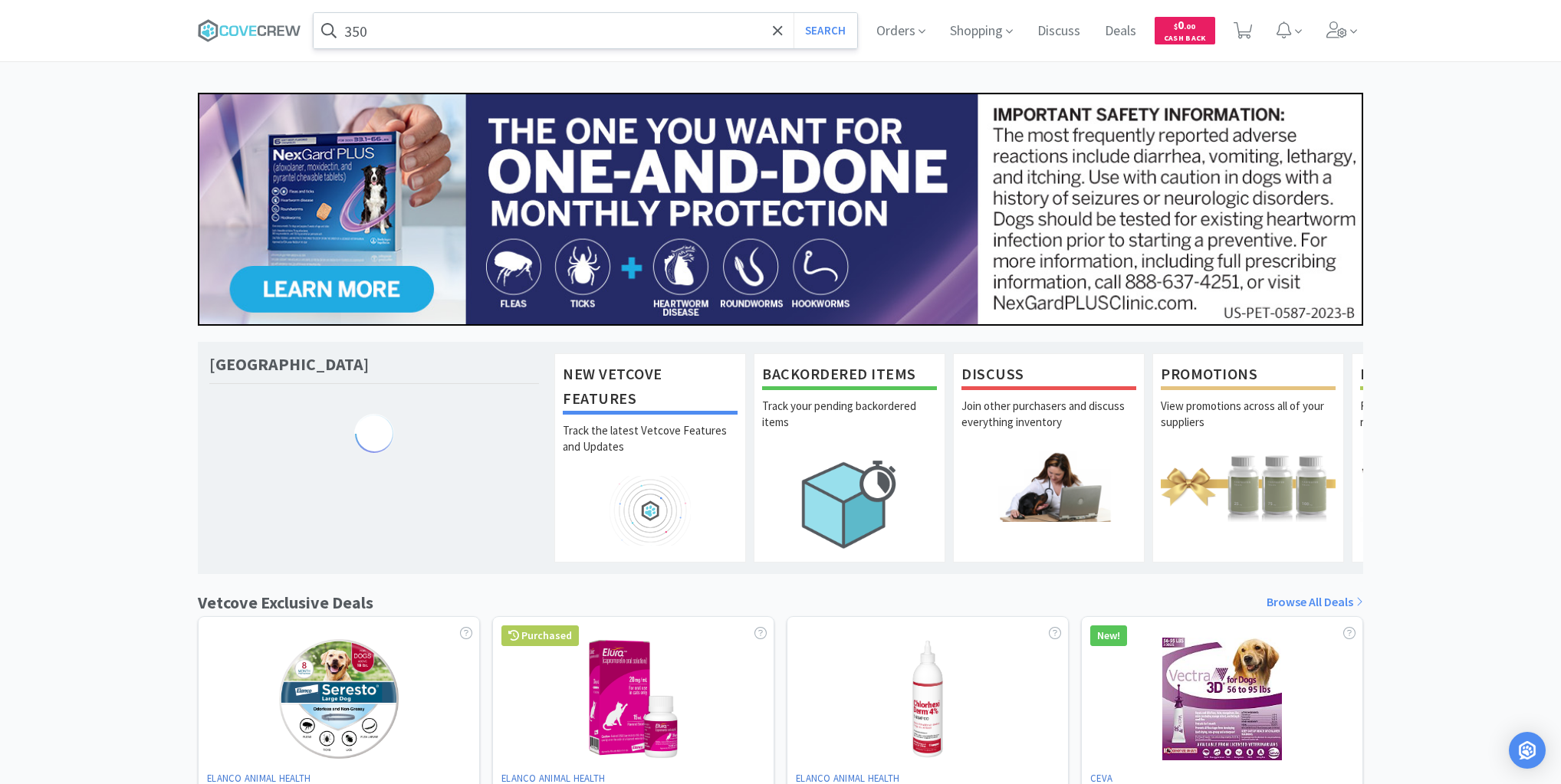
click at [471, 36] on input "350" at bounding box center [585, 30] width 544 height 36
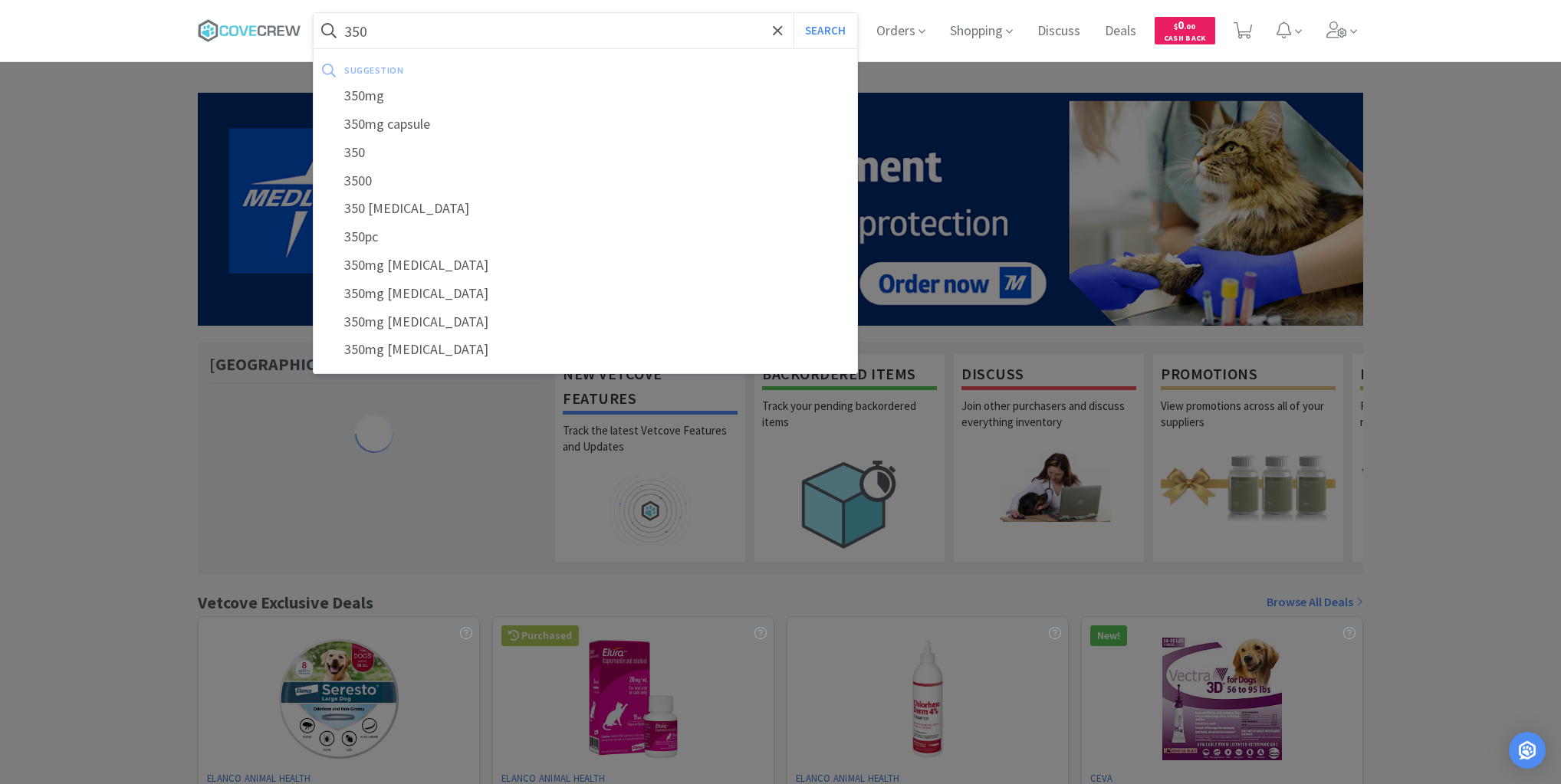
paste input ".05482.2"
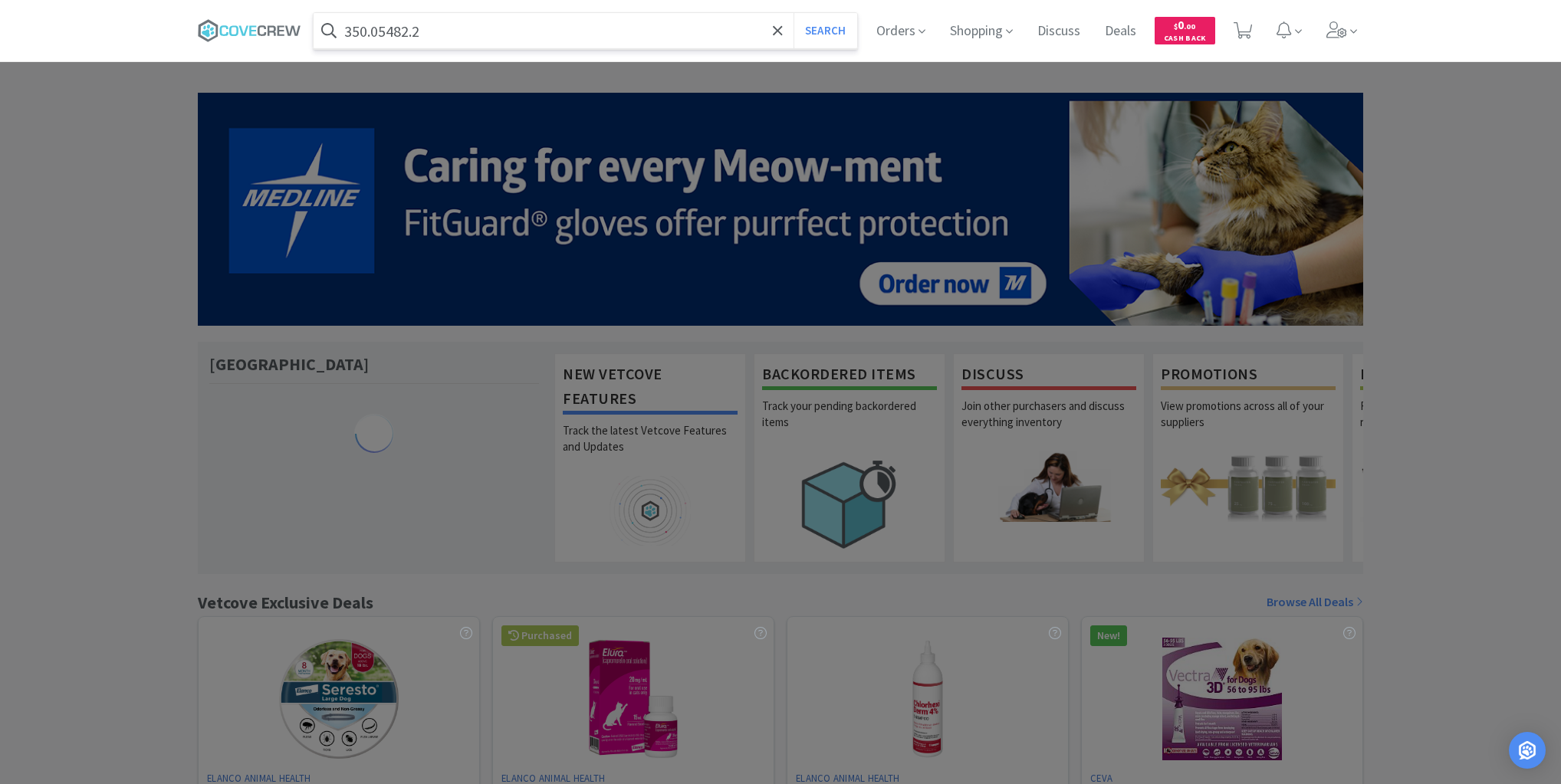
type input "350.05482.2"
click at [793, 13] on button "Search" at bounding box center [824, 30] width 63 height 36
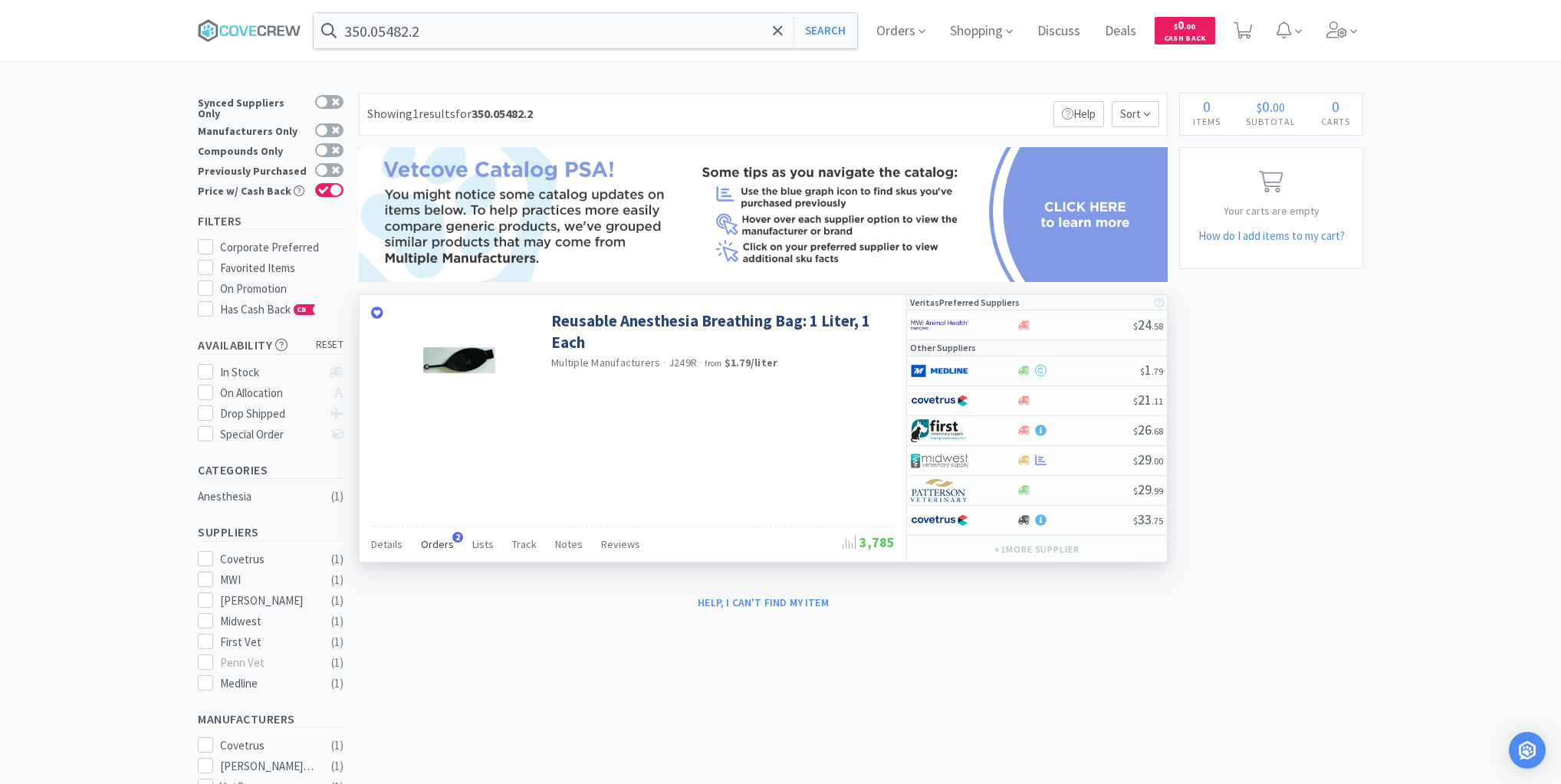
click at [433, 543] on span "Orders" at bounding box center [437, 544] width 33 height 14
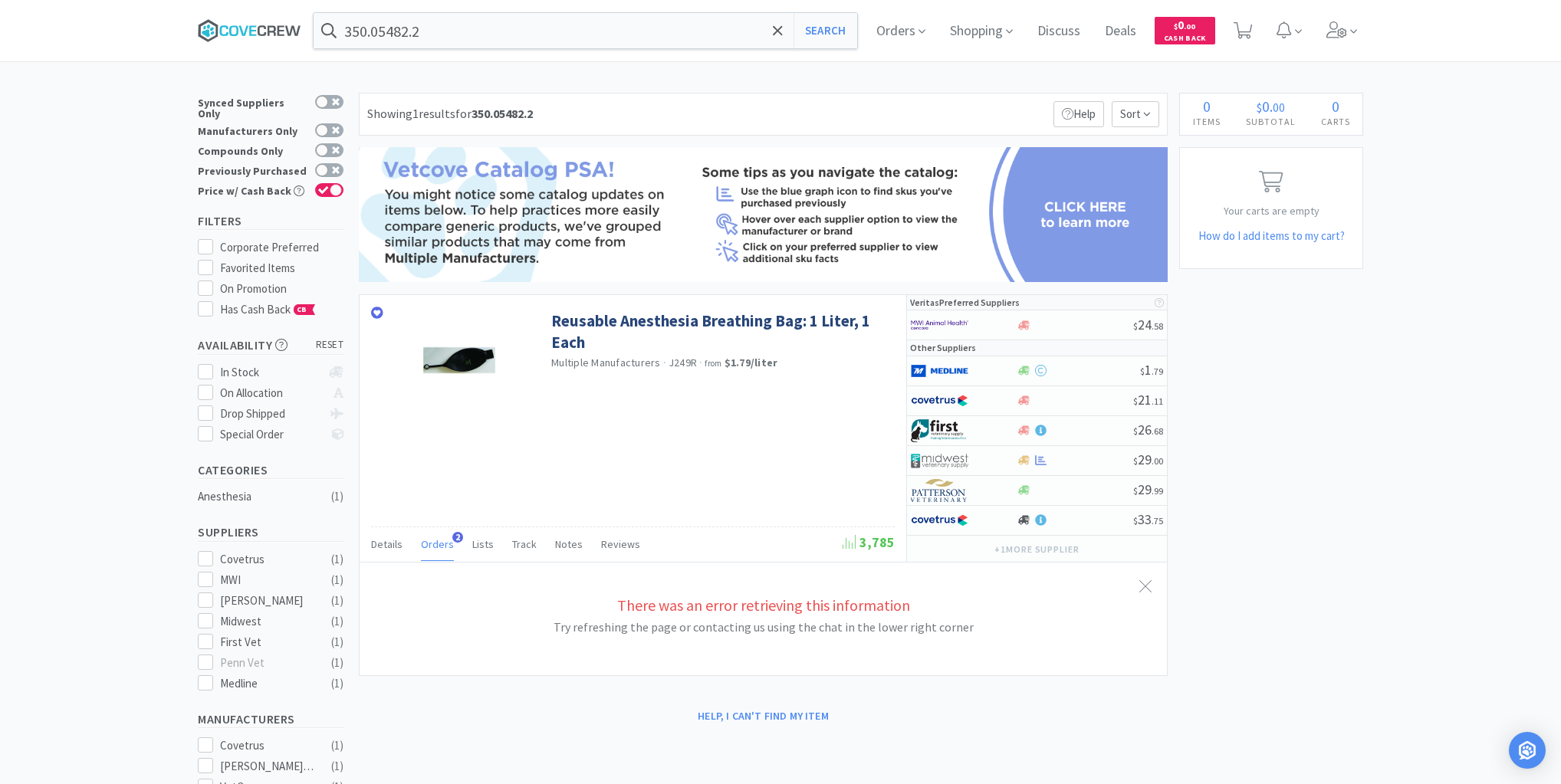
click at [259, 30] on icon at bounding box center [249, 30] width 103 height 23
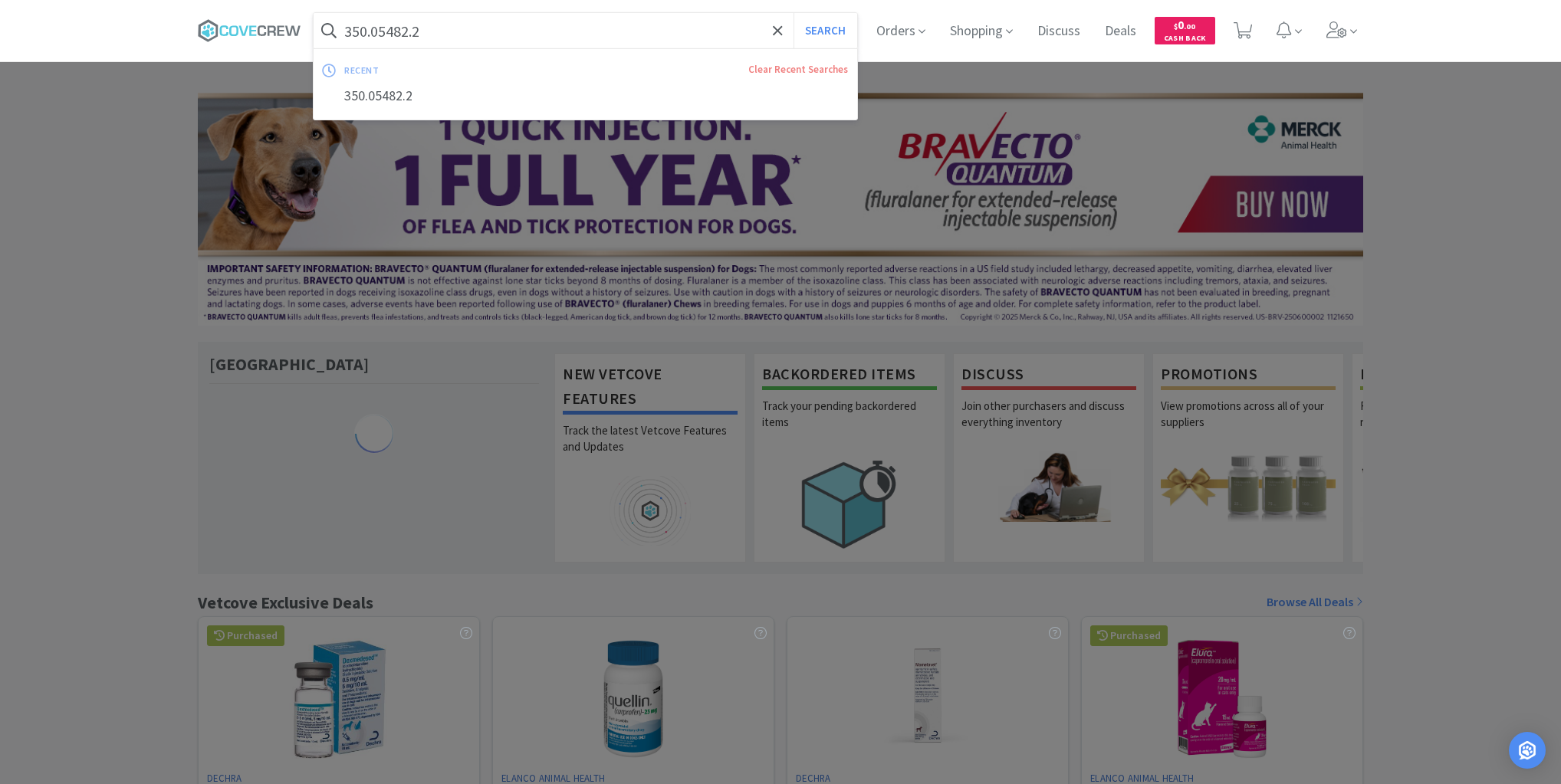
click at [493, 36] on input "350.05482.2" at bounding box center [585, 30] width 544 height 36
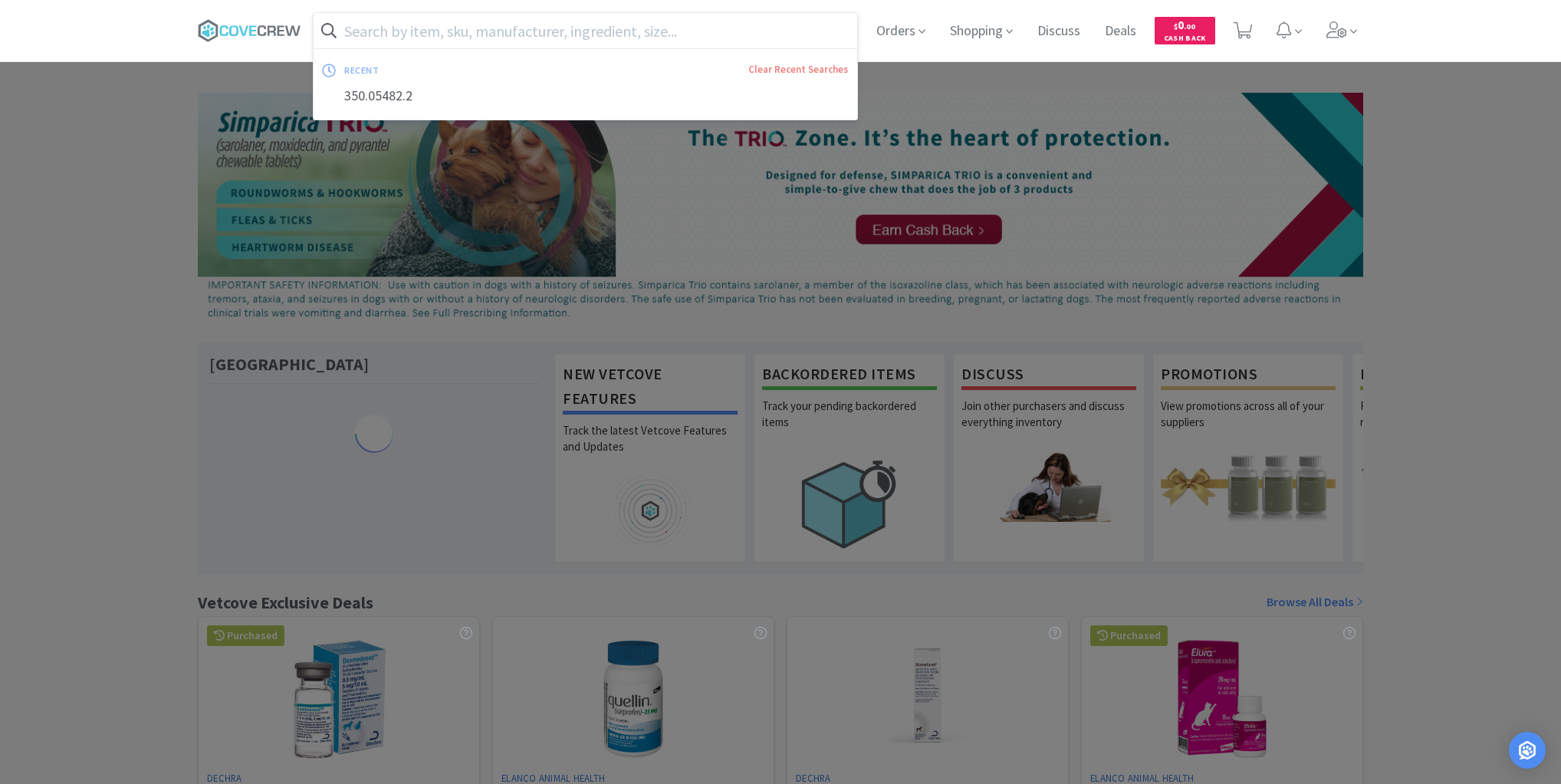
click at [515, 30] on input "text" at bounding box center [585, 30] width 544 height 36
paste input "350.05482.2"
type input "350.05482.2"
click at [793, 13] on button "Search" at bounding box center [824, 30] width 63 height 36
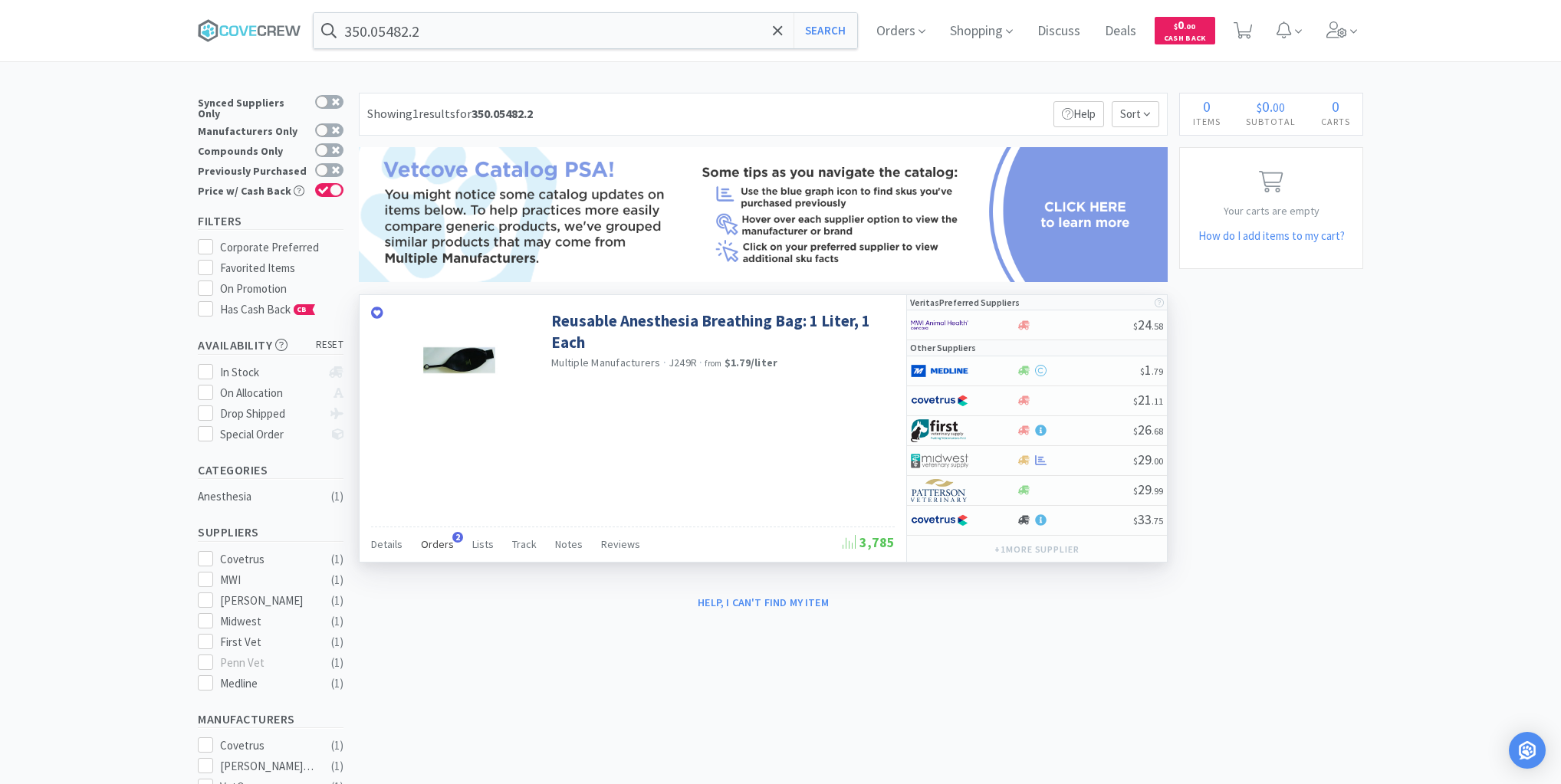
click at [429, 541] on span "Orders" at bounding box center [437, 544] width 33 height 14
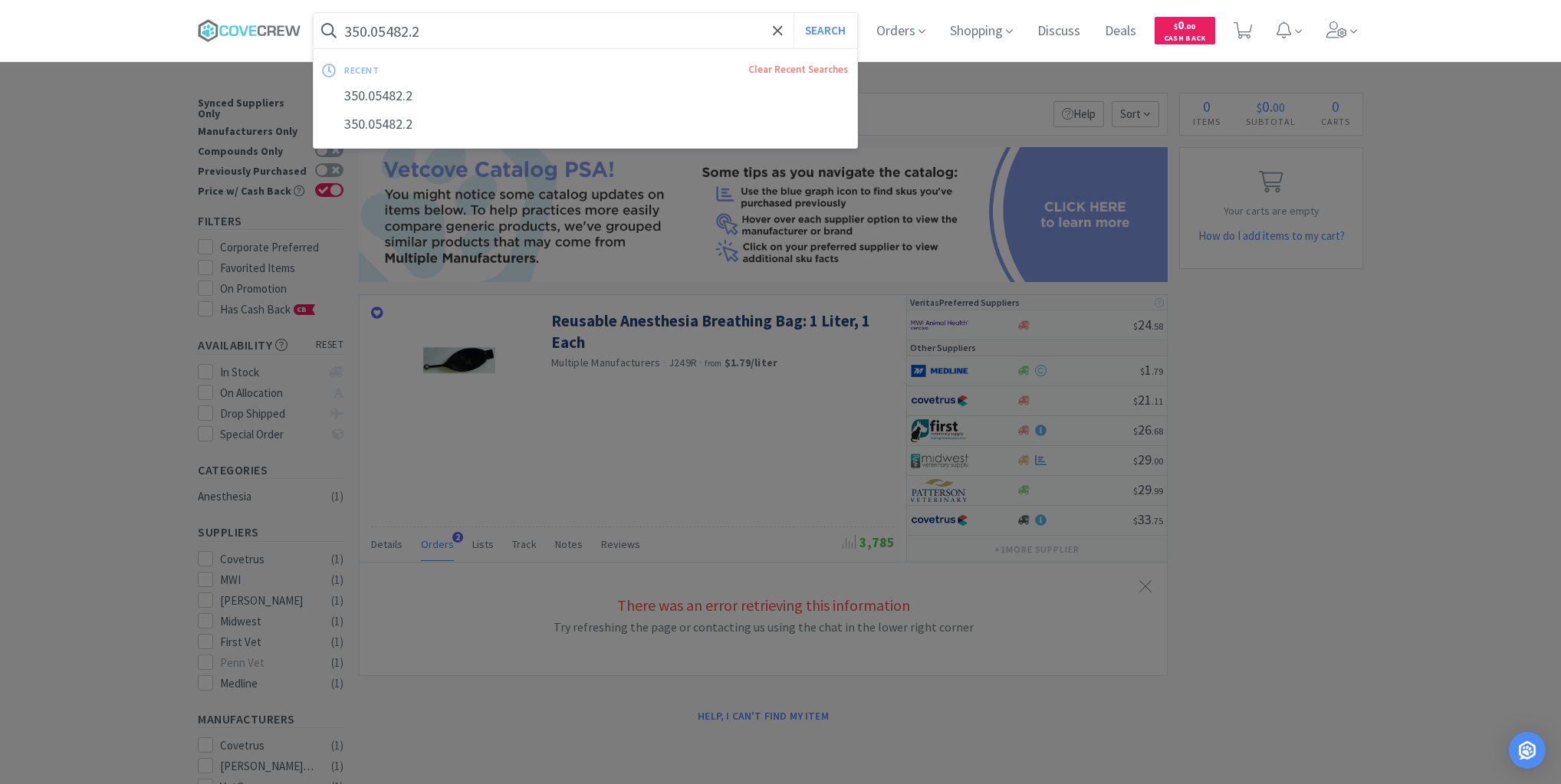
click at [599, 24] on input "350.05482.2" at bounding box center [585, 30] width 544 height 36
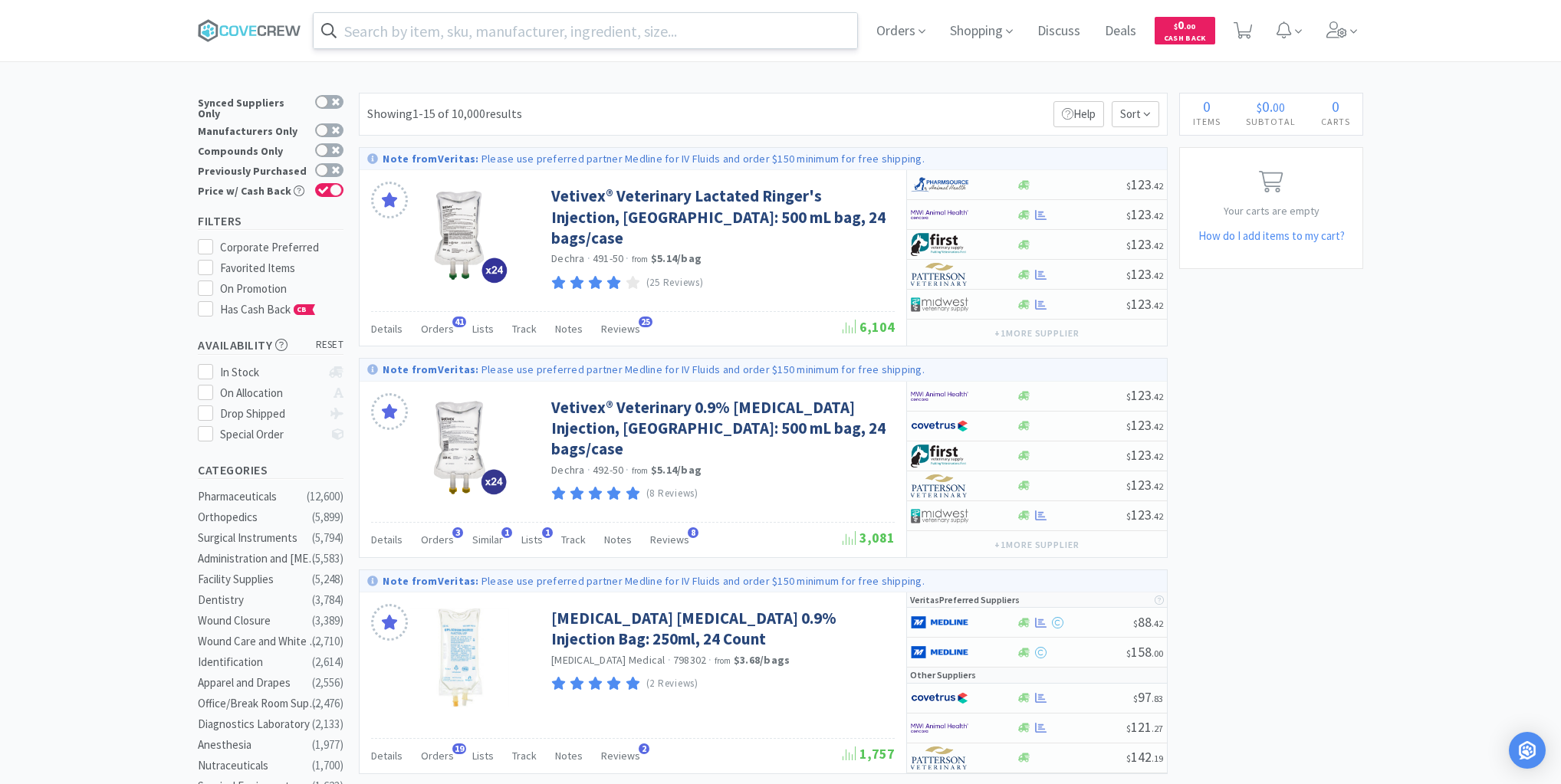
click at [382, 33] on input "text" at bounding box center [585, 30] width 544 height 36
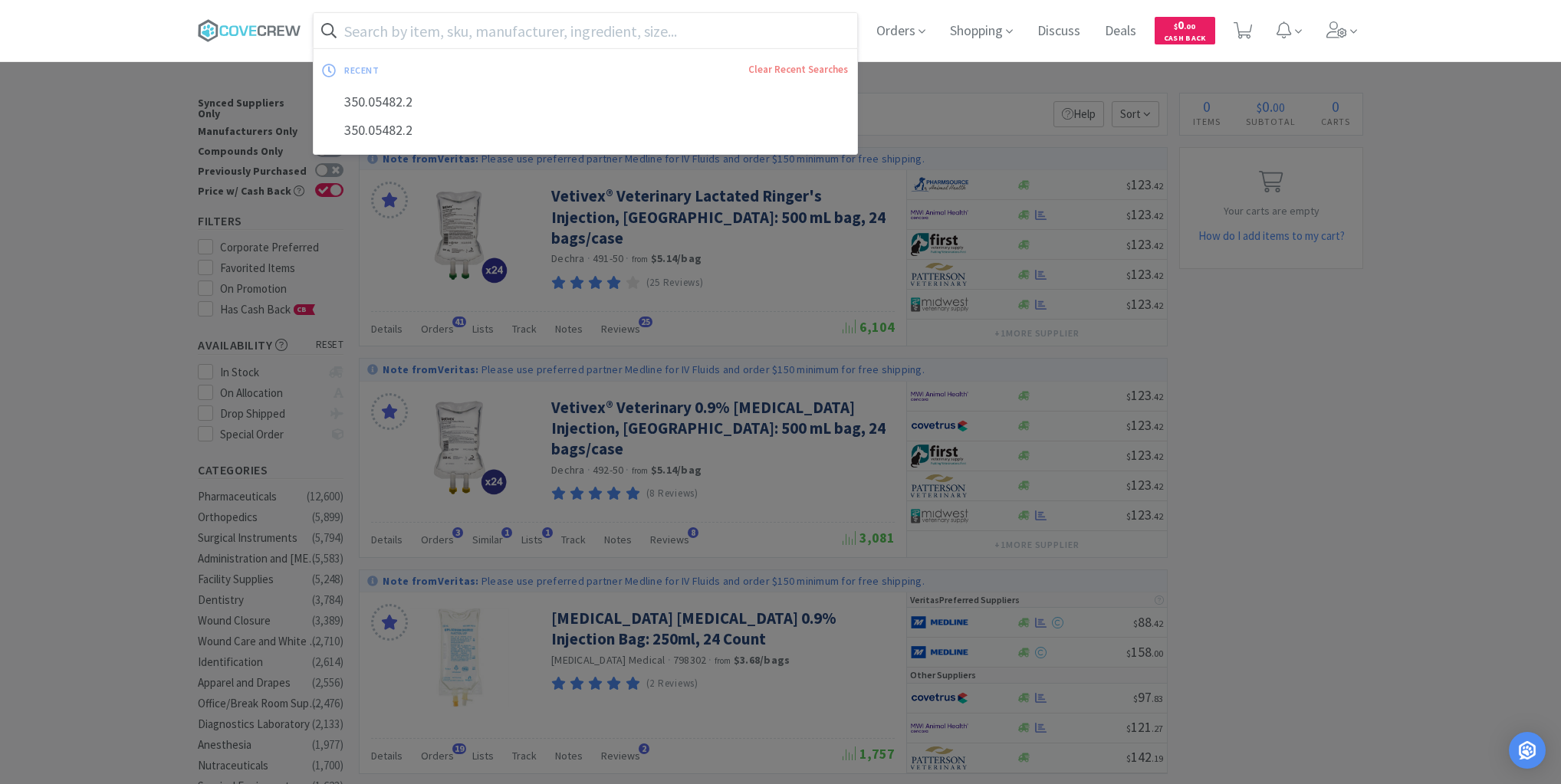
drag, startPoint x: 382, startPoint y: 33, endPoint x: 374, endPoint y: 28, distance: 9.4
click at [374, 28] on input "text" at bounding box center [585, 30] width 544 height 36
click at [371, 104] on div "350.05482.2" at bounding box center [585, 102] width 544 height 29
type input "350.05482.2"
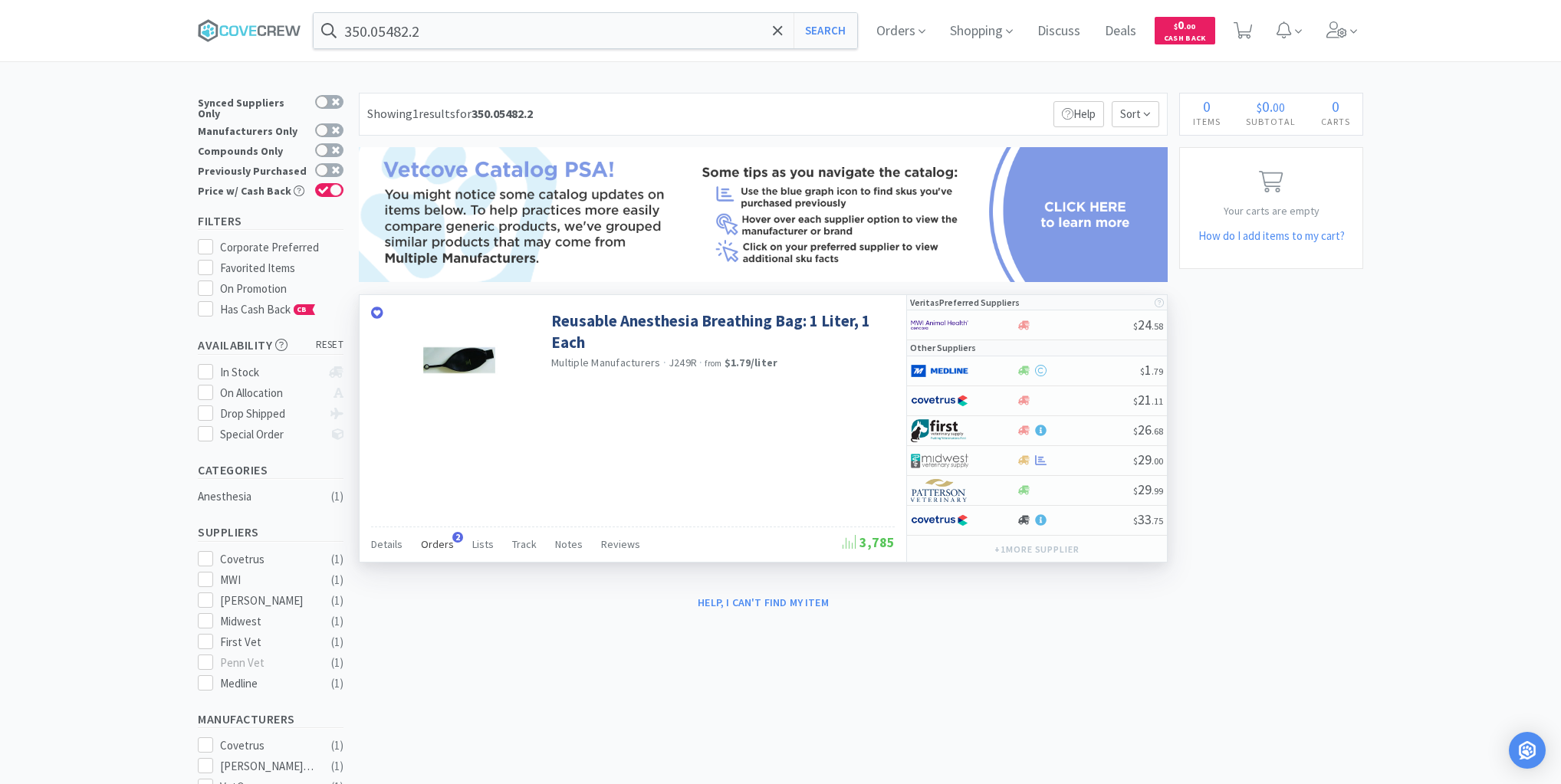
click at [441, 537] on span "Orders" at bounding box center [437, 544] width 33 height 14
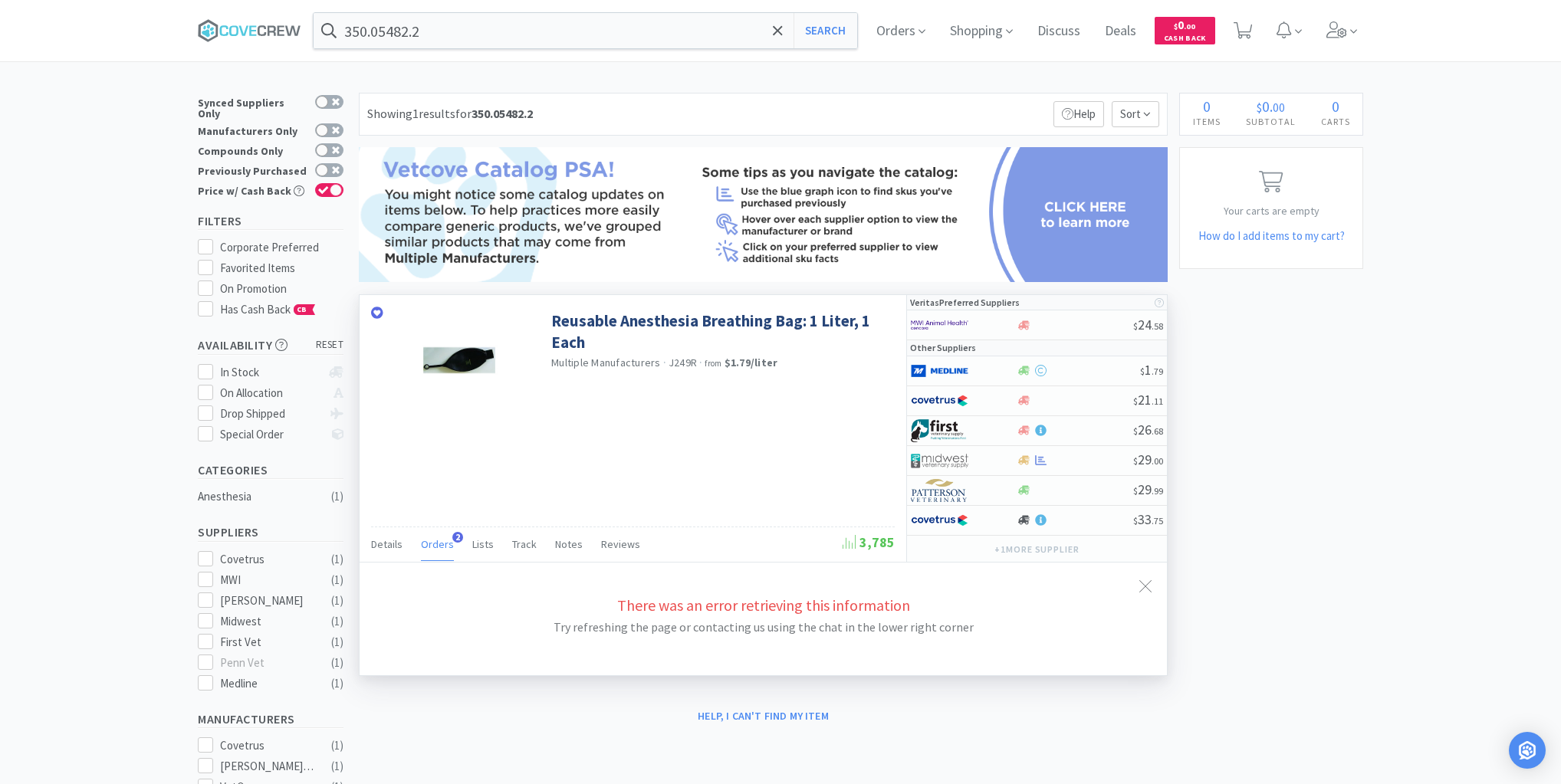
click at [436, 537] on span "Orders" at bounding box center [437, 544] width 33 height 14
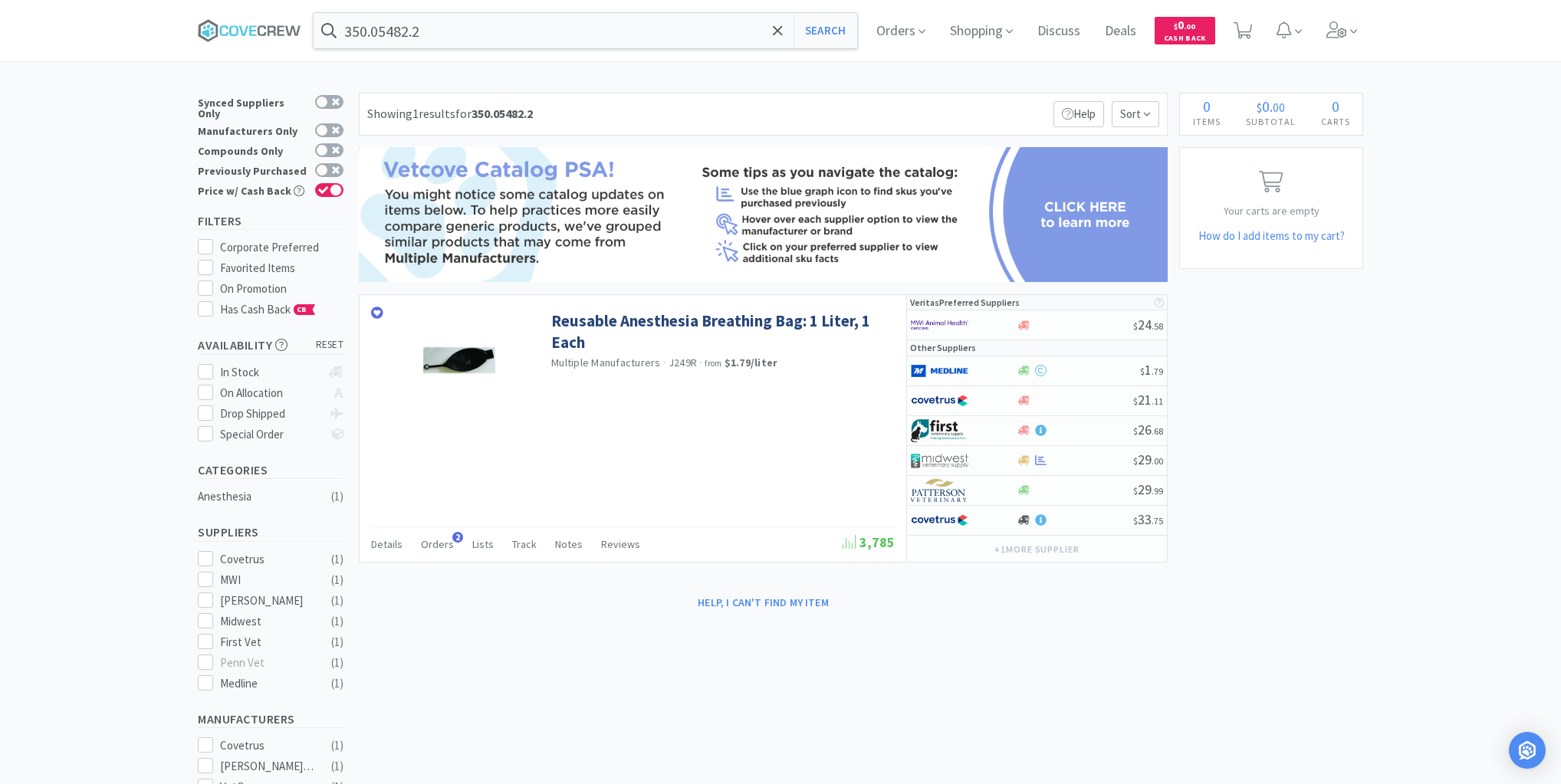
click at [516, 603] on div "Help, I can't find my item" at bounding box center [763, 603] width 809 height 26
click at [255, 16] on span at bounding box center [255, 30] width 115 height 62
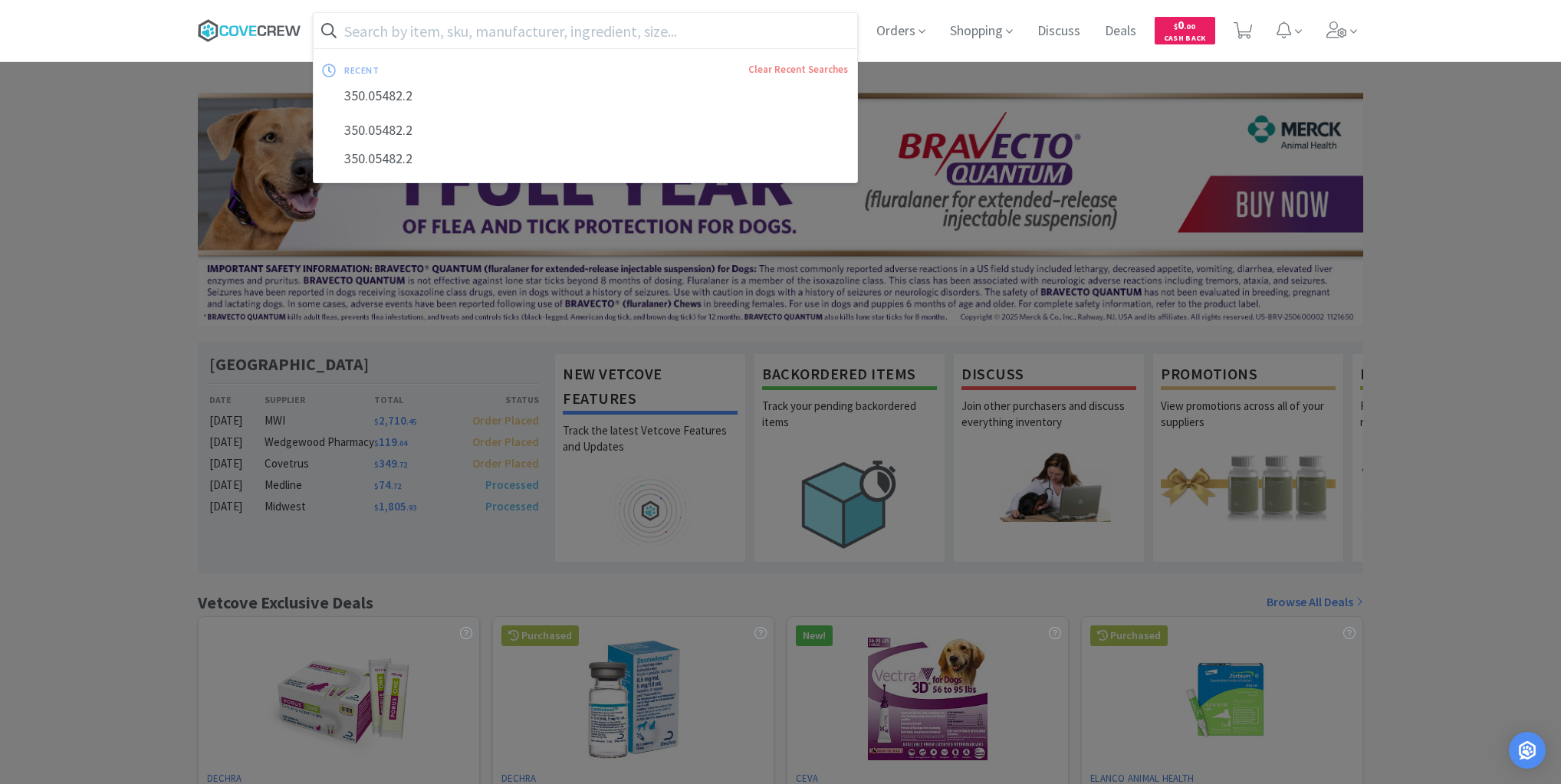
click at [261, 28] on icon at bounding box center [249, 30] width 103 height 23
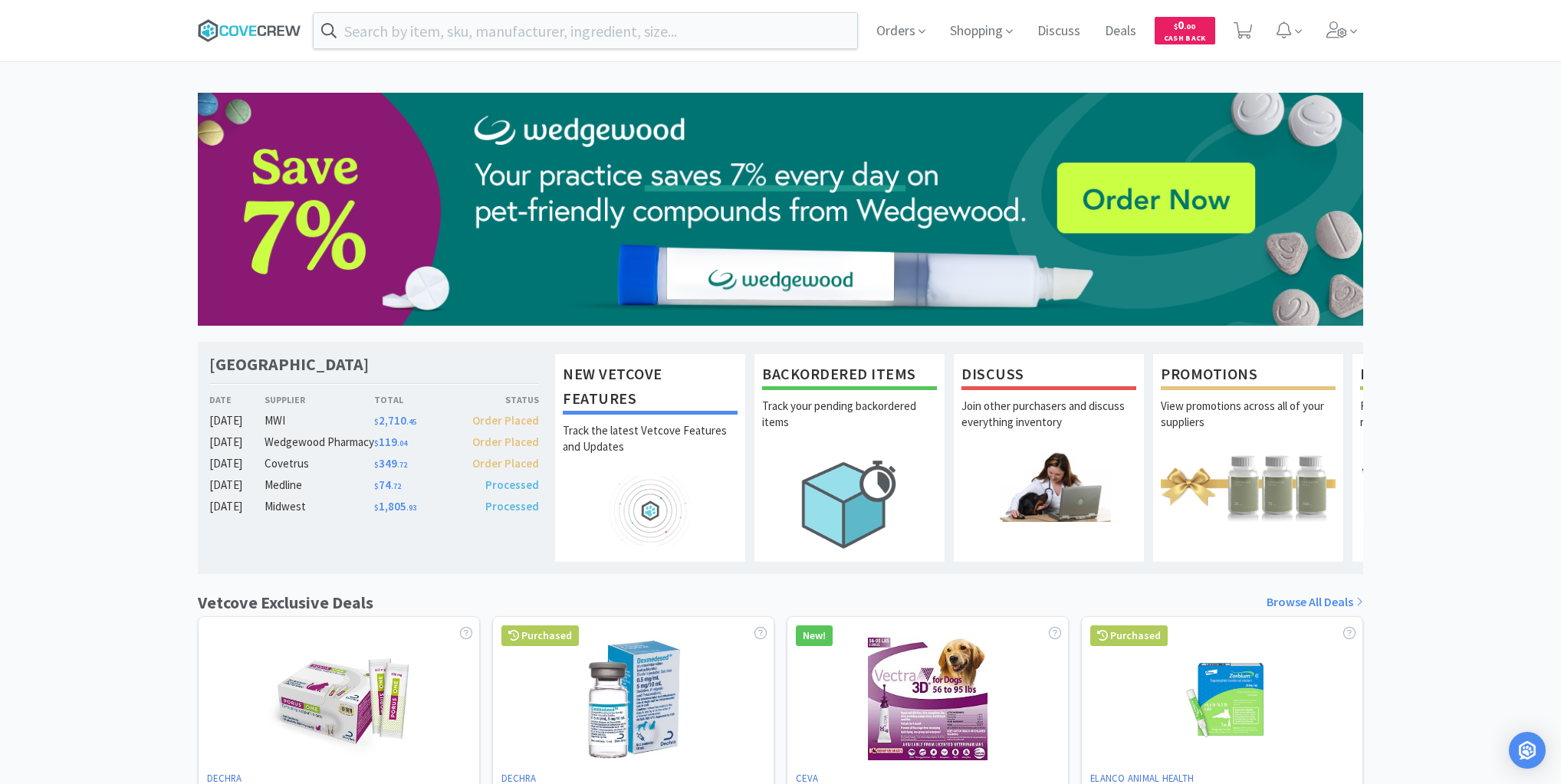
click at [238, 30] on icon at bounding box center [234, 30] width 10 height 10
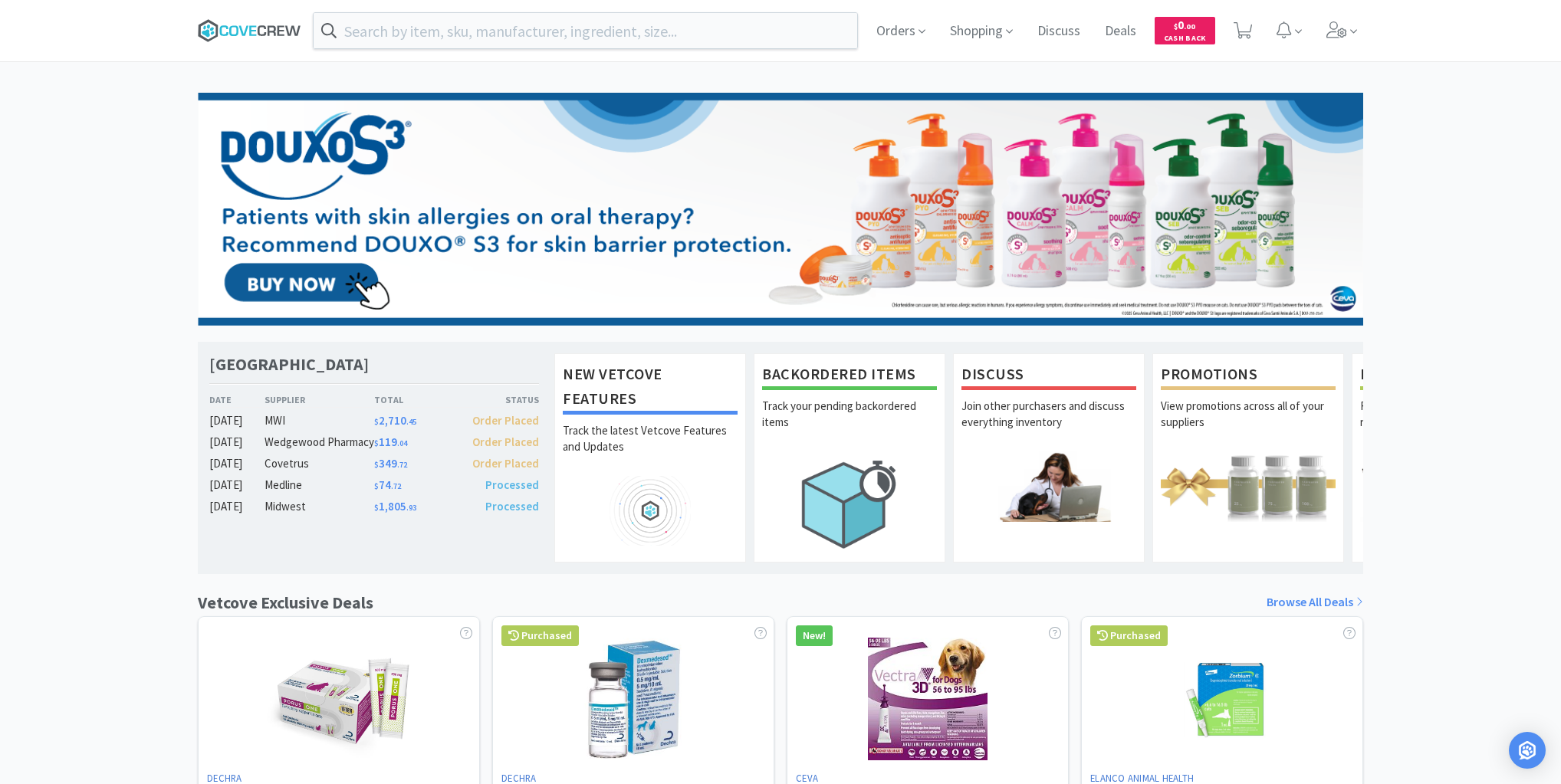
click at [244, 28] on icon at bounding box center [249, 30] width 103 height 23
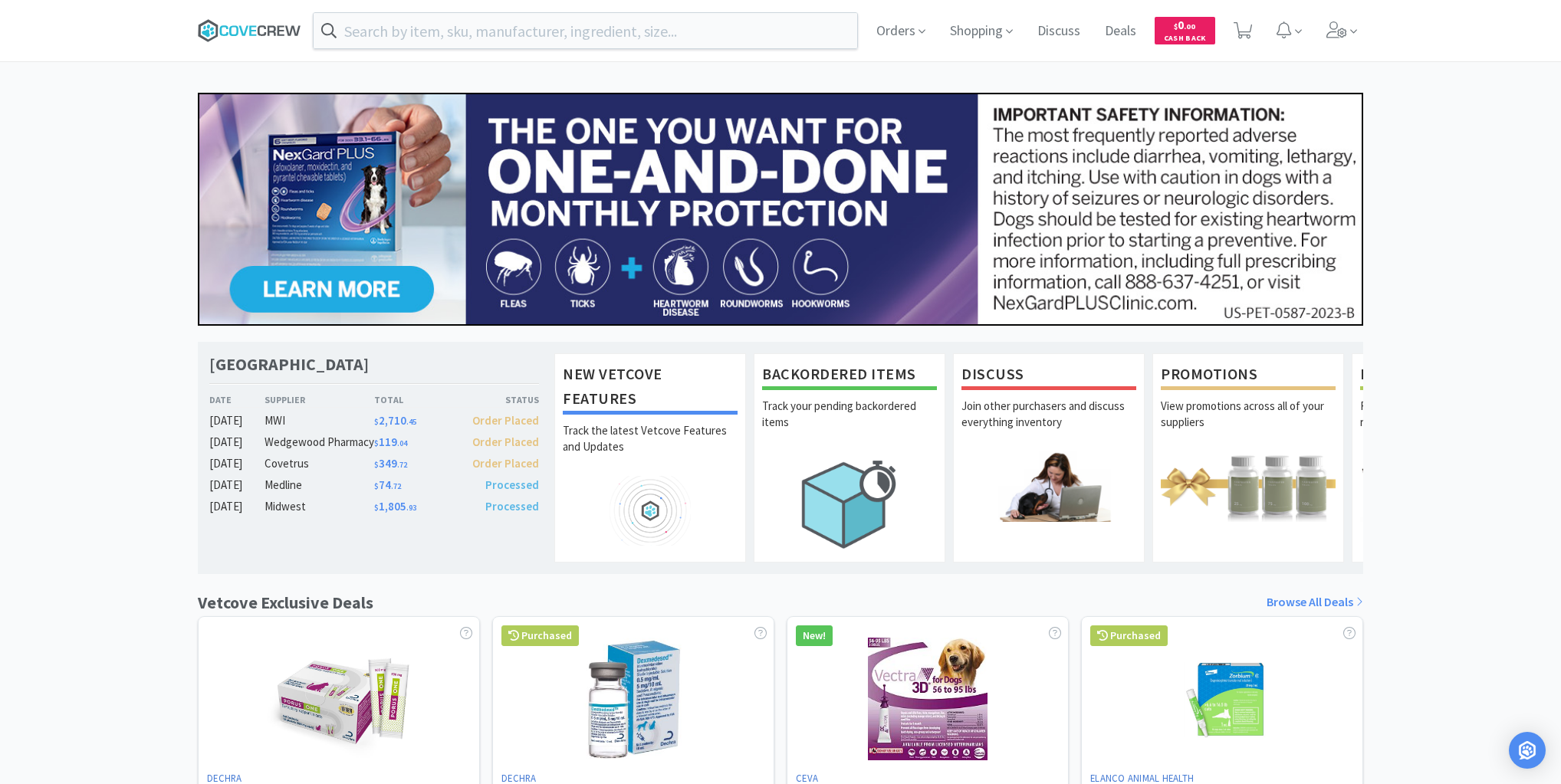
click at [255, 32] on icon at bounding box center [249, 30] width 103 height 23
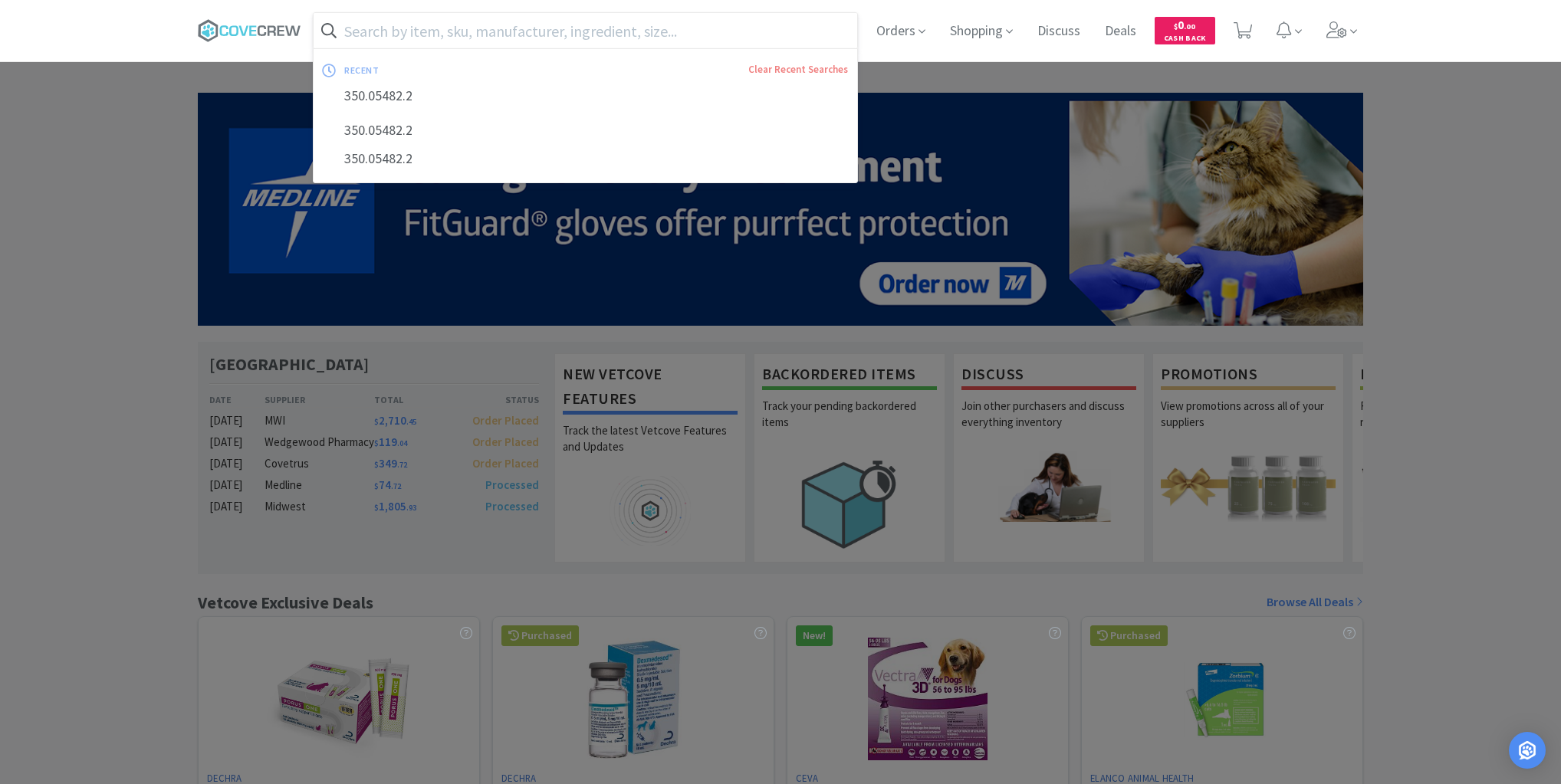
click at [478, 24] on input "text" at bounding box center [585, 30] width 544 height 36
paste input "350.05482.2"
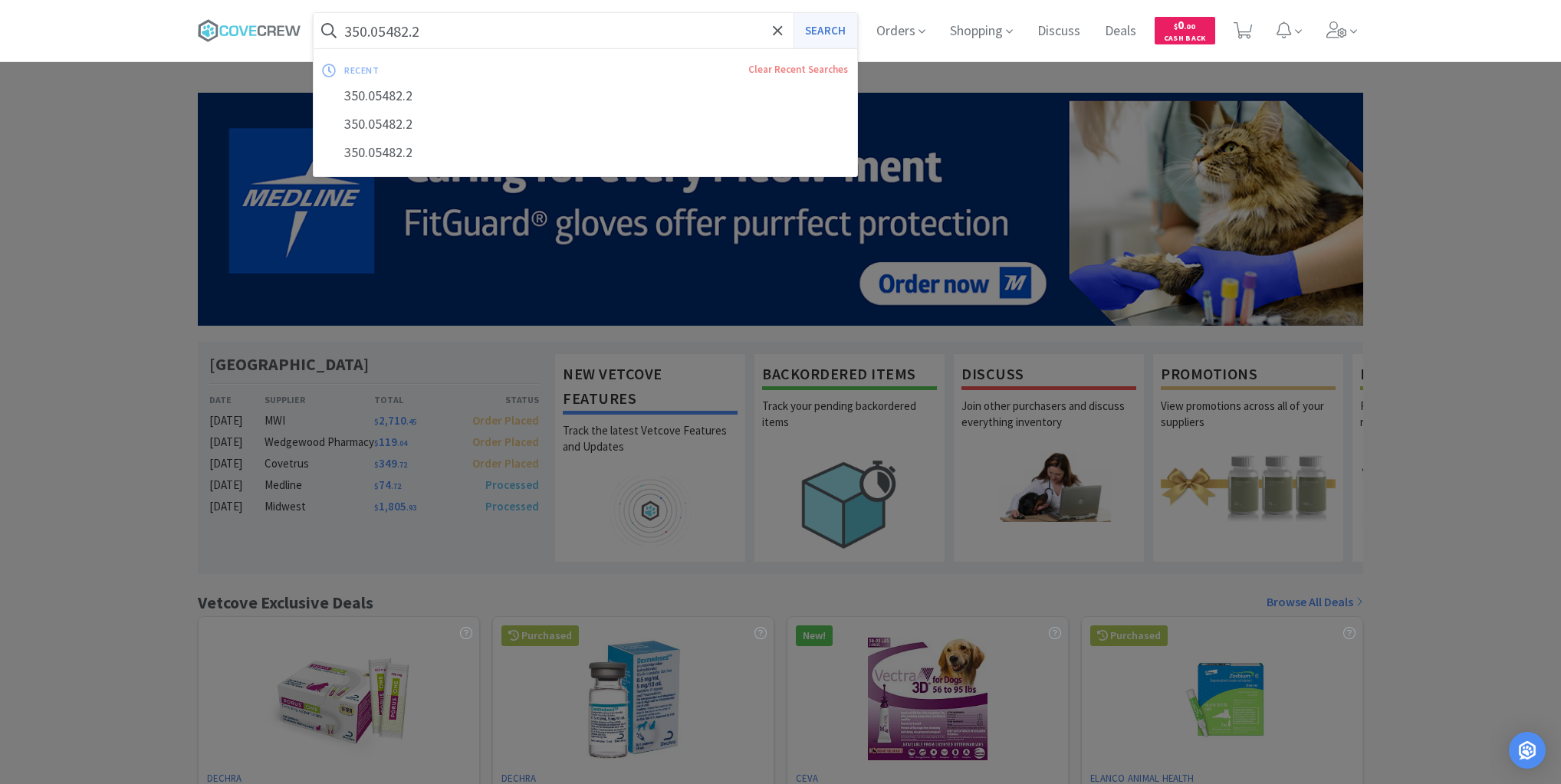
type input "350.05482.2"
click at [839, 22] on button "Search" at bounding box center [824, 30] width 63 height 36
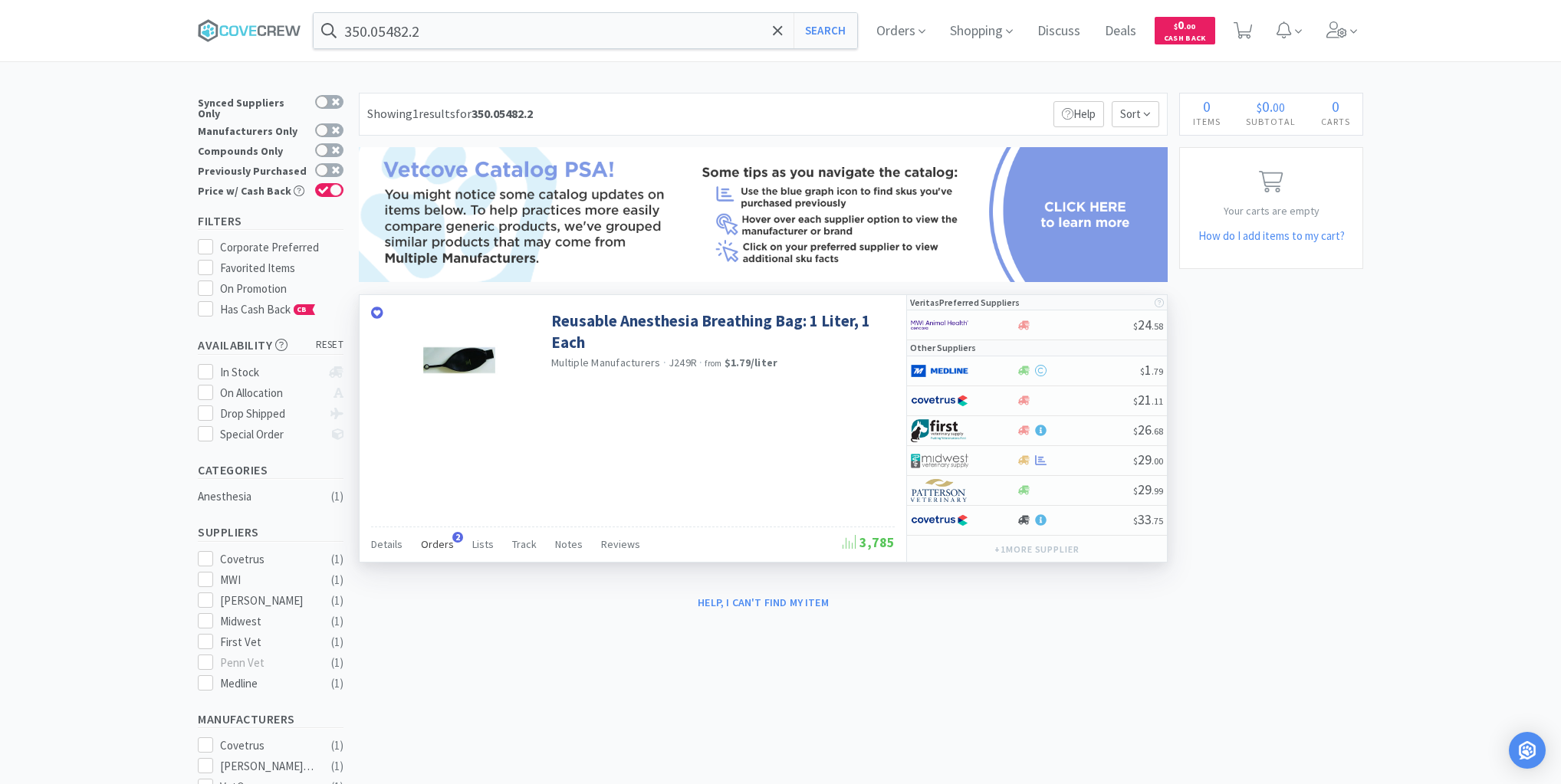
click at [435, 537] on span "Orders" at bounding box center [437, 544] width 33 height 14
click at [431, 542] on span "Orders" at bounding box center [437, 544] width 33 height 14
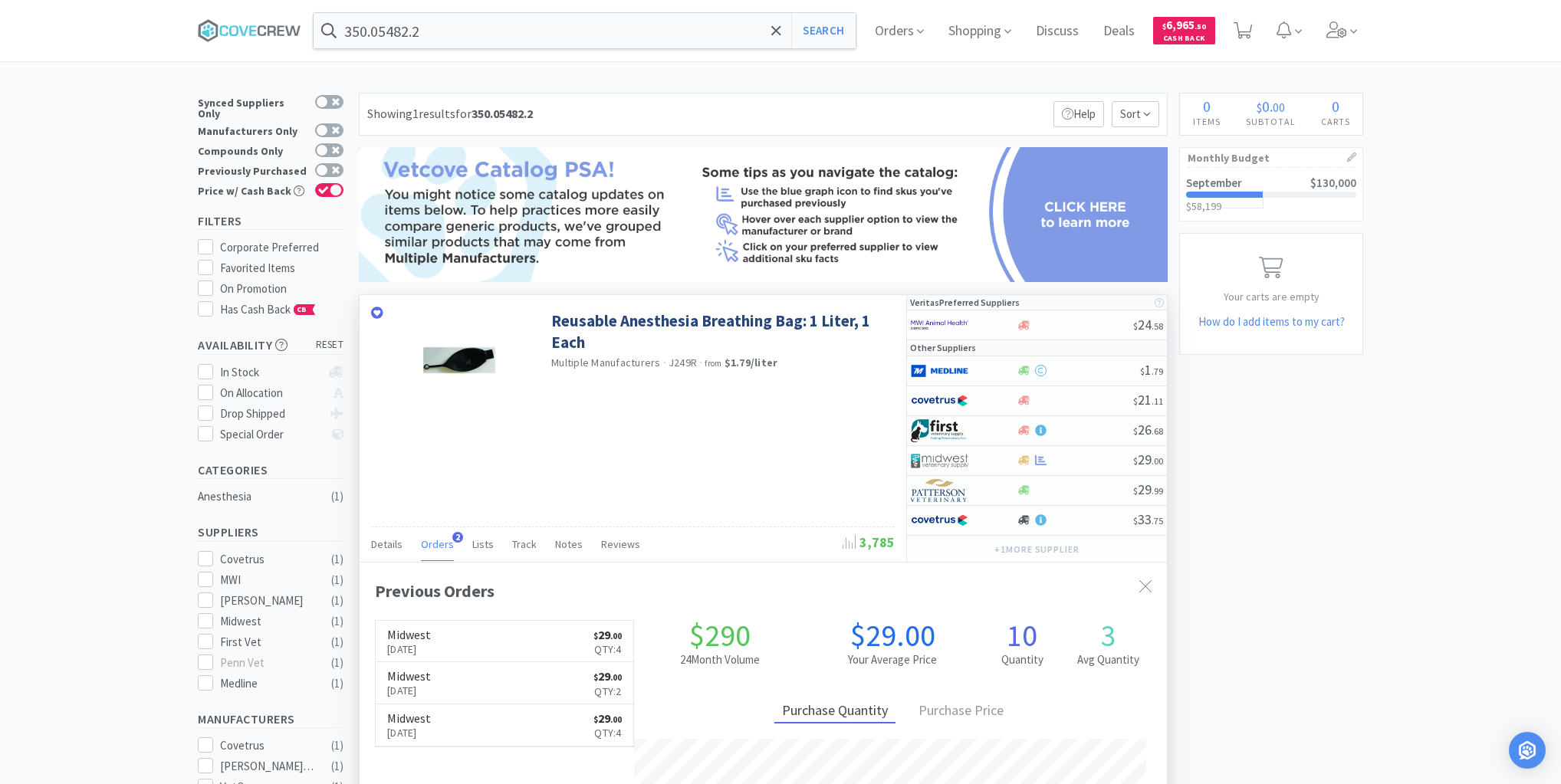
scroll to position [62, 0]
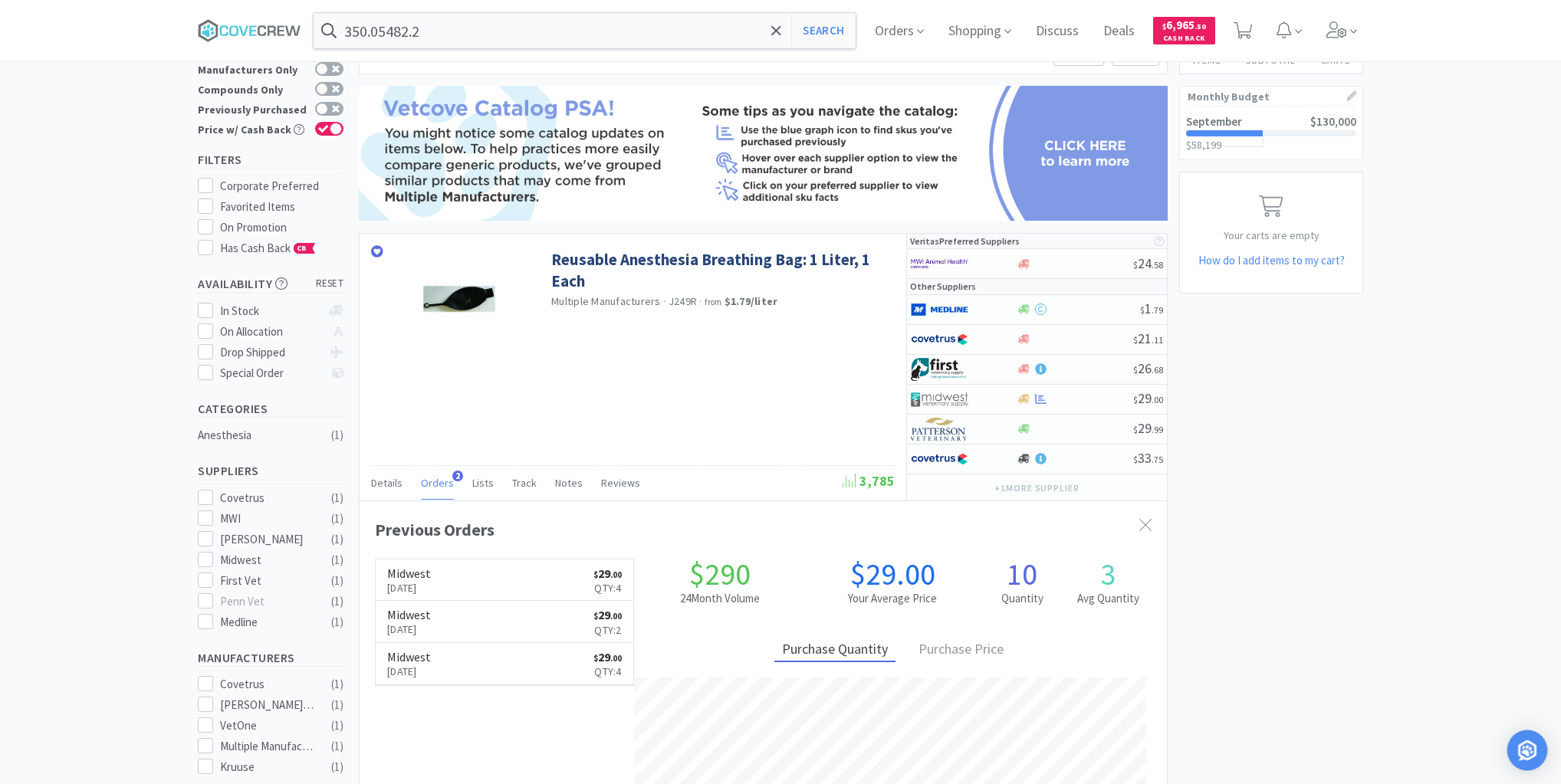
click at [1536, 751] on div "Open Intercom Messenger" at bounding box center [1527, 750] width 41 height 41
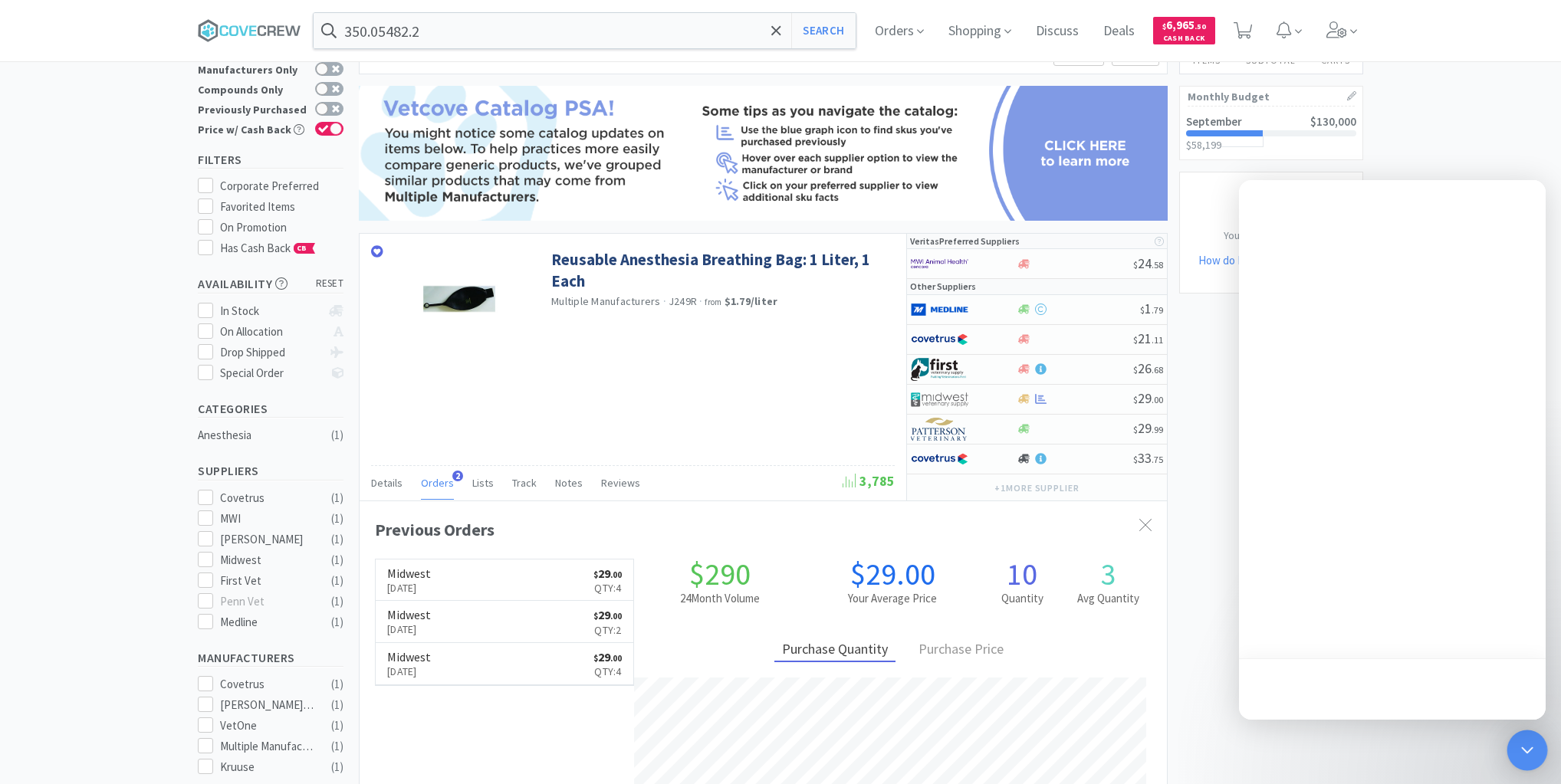
scroll to position [0, 0]
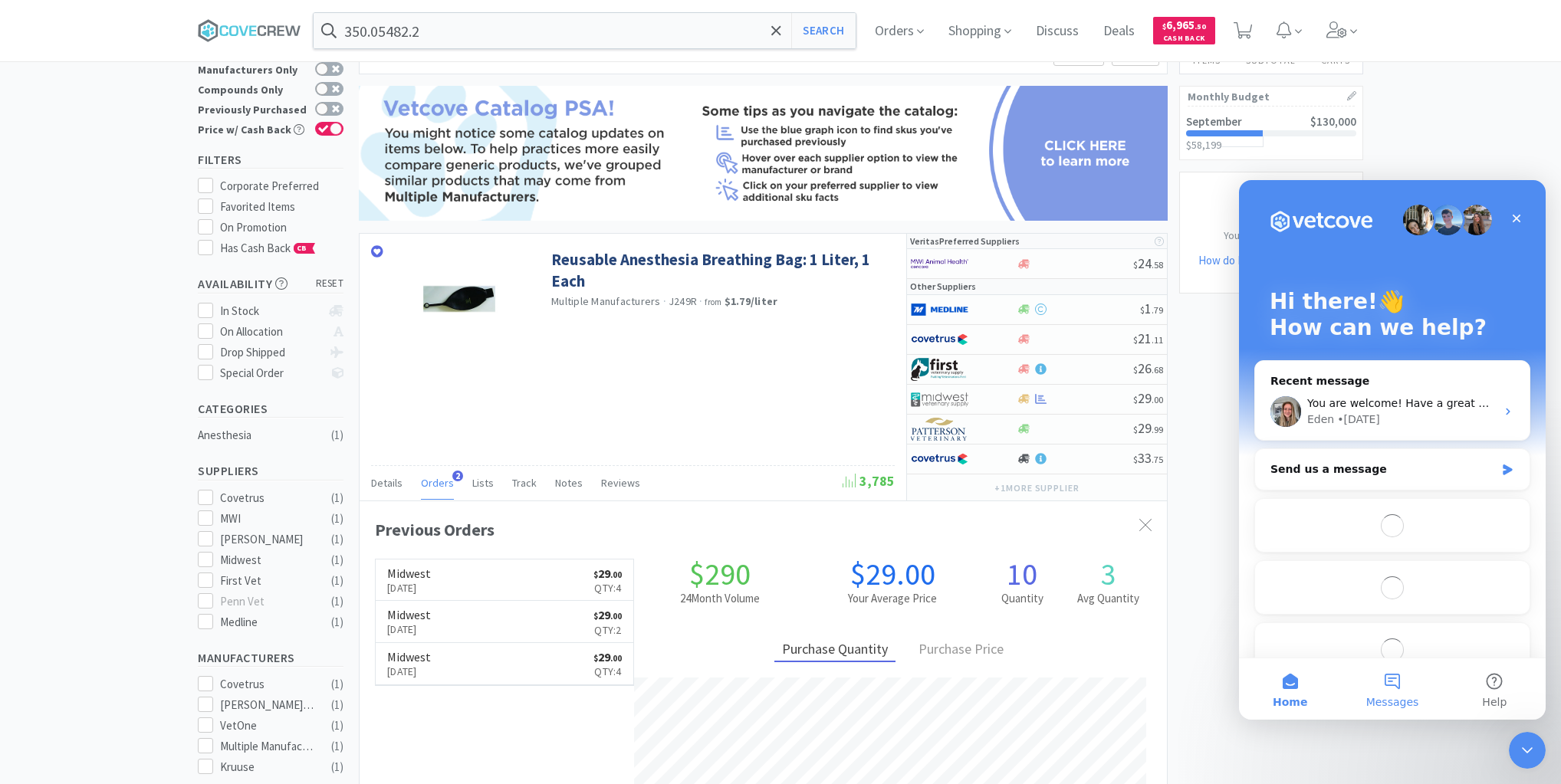
click at [1386, 680] on button "Messages" at bounding box center [1391, 688] width 102 height 62
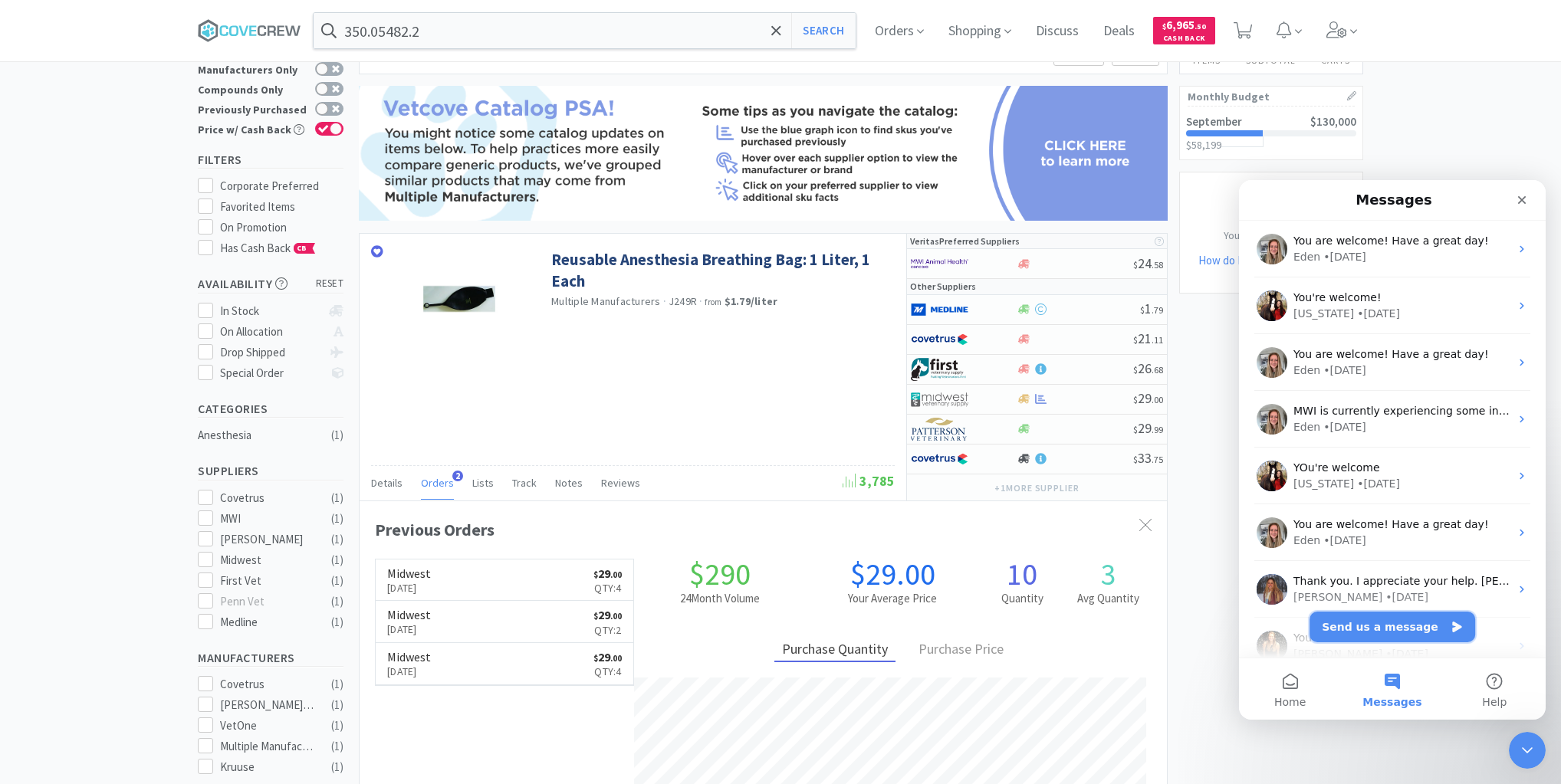
click at [1383, 628] on button "Send us a message" at bounding box center [1392, 626] width 166 height 30
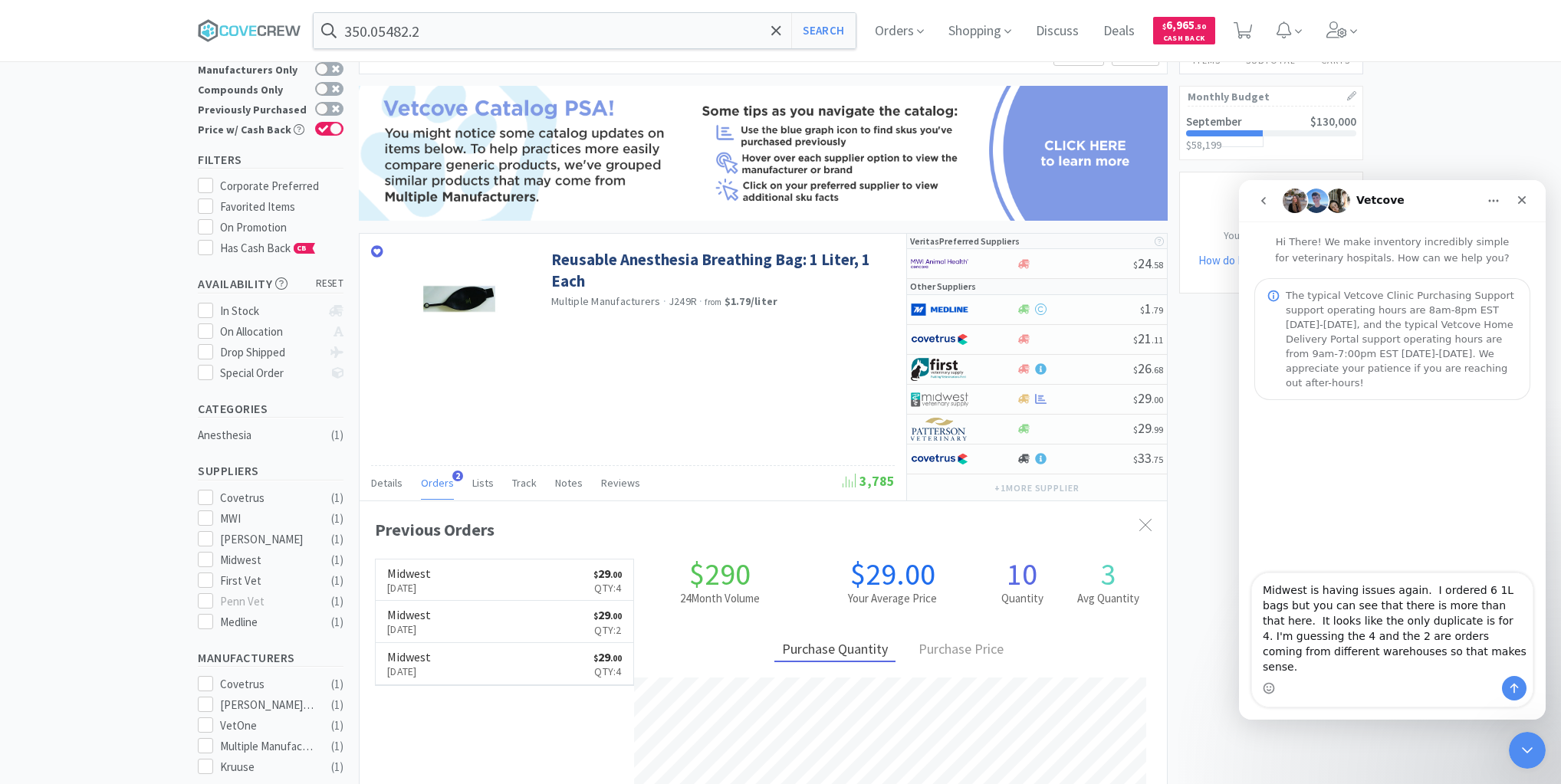
click at [1480, 608] on textarea "Midwest is having issues again. I ordered 6 1L bags but you can see that there …" at bounding box center [1392, 624] width 281 height 102
type textarea "Midwest is having issues again. I ordered 6 1L bags but you can see that there …"
click at [1521, 690] on button "Send a message…" at bounding box center [1514, 688] width 24 height 24
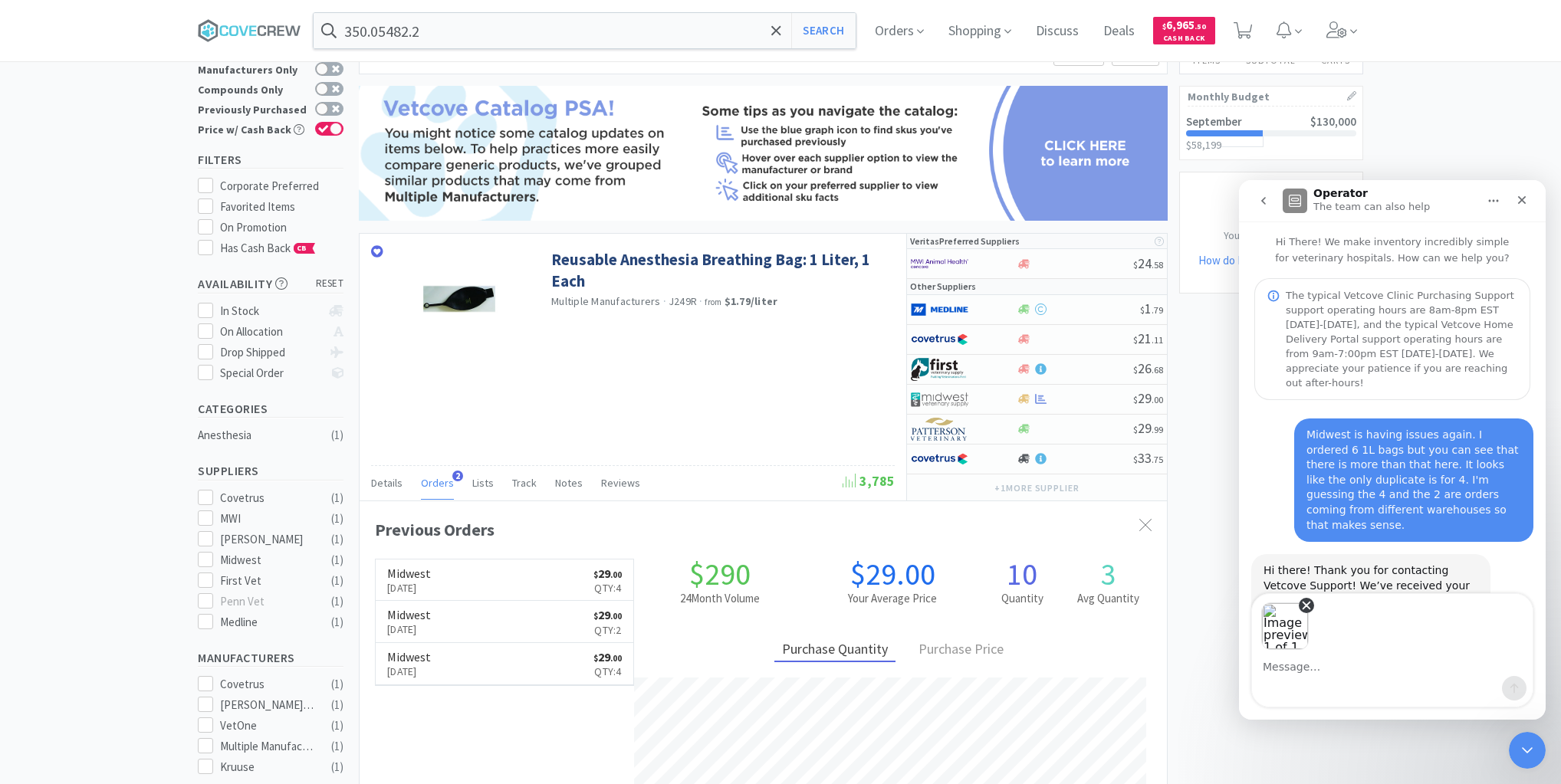
scroll to position [40, 0]
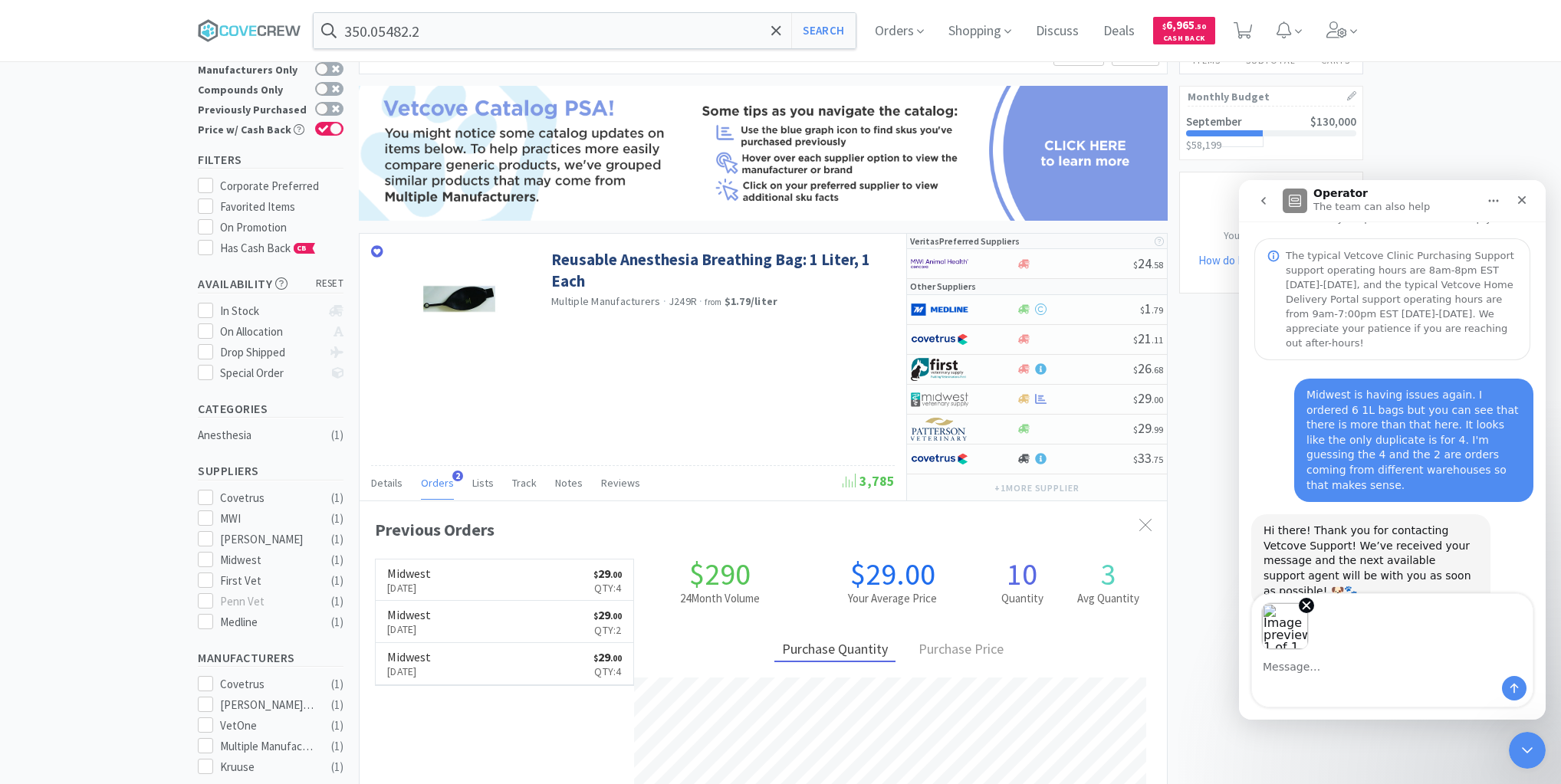
click at [1295, 624] on img "Image previews" at bounding box center [1285, 626] width 48 height 48
click at [1312, 605] on icon "Remove image 1" at bounding box center [1306, 605] width 14 height 14
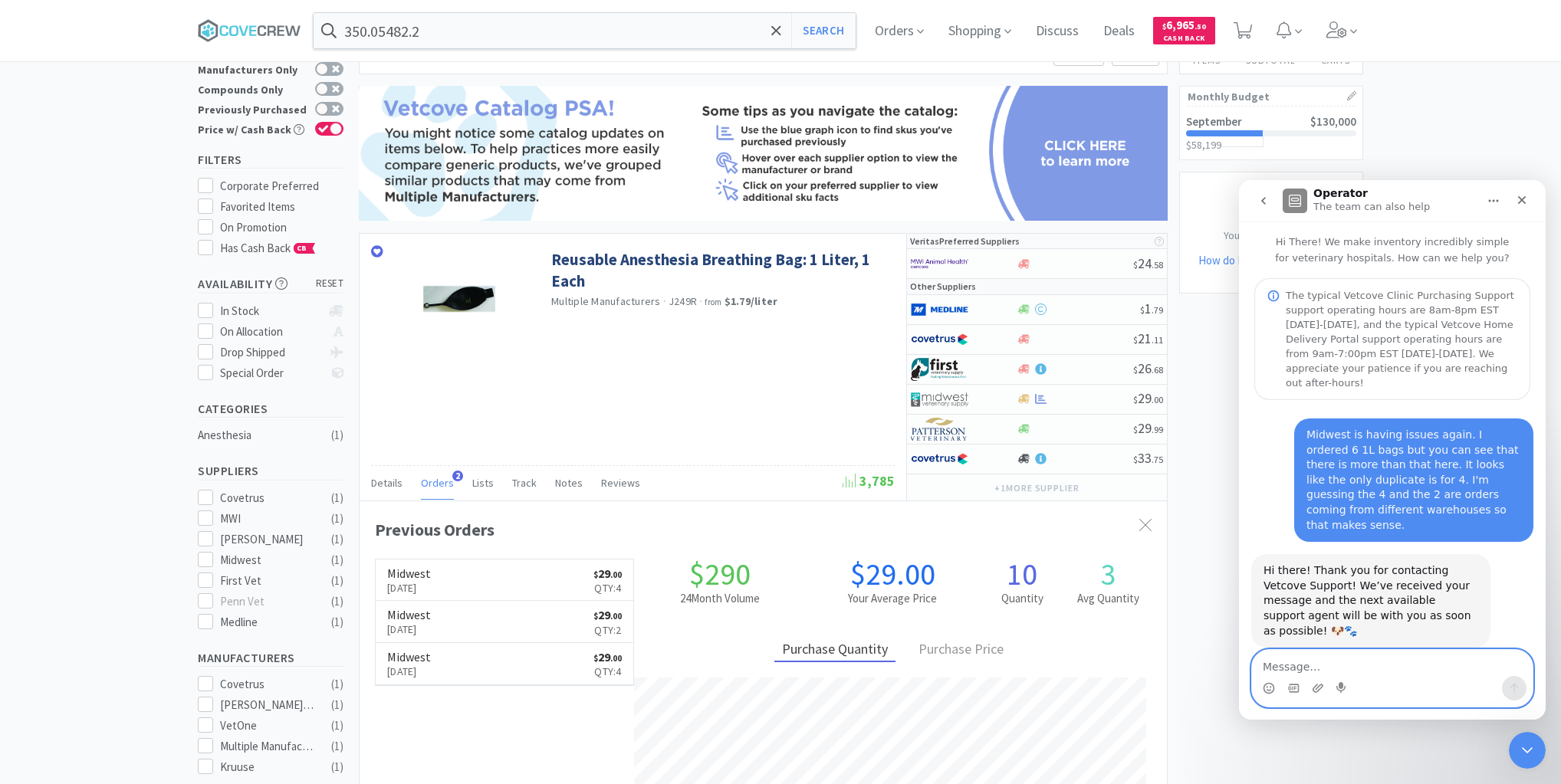
click at [1322, 660] on textarea "Message…" at bounding box center [1392, 662] width 281 height 26
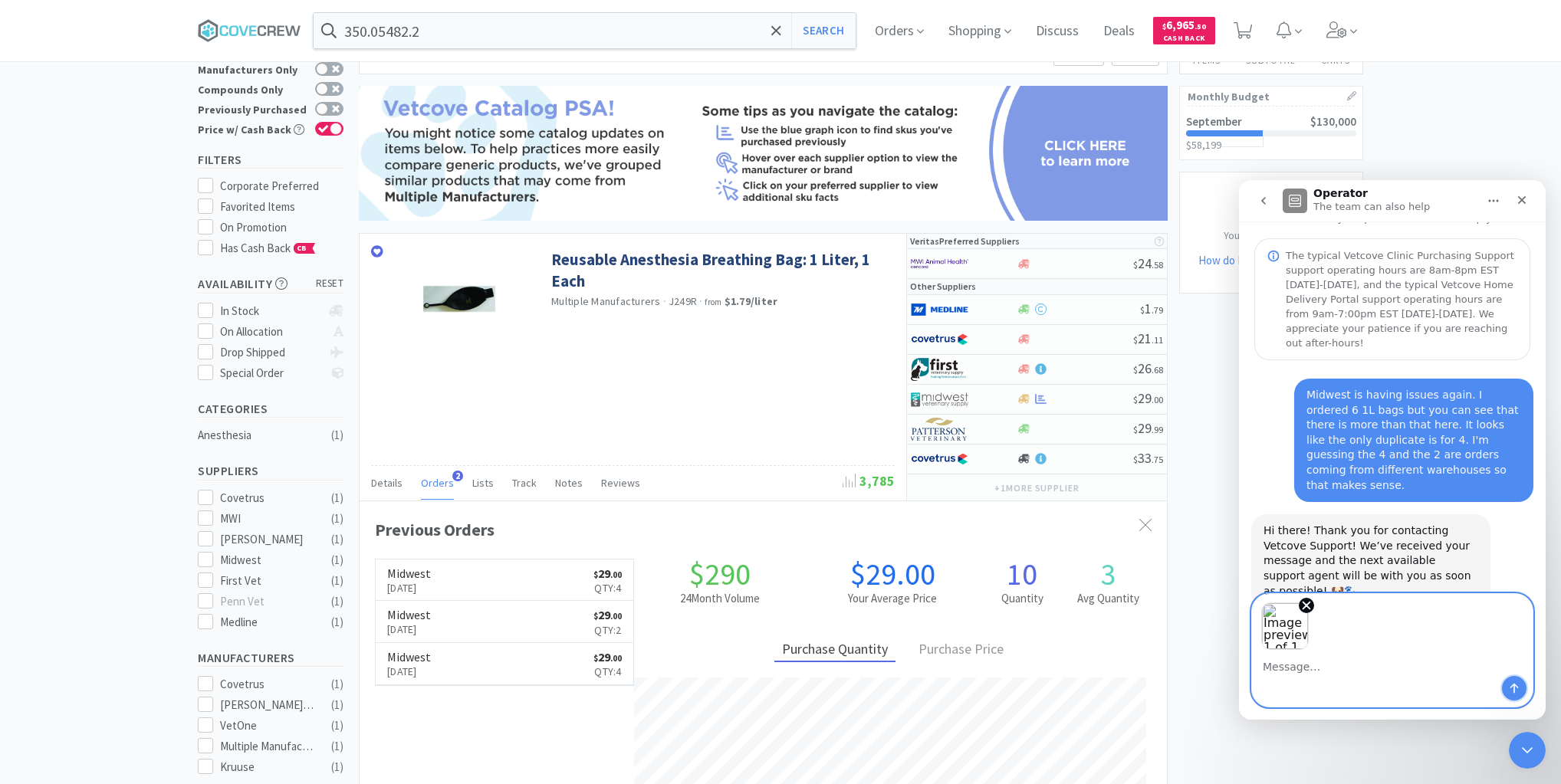
click at [1515, 684] on icon "Send a message…" at bounding box center [1514, 688] width 12 height 12
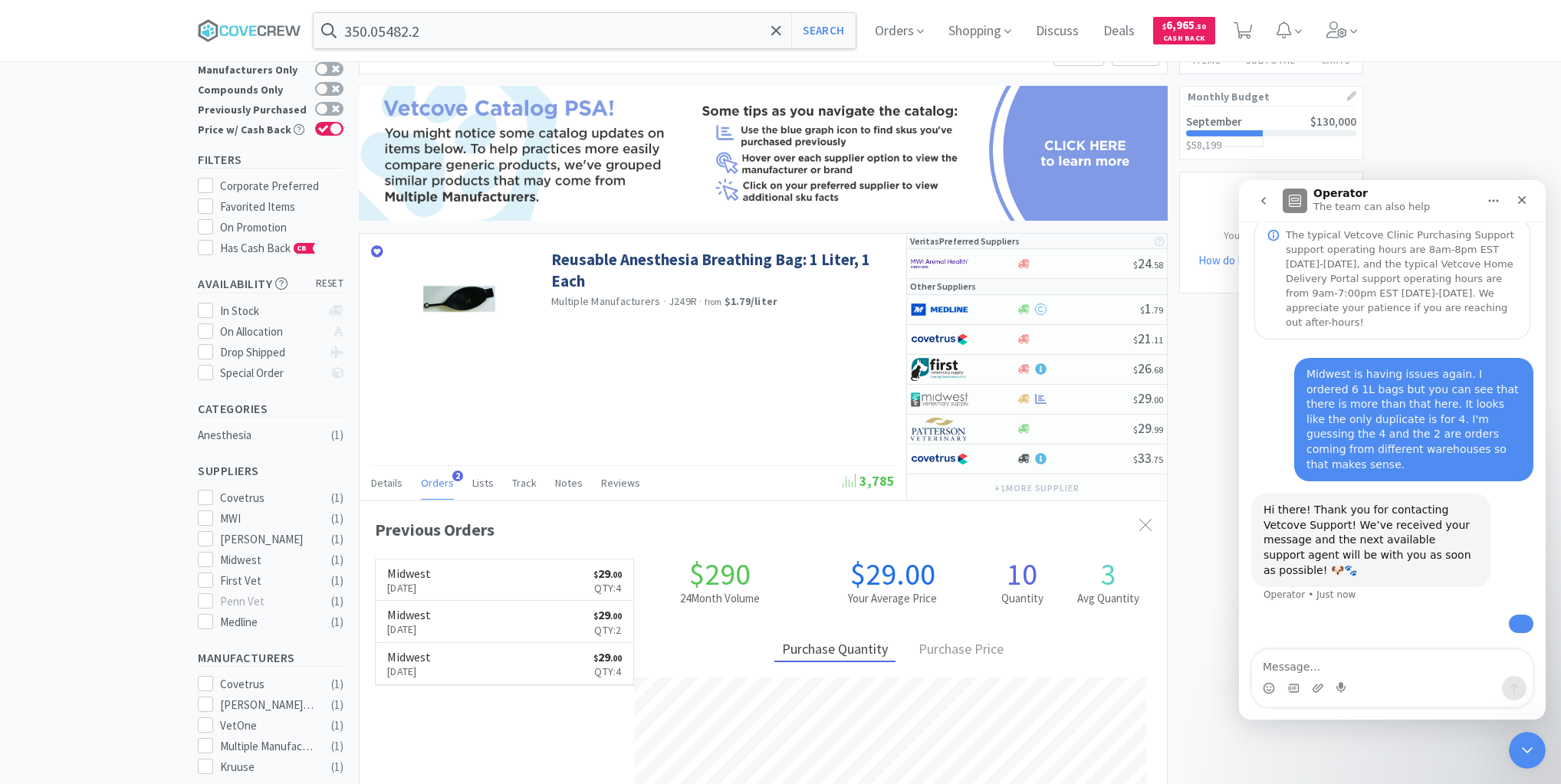
scroll to position [186, 0]
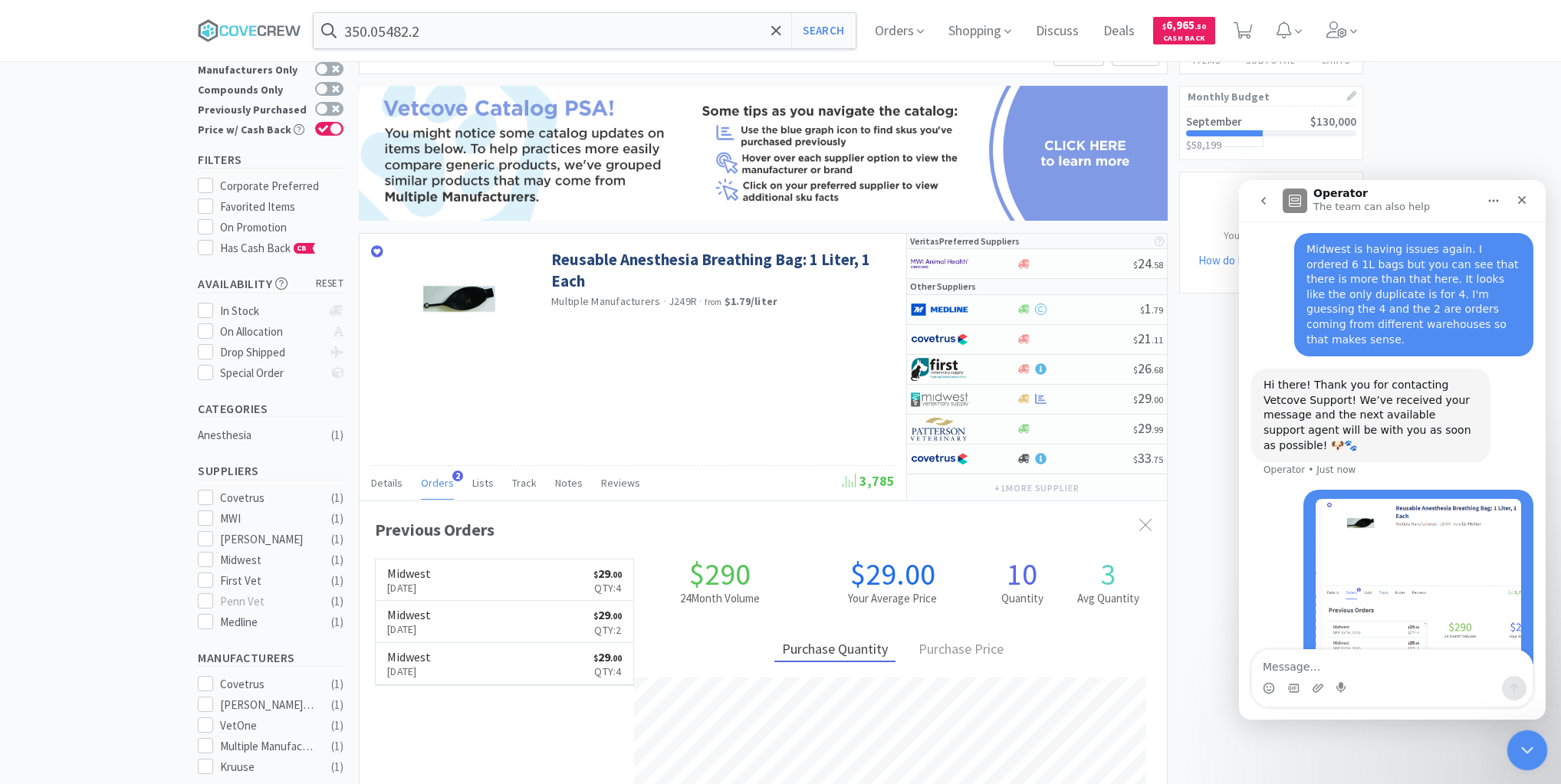
click at [1521, 740] on icon "Close Intercom Messenger" at bounding box center [1524, 748] width 18 height 18
